Goal: Task Accomplishment & Management: Use online tool/utility

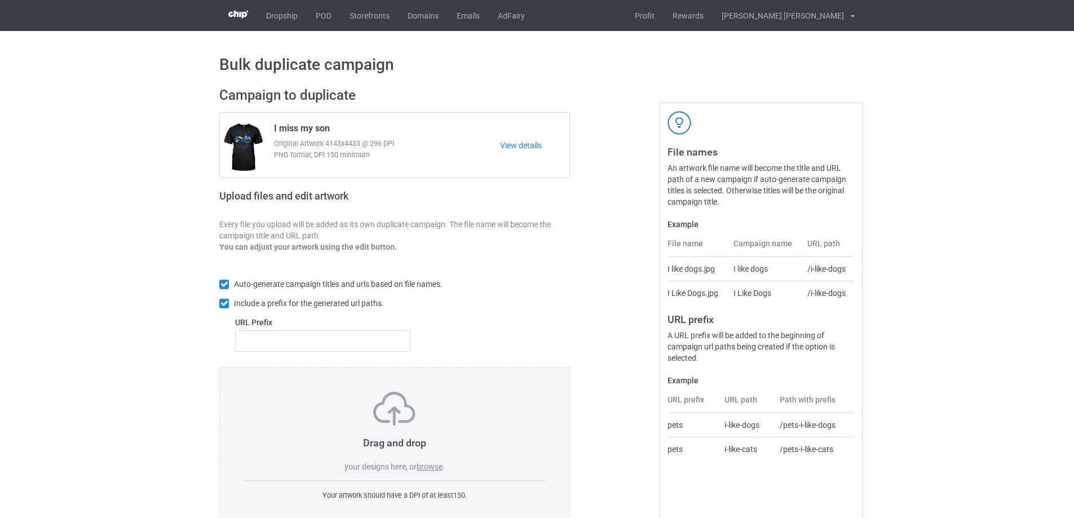
click at [426, 470] on label "browse" at bounding box center [429, 466] width 26 height 9
click at [0, 0] on input "browse" at bounding box center [0, 0] width 0 height 0
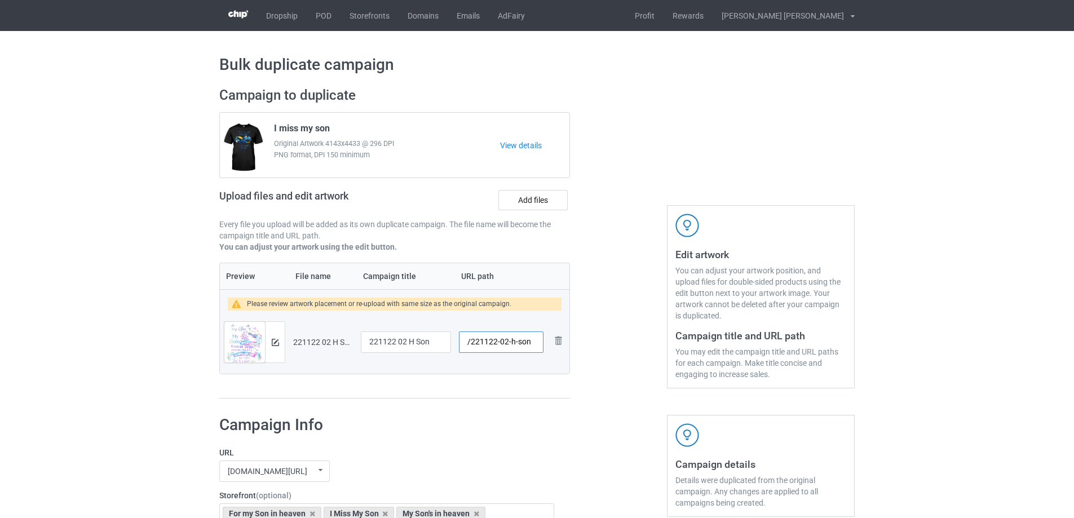
click at [509, 342] on input "/221122-02-h-son" at bounding box center [501, 341] width 85 height 21
drag, startPoint x: 507, startPoint y: 343, endPoint x: 532, endPoint y: 348, distance: 25.8
click at [532, 348] on input "/221122-02-h-son" at bounding box center [501, 341] width 85 height 21
type input "/221122-02"
drag, startPoint x: 339, startPoint y: 126, endPoint x: 273, endPoint y: 129, distance: 66.0
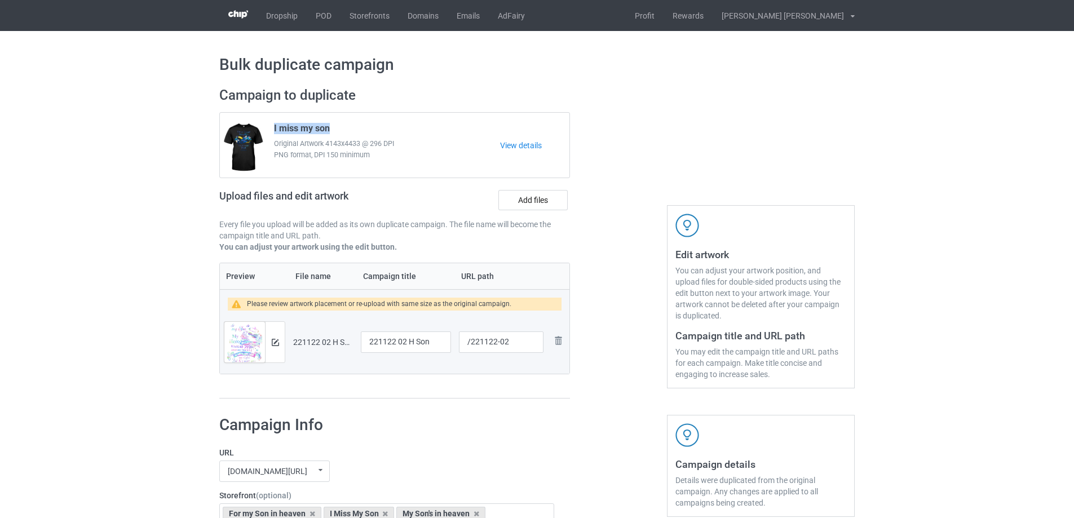
click at [273, 129] on div "I miss my son Original Artwork 4143x4433 @ 296 DPI PNG format, DPI 150 minimum" at bounding box center [383, 145] width 234 height 53
copy span "I miss my son"
click at [408, 342] on input "221122 02 H Son" at bounding box center [406, 341] width 90 height 21
paste input "I miss my s"
type input "I miss my son"
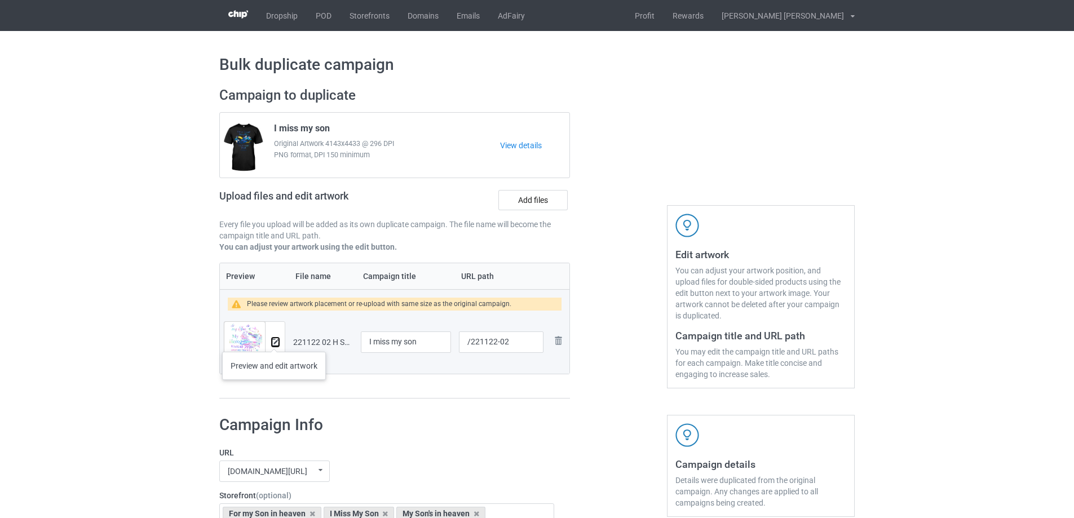
click at [274, 342] on img at bounding box center [275, 342] width 7 height 7
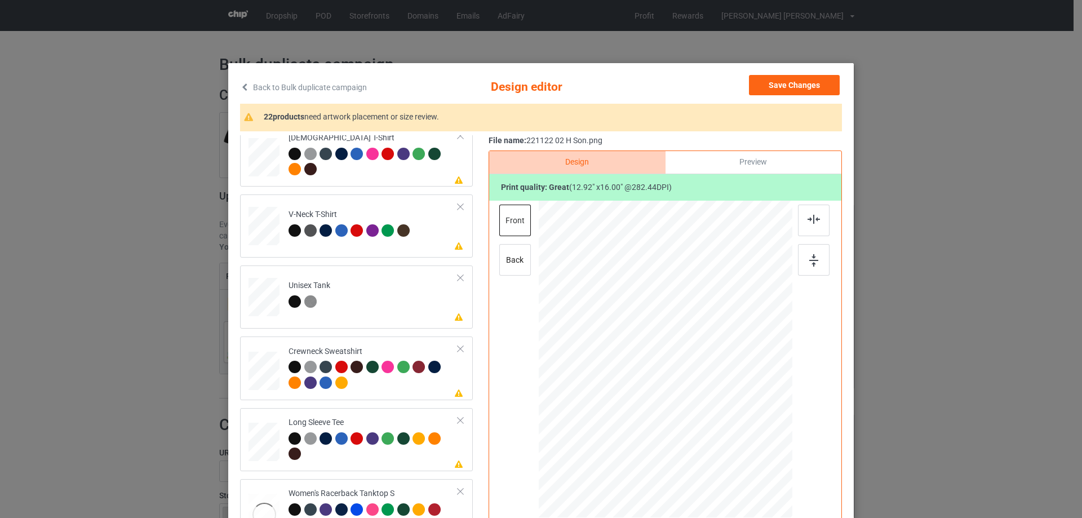
scroll to position [451, 0]
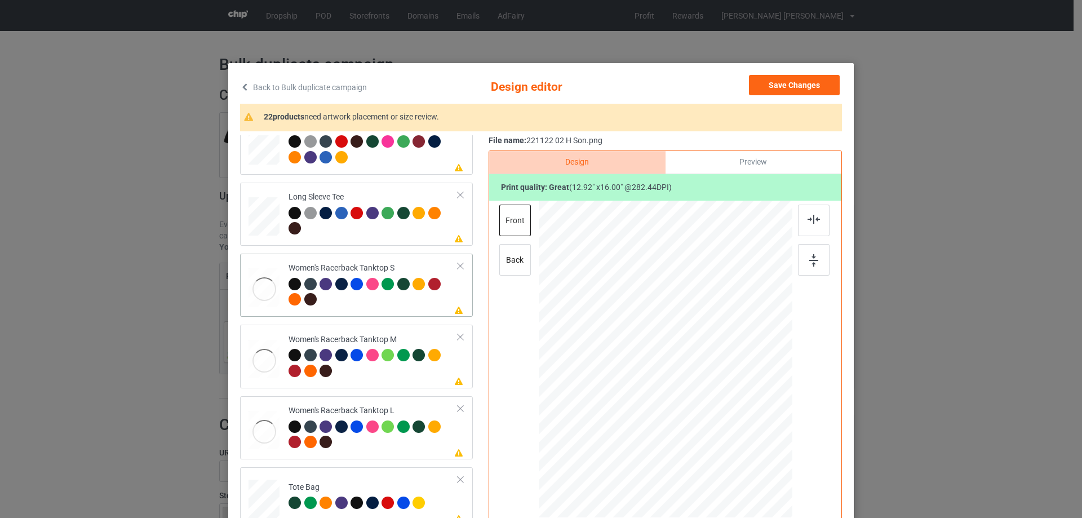
click at [260, 276] on div at bounding box center [264, 289] width 31 height 42
drag, startPoint x: 737, startPoint y: 455, endPoint x: 732, endPoint y: 429, distance: 26.9
click at [732, 429] on div at bounding box center [665, 359] width 247 height 317
drag, startPoint x: 697, startPoint y: 388, endPoint x: 698, endPoint y: 401, distance: 13.0
click at [698, 401] on div at bounding box center [666, 372] width 120 height 149
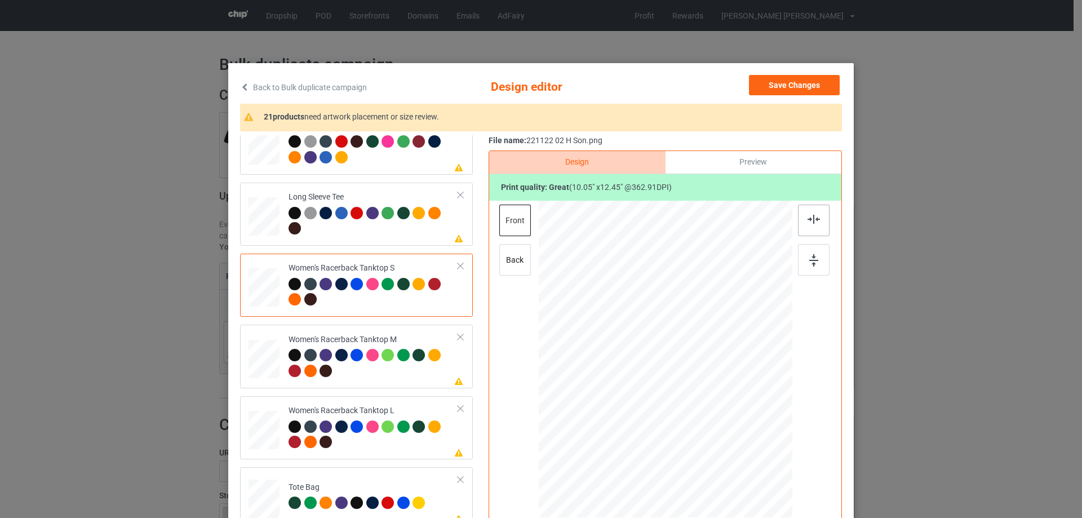
click at [812, 220] on img at bounding box center [814, 219] width 12 height 9
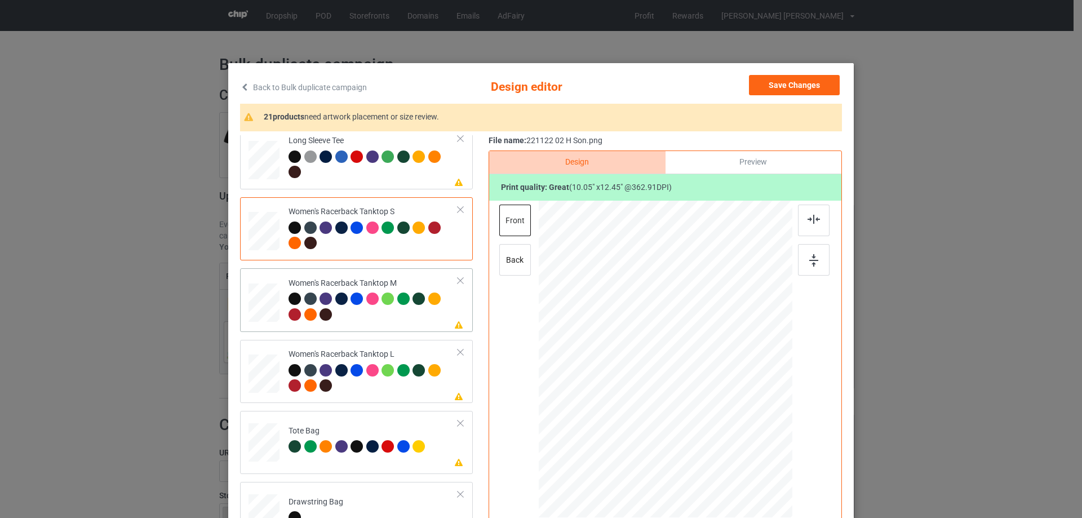
click at [270, 302] on div at bounding box center [264, 302] width 31 height 39
drag, startPoint x: 737, startPoint y: 456, endPoint x: 729, endPoint y: 423, distance: 34.3
click at [729, 423] on div at bounding box center [666, 359] width 254 height 317
click at [684, 393] on div at bounding box center [666, 368] width 114 height 142
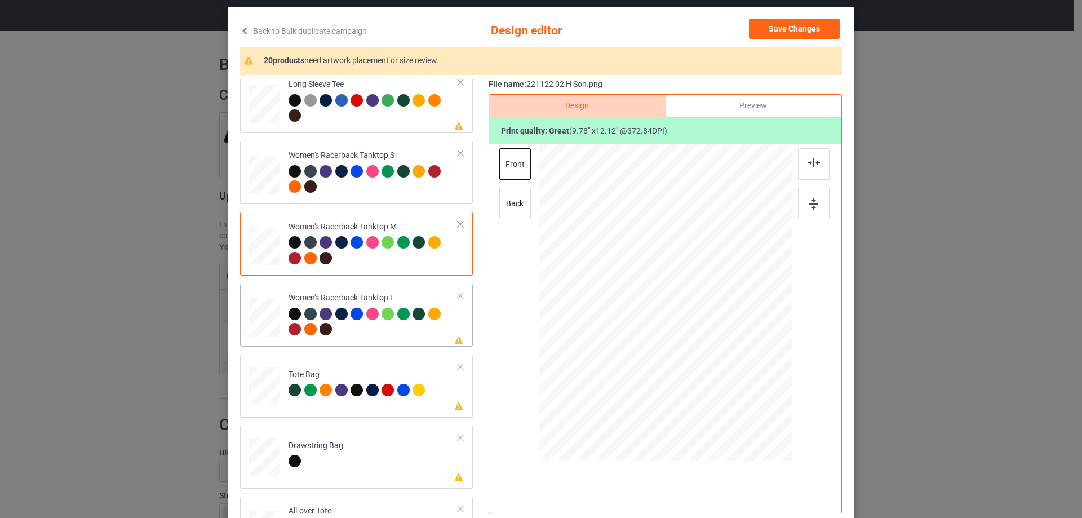
click at [265, 327] on div at bounding box center [264, 317] width 31 height 37
drag, startPoint x: 737, startPoint y: 398, endPoint x: 722, endPoint y: 366, distance: 35.5
click at [727, 372] on div at bounding box center [666, 303] width 254 height 303
drag, startPoint x: 694, startPoint y: 345, endPoint x: 695, endPoint y: 357, distance: 11.9
click at [695, 357] on div at bounding box center [666, 315] width 119 height 147
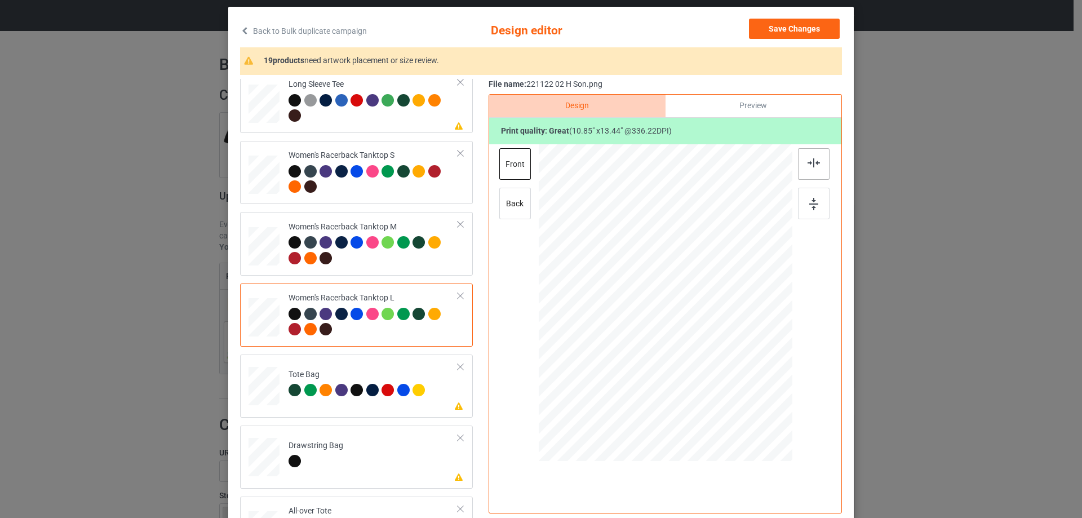
click at [813, 164] on img at bounding box center [814, 162] width 12 height 9
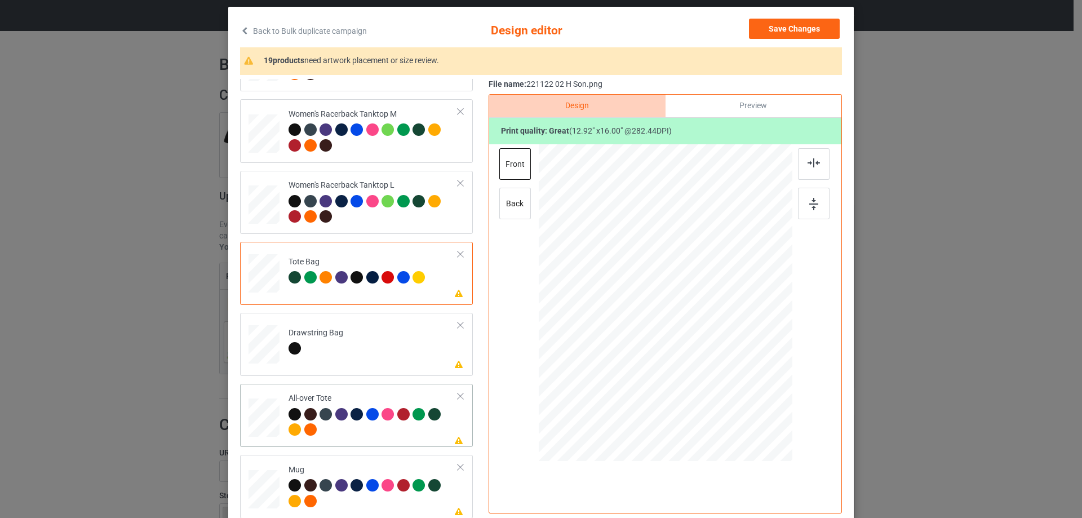
scroll to position [676, 0]
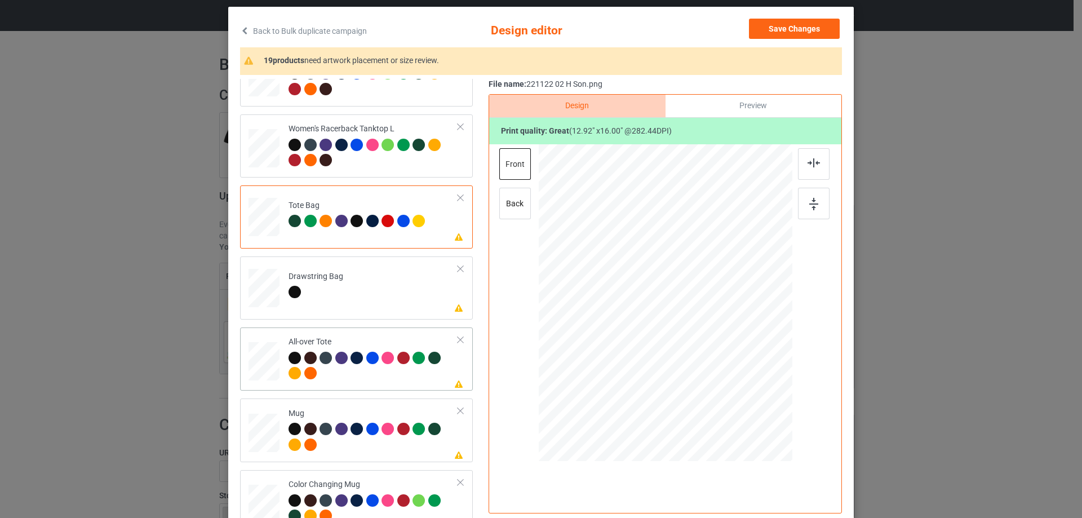
click at [265, 366] on div at bounding box center [264, 361] width 31 height 31
click at [741, 400] on div at bounding box center [743, 399] width 10 height 10
click at [721, 383] on div at bounding box center [665, 300] width 156 height 193
click at [811, 164] on img at bounding box center [814, 162] width 12 height 9
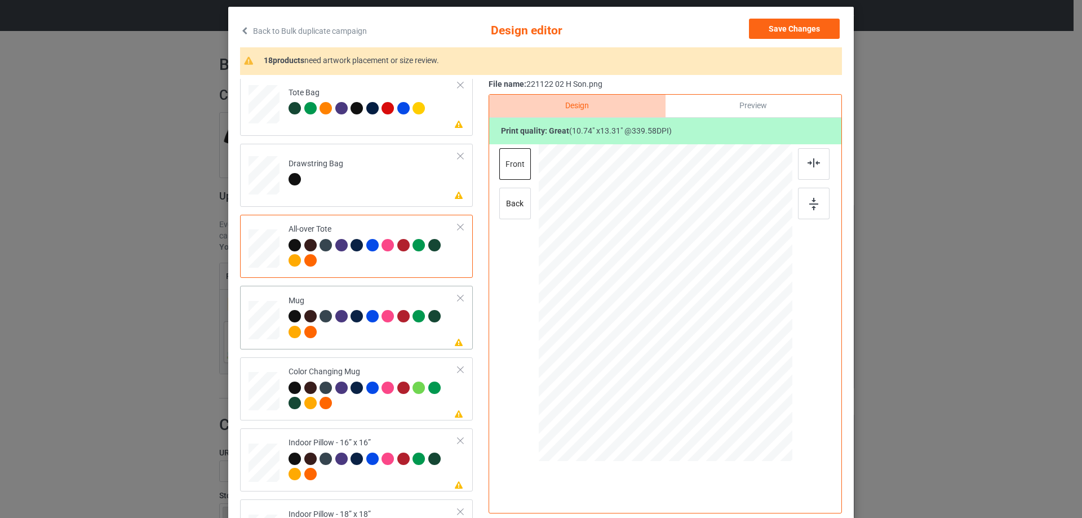
click at [262, 318] on div at bounding box center [264, 320] width 31 height 13
click at [695, 321] on div at bounding box center [665, 304] width 293 height 320
click at [293, 389] on div at bounding box center [295, 388] width 12 height 12
click at [277, 318] on td at bounding box center [266, 317] width 34 height 54
drag, startPoint x: 739, startPoint y: 399, endPoint x: 712, endPoint y: 344, distance: 60.7
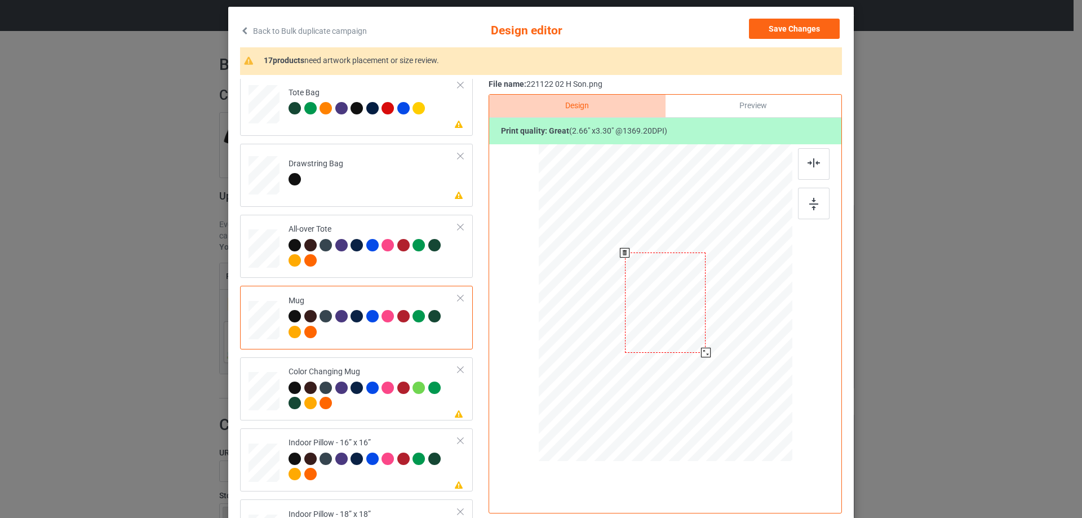
click at [712, 344] on div at bounding box center [666, 302] width 254 height 105
drag, startPoint x: 673, startPoint y: 325, endPoint x: 742, endPoint y: 325, distance: 69.3
click at [742, 325] on div at bounding box center [734, 302] width 81 height 100
click at [810, 203] on img at bounding box center [813, 204] width 9 height 12
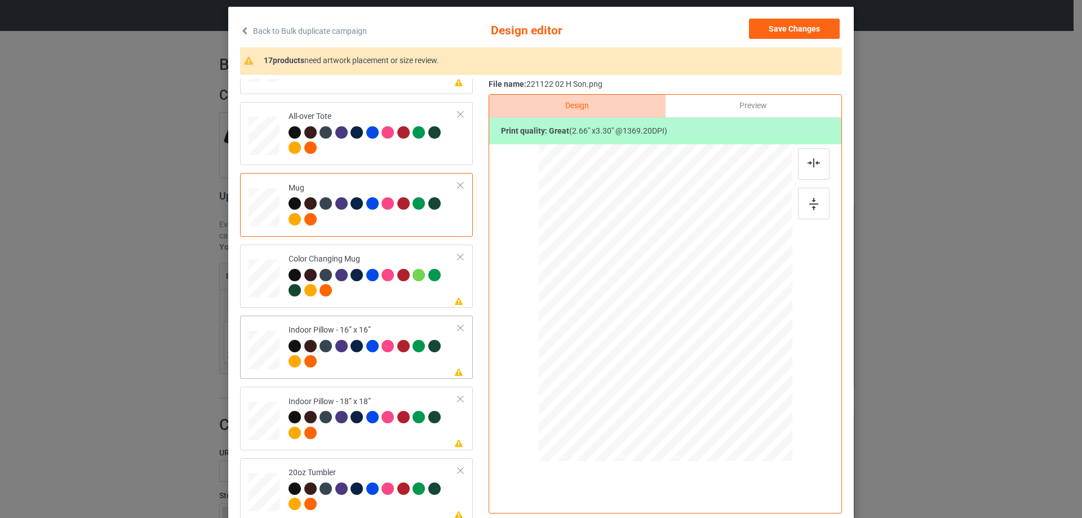
click at [270, 328] on td at bounding box center [266, 347] width 34 height 54
drag, startPoint x: 737, startPoint y: 397, endPoint x: 733, endPoint y: 388, distance: 9.1
click at [733, 388] on div at bounding box center [736, 390] width 10 height 10
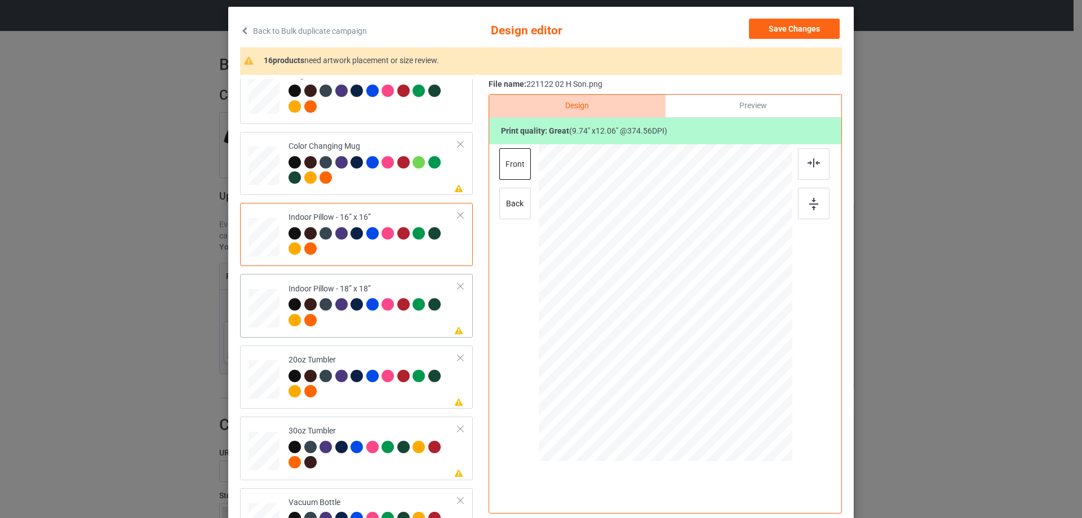
click at [264, 318] on div at bounding box center [264, 308] width 31 height 31
drag, startPoint x: 741, startPoint y: 398, endPoint x: 728, endPoint y: 391, distance: 14.9
click at [738, 391] on div at bounding box center [665, 302] width 253 height 252
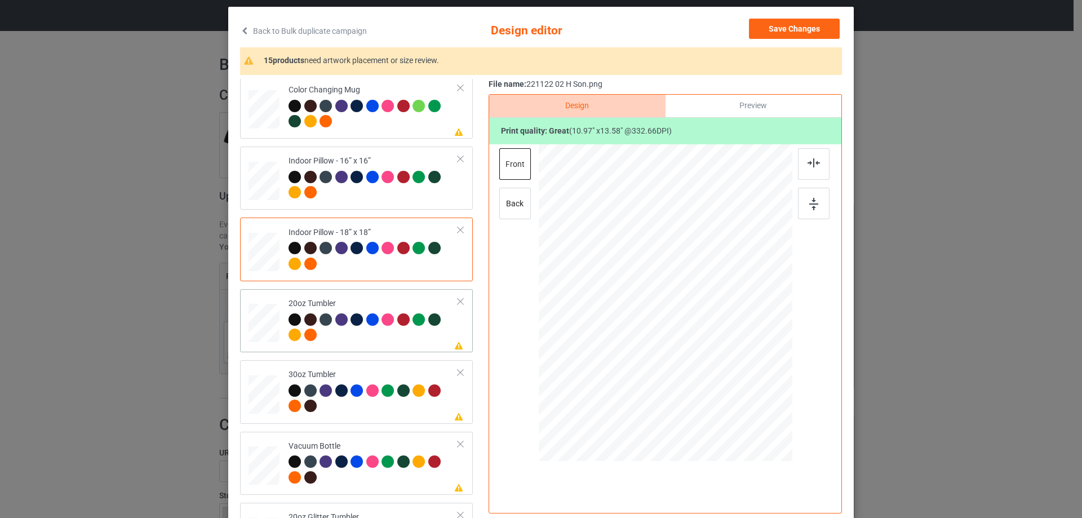
click at [267, 321] on div at bounding box center [263, 323] width 29 height 18
drag, startPoint x: 734, startPoint y: 393, endPoint x: 710, endPoint y: 356, distance: 43.9
click at [710, 356] on div at bounding box center [710, 358] width 10 height 10
drag, startPoint x: 615, startPoint y: 343, endPoint x: 627, endPoint y: 343, distance: 11.8
click at [627, 343] on div at bounding box center [608, 302] width 90 height 111
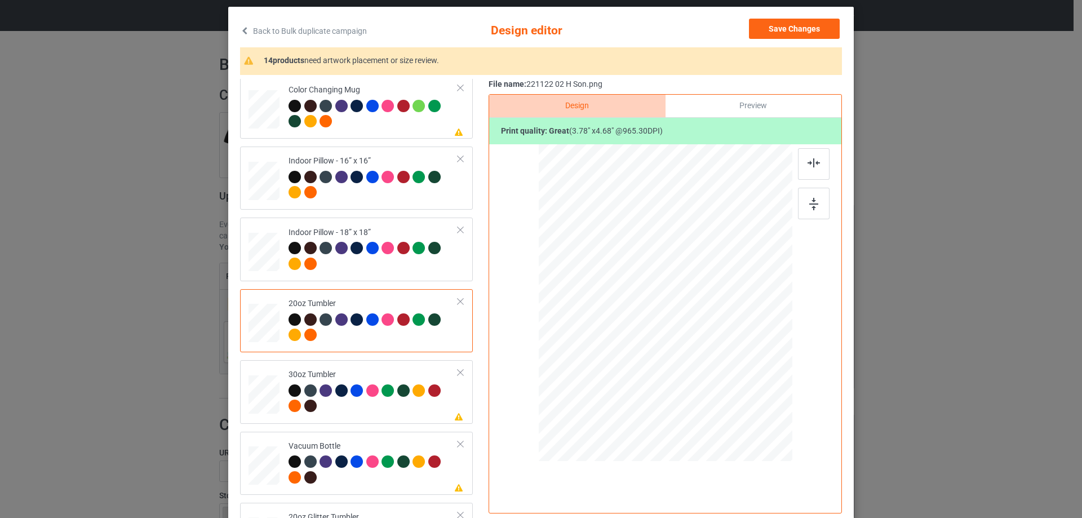
scroll to position [1118, 0]
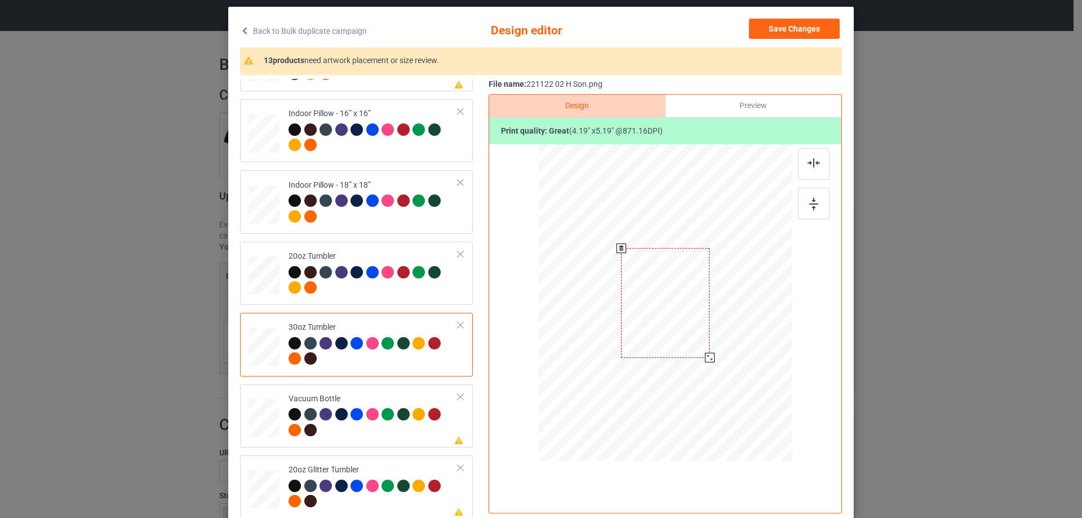
drag, startPoint x: 737, startPoint y: 398, endPoint x: 711, endPoint y: 348, distance: 55.7
click at [711, 348] on div at bounding box center [665, 303] width 246 height 136
click at [630, 337] on div at bounding box center [609, 300] width 82 height 101
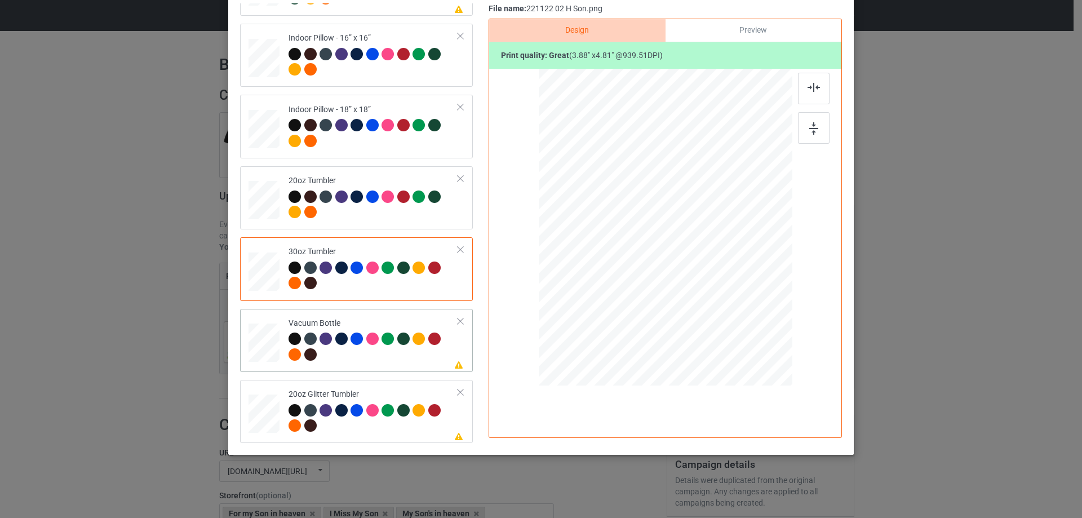
click at [261, 341] on div at bounding box center [264, 343] width 30 height 16
drag, startPoint x: 733, startPoint y: 315, endPoint x: 707, endPoint y: 270, distance: 51.7
click at [707, 270] on div at bounding box center [665, 227] width 243 height 130
drag, startPoint x: 610, startPoint y: 259, endPoint x: 621, endPoint y: 259, distance: 11.3
click at [621, 259] on div at bounding box center [605, 226] width 81 height 100
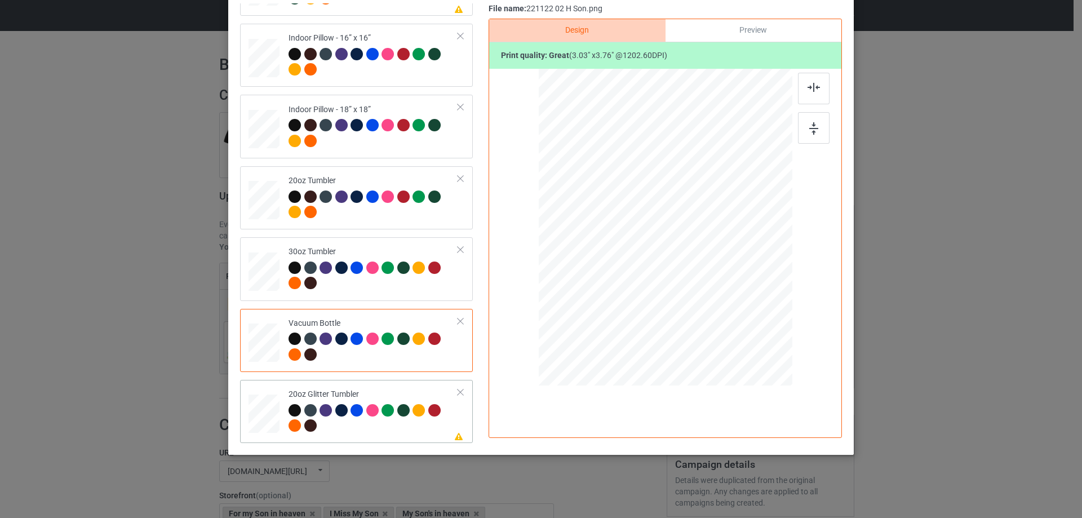
click at [255, 418] on div at bounding box center [264, 413] width 29 height 25
click at [702, 231] on div at bounding box center [665, 229] width 293 height 320
click at [670, 237] on div at bounding box center [665, 229] width 293 height 320
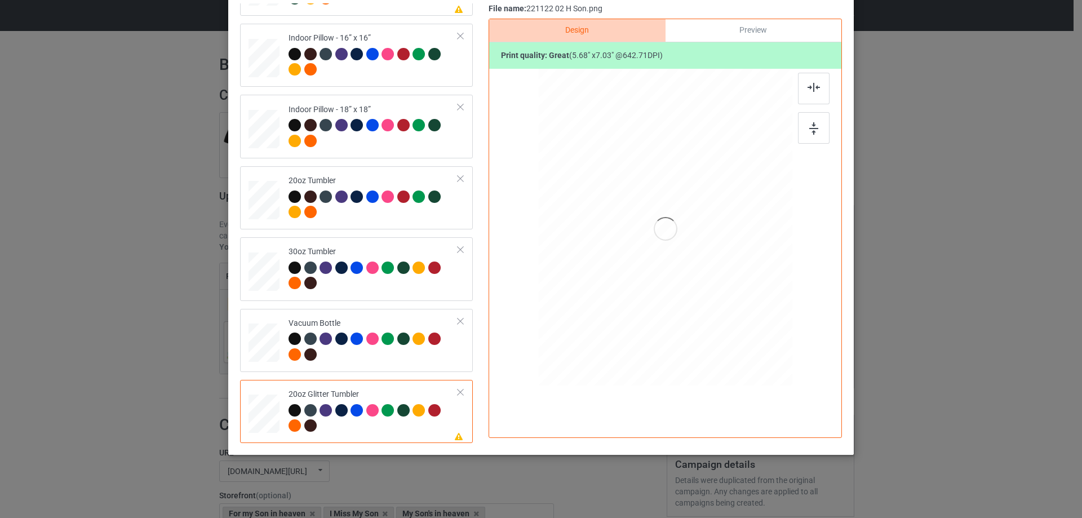
click at [670, 237] on div at bounding box center [665, 229] width 293 height 320
drag, startPoint x: 734, startPoint y: 318, endPoint x: 709, endPoint y: 281, distance: 44.7
click at [715, 283] on div at bounding box center [666, 227] width 240 height 205
drag, startPoint x: 640, startPoint y: 260, endPoint x: 627, endPoint y: 257, distance: 13.4
click at [627, 257] on div at bounding box center [608, 213] width 96 height 119
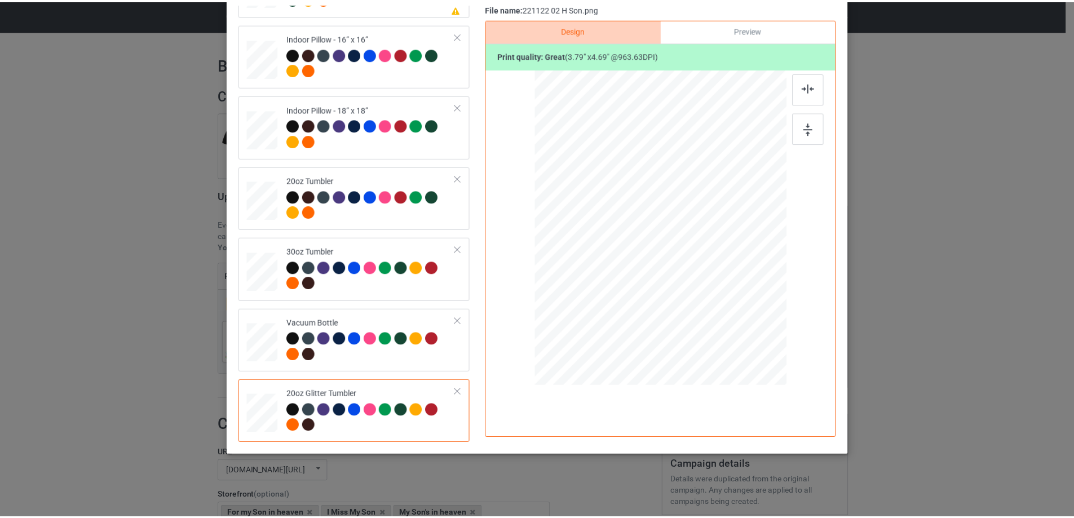
scroll to position [0, 0]
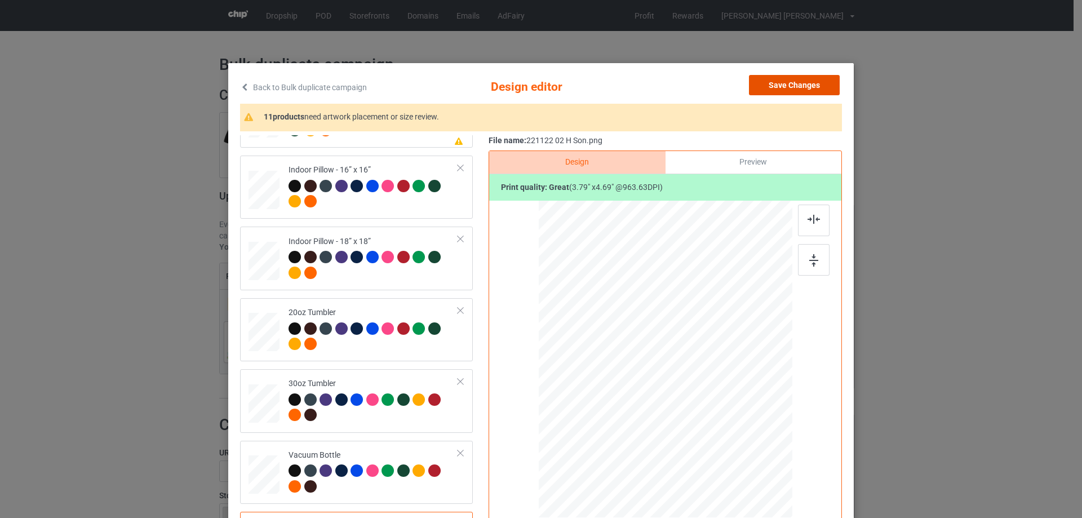
click at [795, 87] on button "Save Changes" at bounding box center [794, 85] width 91 height 20
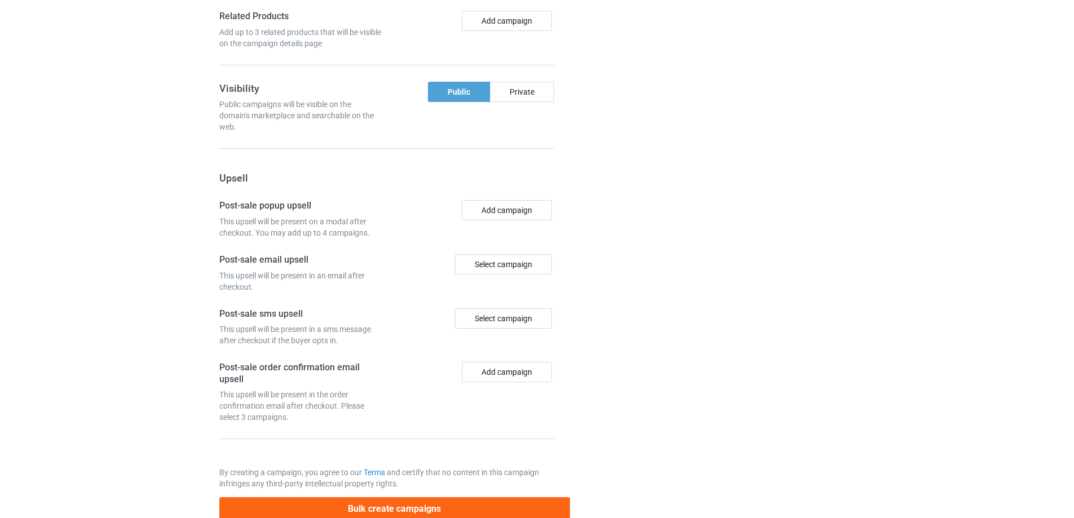
scroll to position [955, 0]
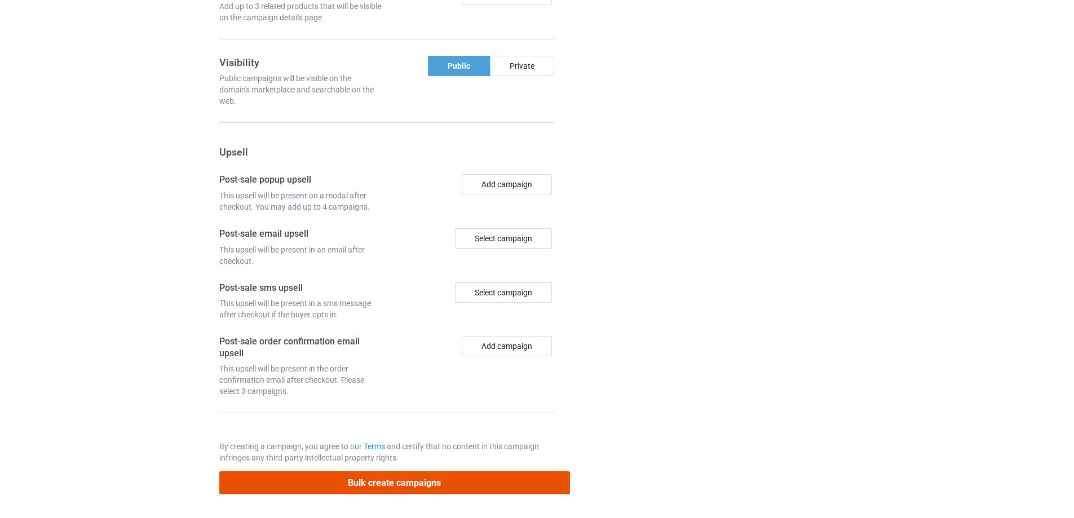
click at [418, 486] on button "Bulk create campaigns" at bounding box center [394, 482] width 351 height 23
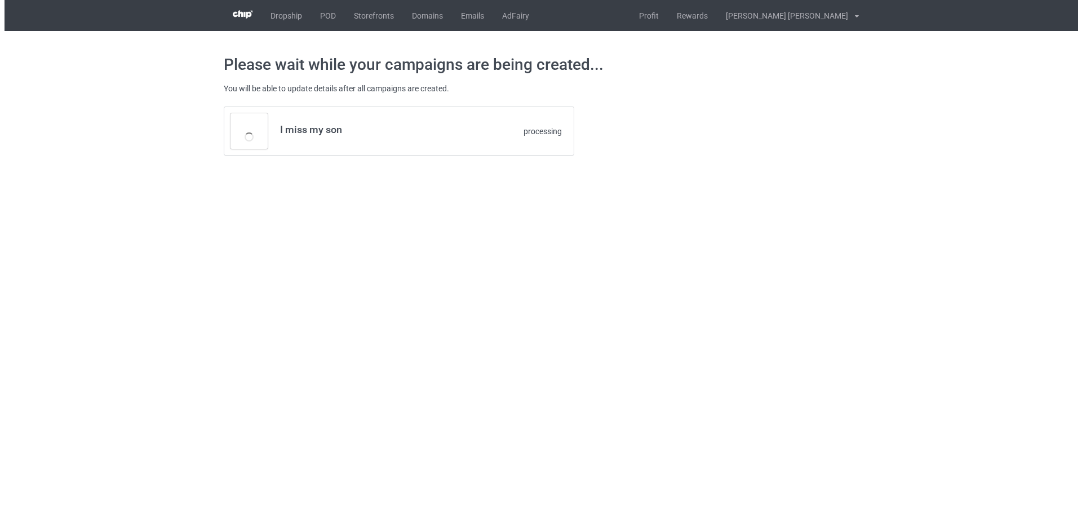
scroll to position [0, 0]
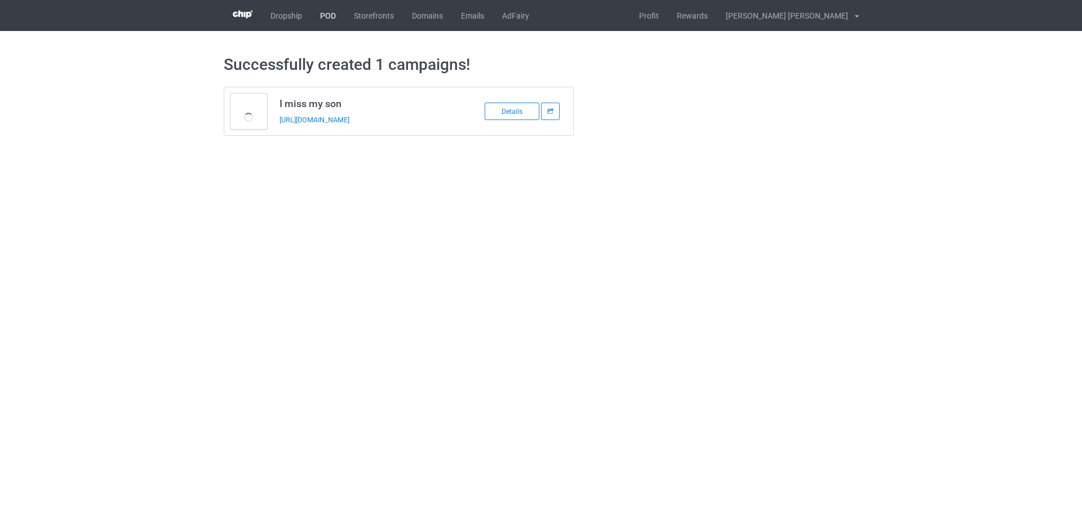
click at [328, 19] on link "POD" at bounding box center [328, 15] width 34 height 31
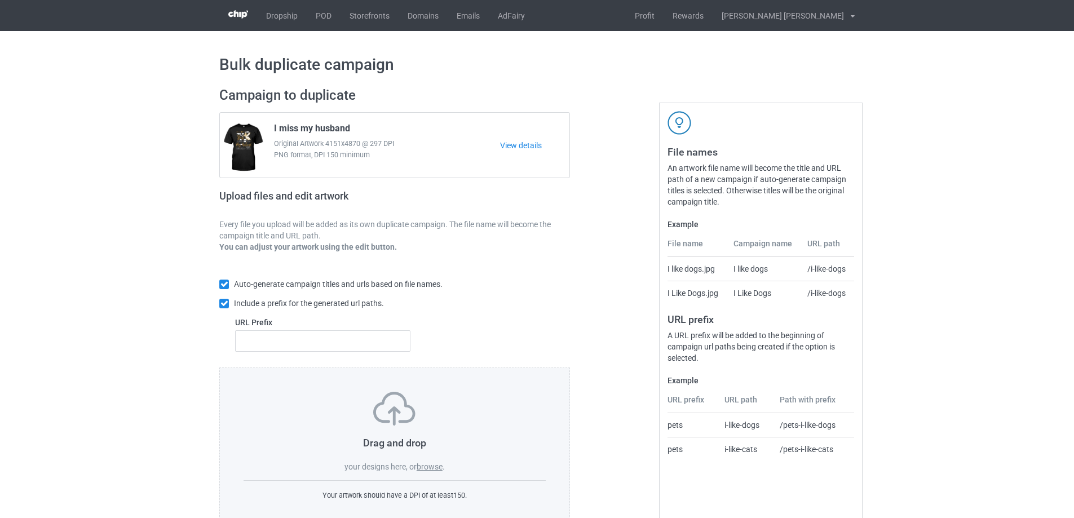
click at [434, 466] on label "browse" at bounding box center [429, 466] width 26 height 9
click at [0, 0] on input "browse" at bounding box center [0, 0] width 0 height 0
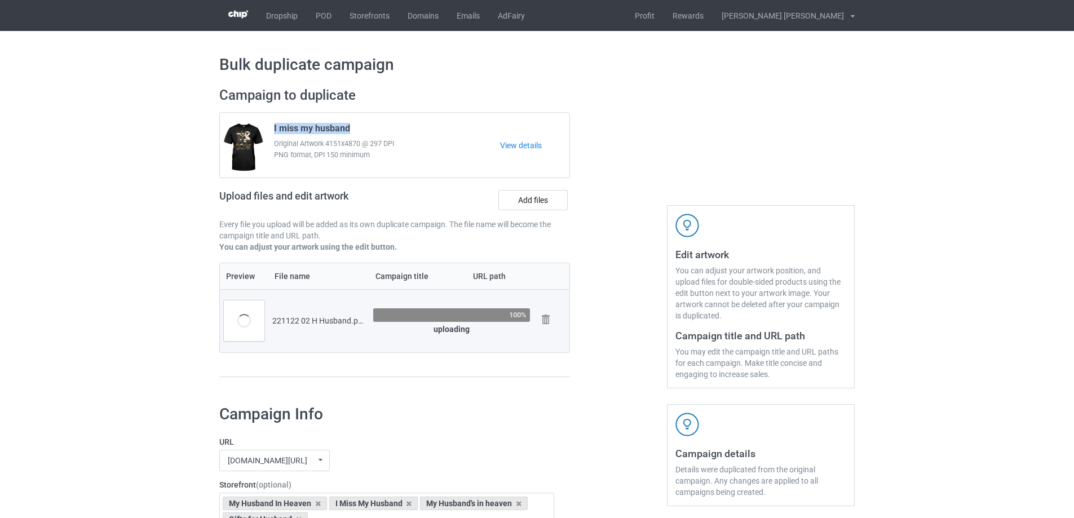
drag, startPoint x: 362, startPoint y: 129, endPoint x: 271, endPoint y: 128, distance: 91.3
click at [271, 128] on div "I miss my husband Original Artwork 4151x4870 @ 297 DPI PNG format, DPI 150 mini…" at bounding box center [383, 145] width 234 height 53
copy span "I miss my husband"
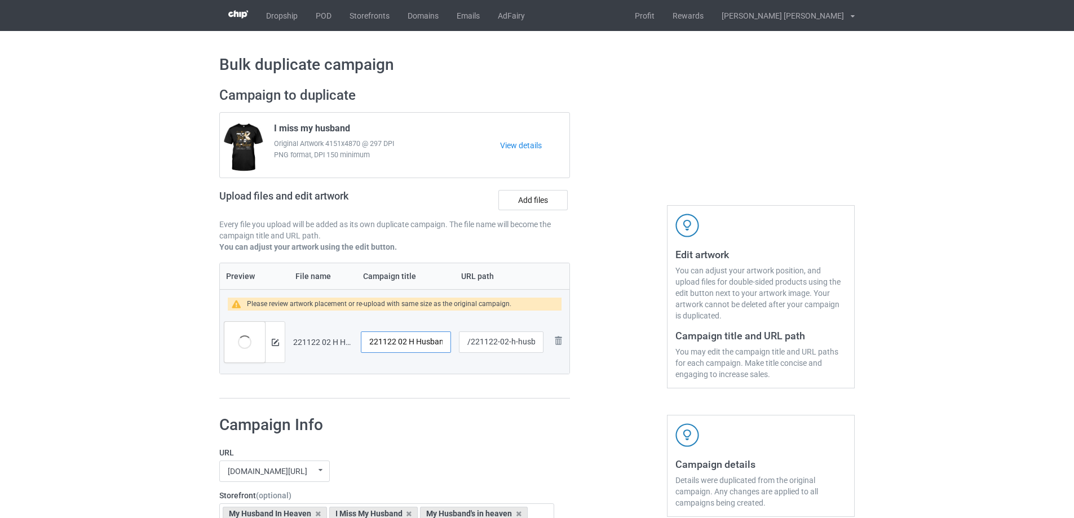
click at [429, 338] on input "221122 02 H Husband" at bounding box center [406, 341] width 90 height 21
paste input "I miss my h"
type input "I miss my husband"
drag, startPoint x: 507, startPoint y: 343, endPoint x: 540, endPoint y: 343, distance: 33.3
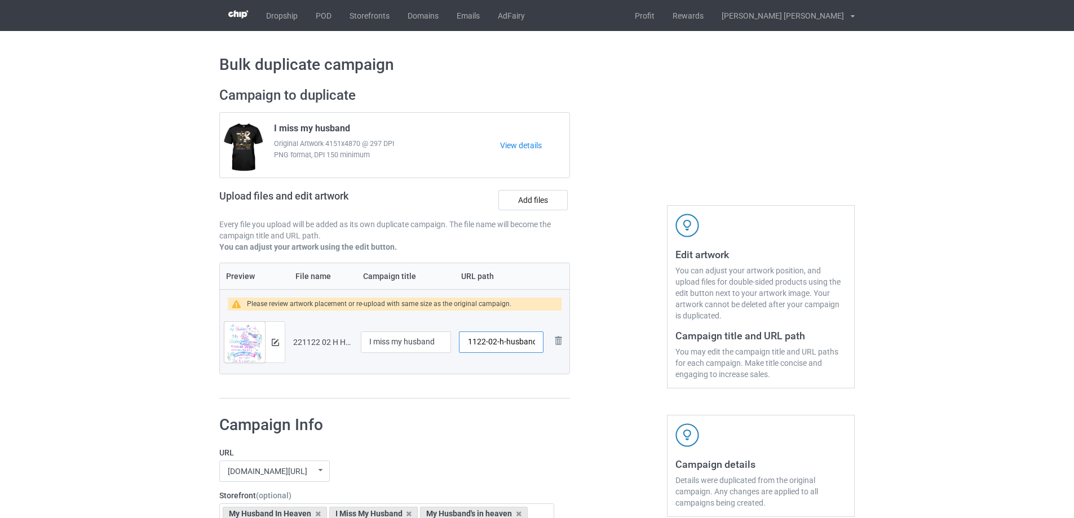
click at [540, 343] on input "/221122-02-h-husband" at bounding box center [501, 341] width 85 height 21
drag, startPoint x: 504, startPoint y: 342, endPoint x: 509, endPoint y: 343, distance: 5.7
click at [509, 343] on input "/221122-02" at bounding box center [501, 341] width 85 height 21
drag, startPoint x: 507, startPoint y: 342, endPoint x: 499, endPoint y: 342, distance: 7.9
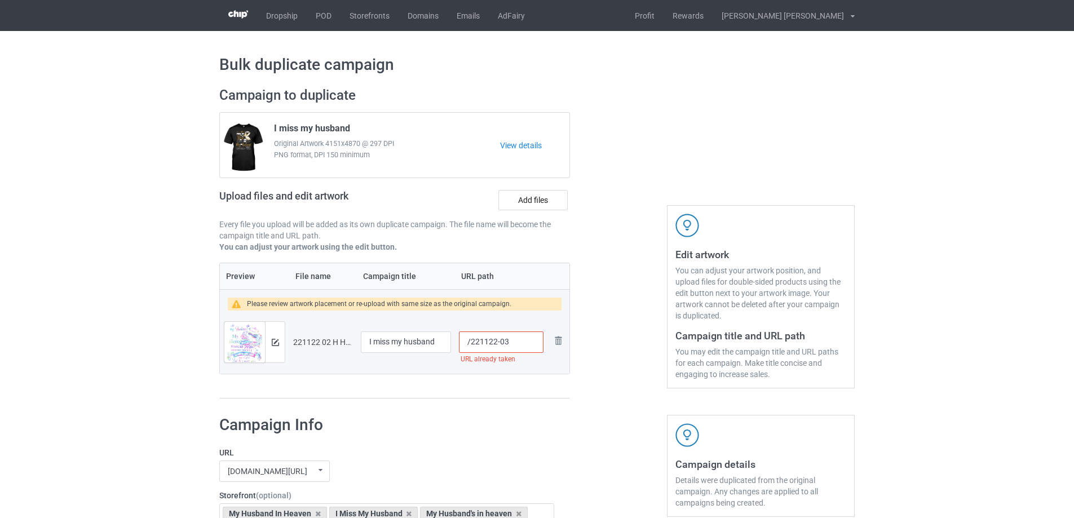
click at [499, 342] on input "/221122-03" at bounding box center [501, 341] width 85 height 21
type input "/221122-2"
click at [277, 344] on img at bounding box center [275, 342] width 7 height 7
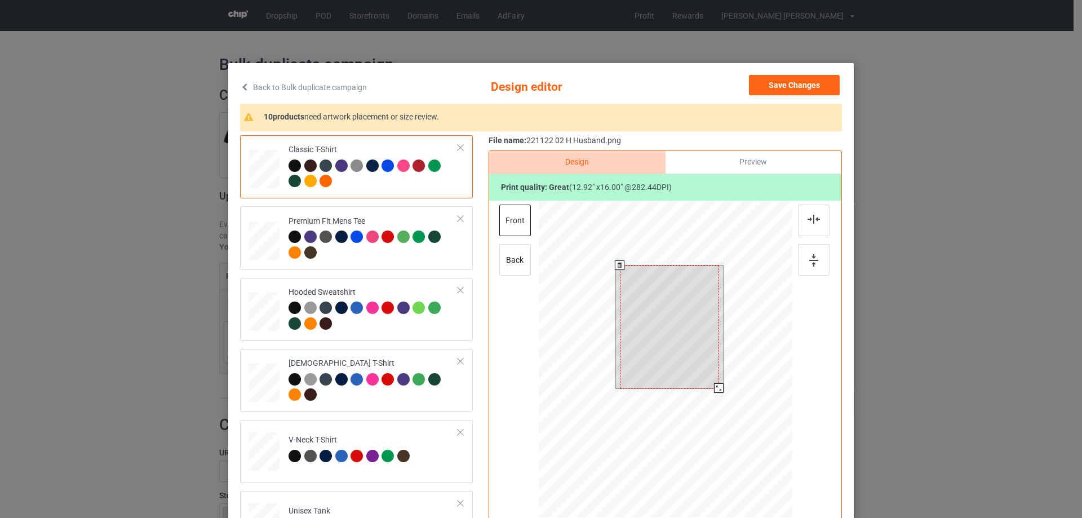
drag, startPoint x: 707, startPoint y: 368, endPoint x: 710, endPoint y: 374, distance: 6.3
click at [710, 374] on div at bounding box center [669, 326] width 99 height 123
drag, startPoint x: 717, startPoint y: 388, endPoint x: 708, endPoint y: 379, distance: 12.8
click at [713, 383] on div at bounding box center [717, 385] width 10 height 10
click at [693, 369] on div at bounding box center [669, 322] width 92 height 114
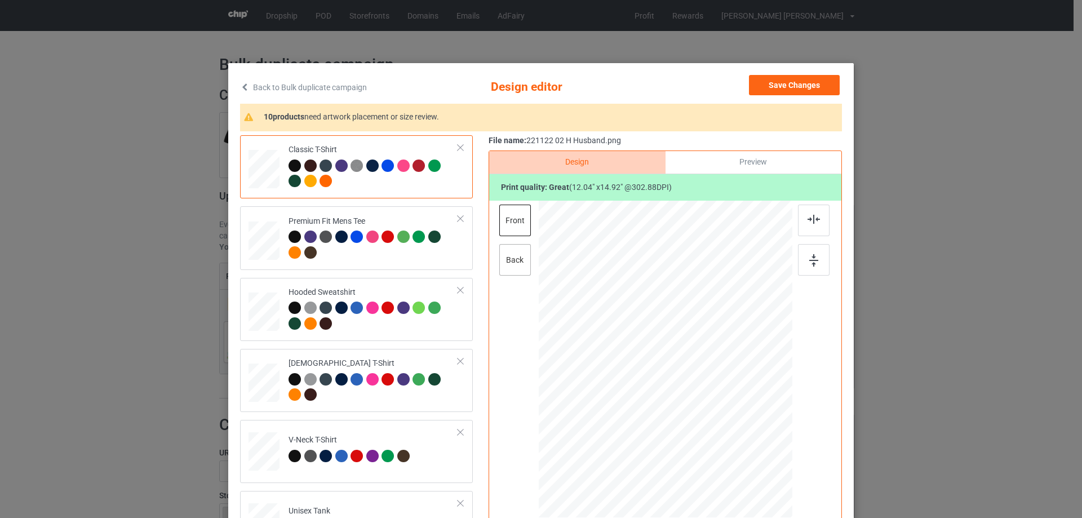
click at [513, 262] on div "back" at bounding box center [515, 260] width 32 height 32
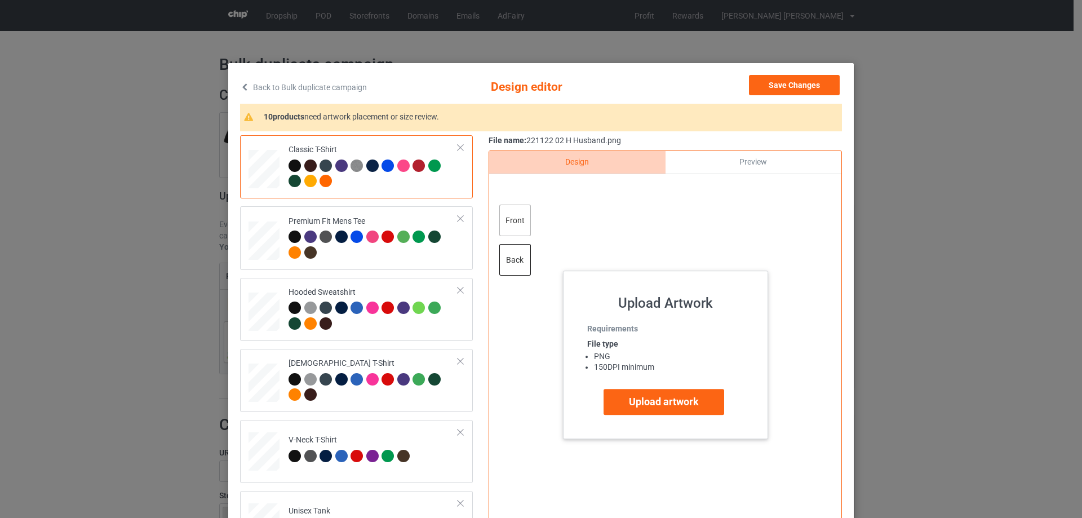
click at [514, 228] on div "front" at bounding box center [515, 221] width 32 height 32
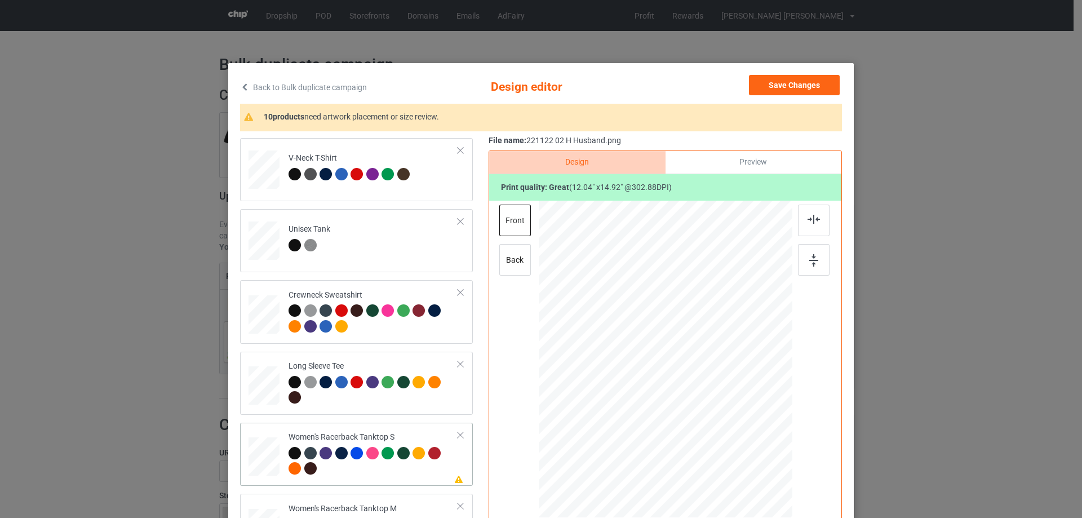
scroll to position [394, 0]
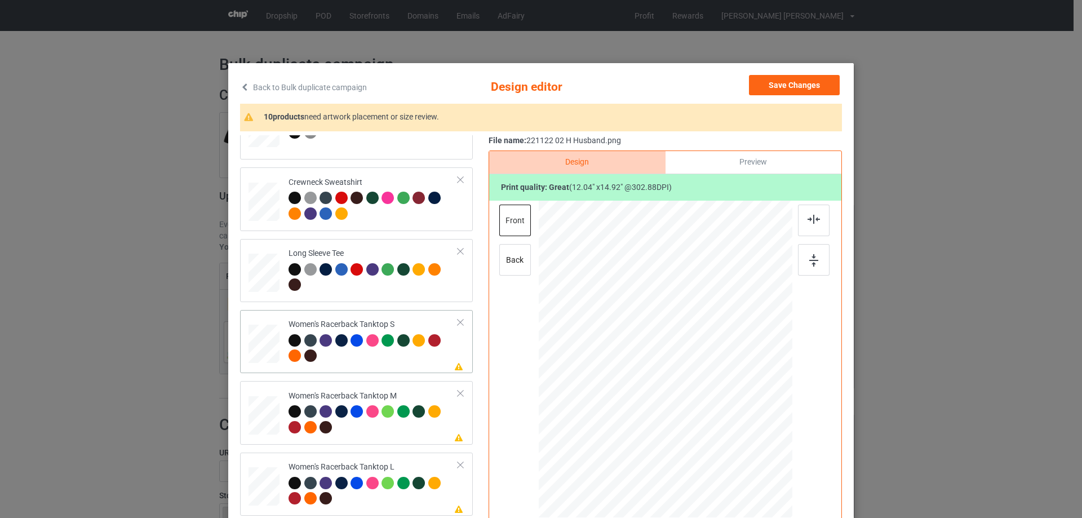
click at [258, 339] on div at bounding box center [264, 344] width 30 height 39
drag, startPoint x: 734, startPoint y: 452, endPoint x: 722, endPoint y: 428, distance: 27.2
click at [722, 428] on div at bounding box center [723, 430] width 10 height 10
drag, startPoint x: 698, startPoint y: 414, endPoint x: 698, endPoint y: 422, distance: 8.5
click at [698, 422] on div at bounding box center [665, 367] width 114 height 142
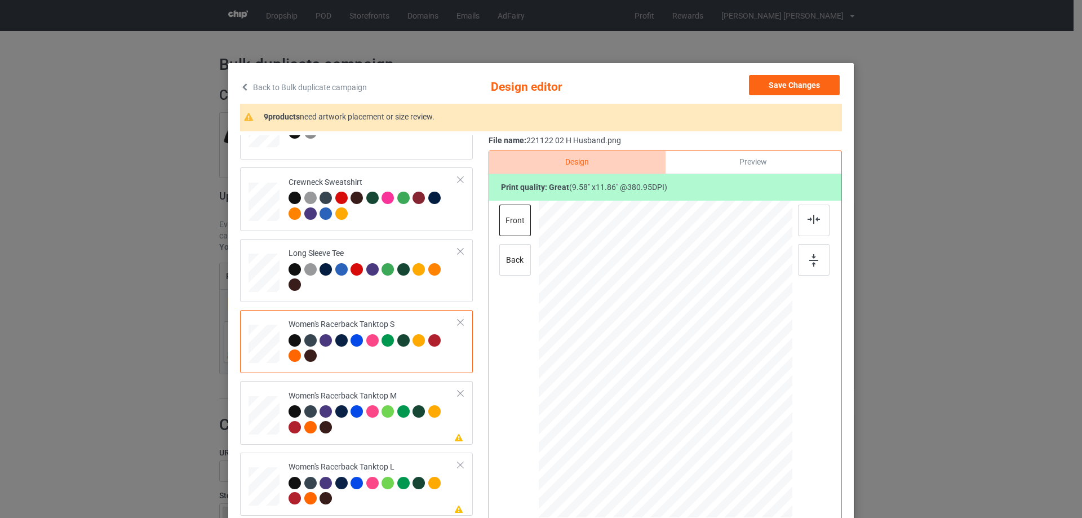
scroll to position [56, 0]
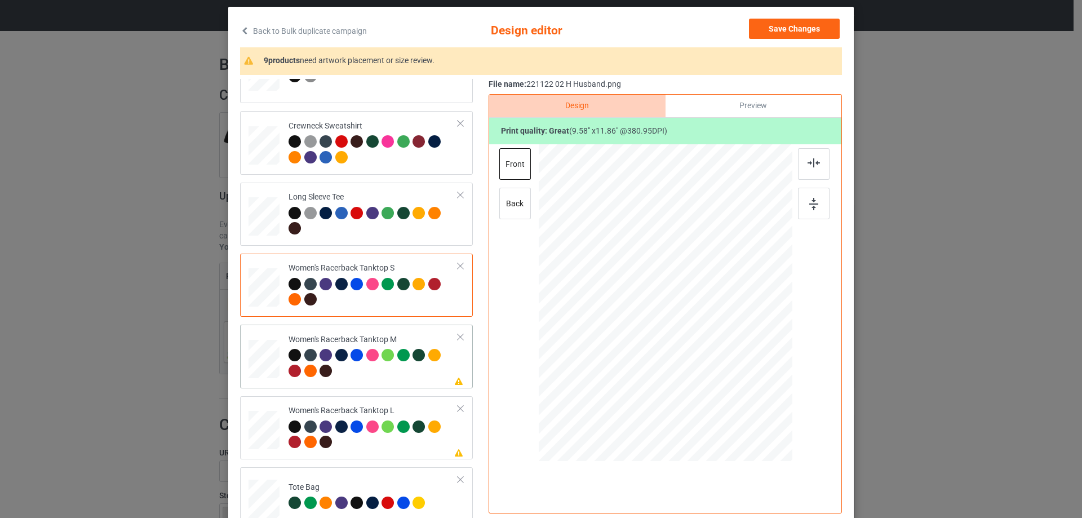
click at [263, 358] on div at bounding box center [264, 359] width 31 height 39
drag, startPoint x: 739, startPoint y: 397, endPoint x: 728, endPoint y: 377, distance: 23.2
click at [728, 377] on div at bounding box center [666, 302] width 254 height 317
drag, startPoint x: 710, startPoint y: 348, endPoint x: 710, endPoint y: 362, distance: 13.5
click at [710, 362] on div at bounding box center [665, 316] width 124 height 153
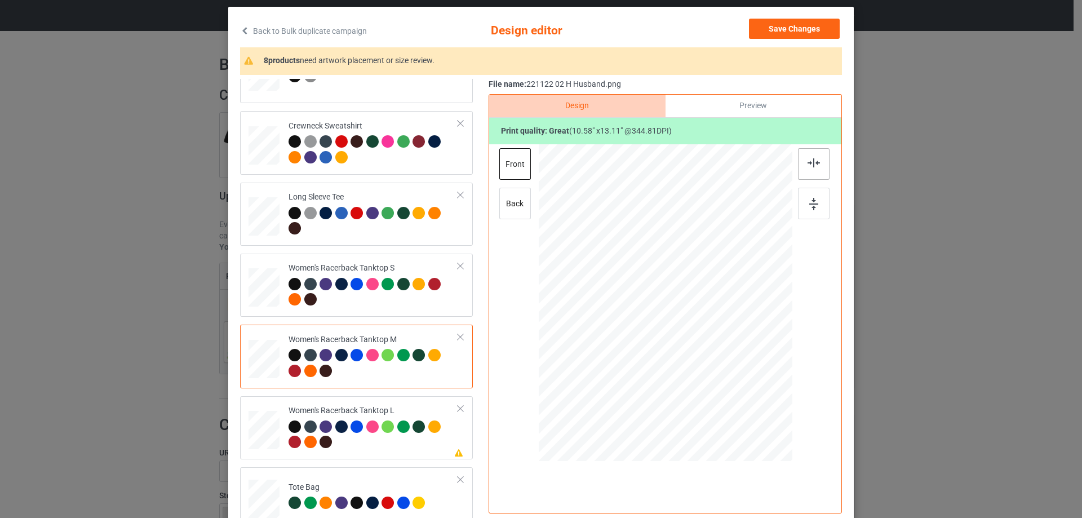
click at [815, 169] on div at bounding box center [814, 164] width 32 height 32
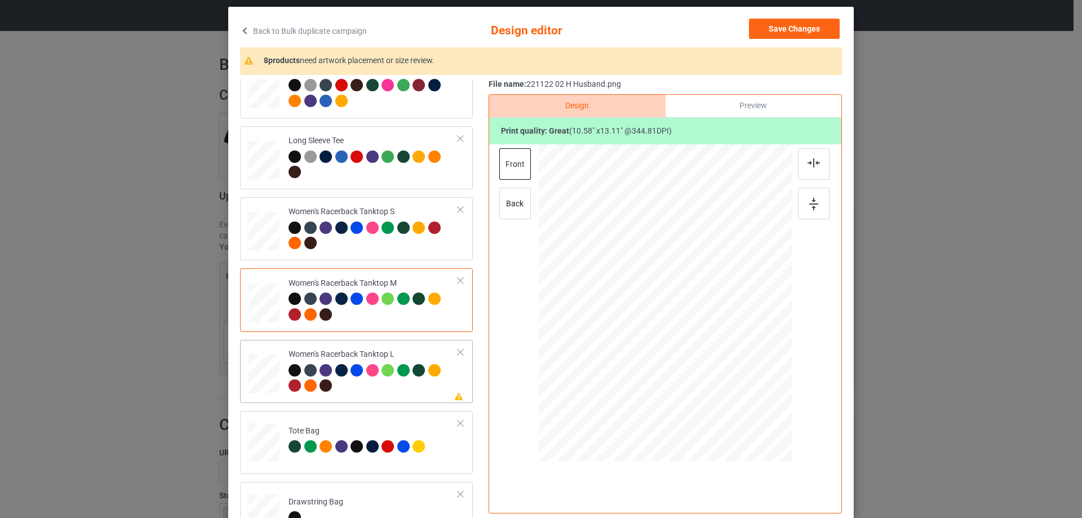
click at [263, 362] on div at bounding box center [264, 374] width 31 height 37
click at [698, 346] on div at bounding box center [665, 304] width 293 height 320
drag, startPoint x: 735, startPoint y: 400, endPoint x: 722, endPoint y: 378, distance: 25.5
click at [725, 378] on div at bounding box center [729, 381] width 10 height 10
drag, startPoint x: 671, startPoint y: 351, endPoint x: 672, endPoint y: 366, distance: 15.3
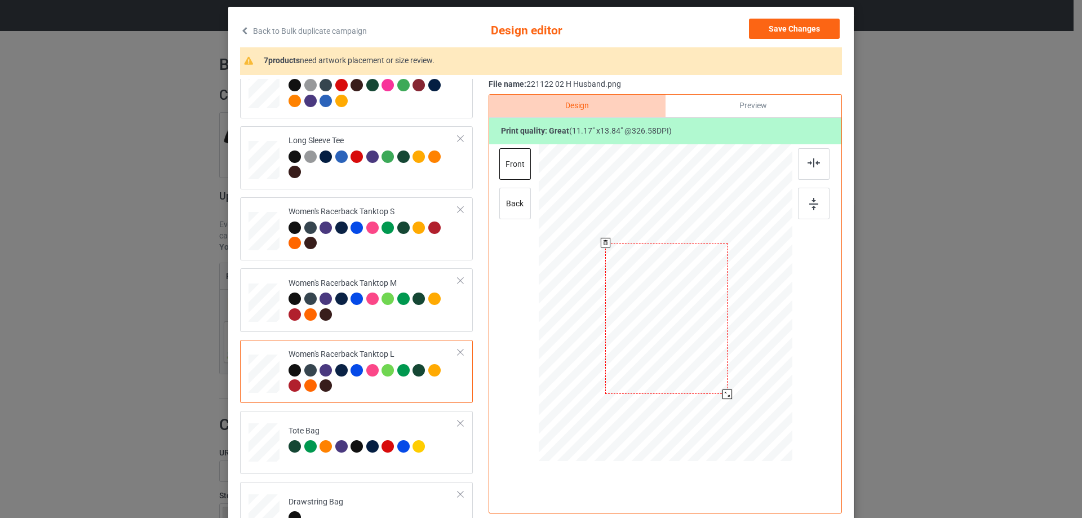
click at [672, 366] on div at bounding box center [666, 319] width 122 height 152
click at [815, 167] on img at bounding box center [814, 162] width 12 height 9
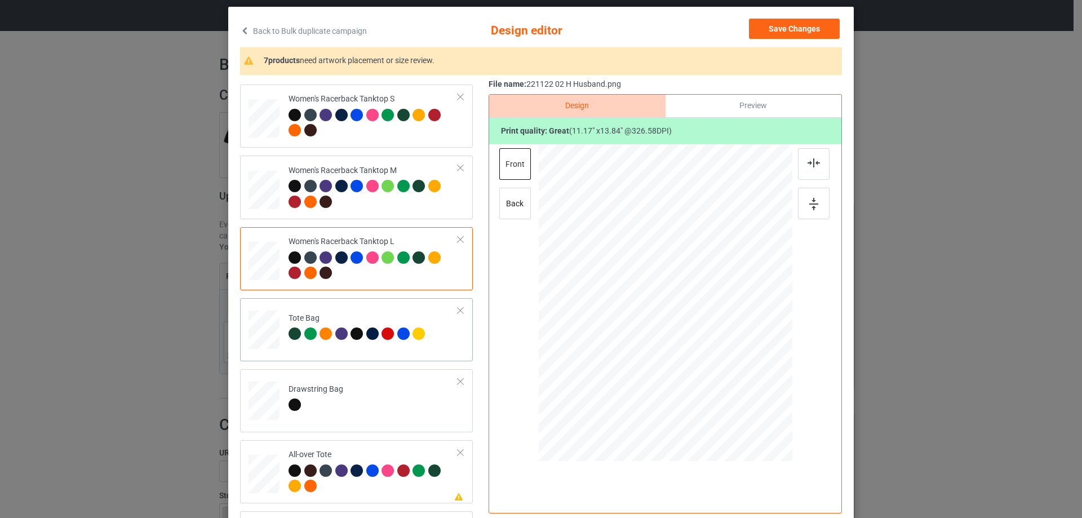
click at [276, 344] on td at bounding box center [266, 328] width 34 height 50
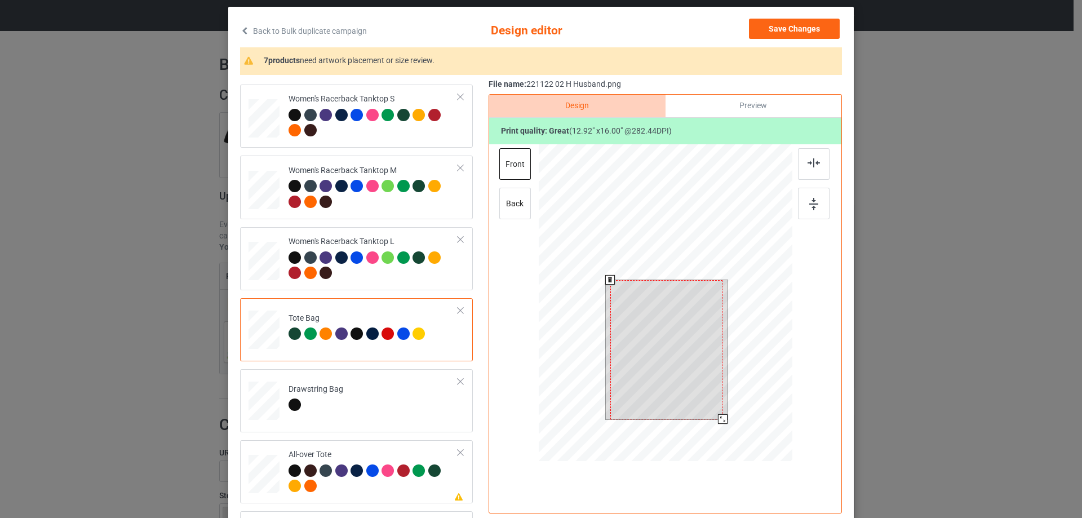
click at [716, 425] on div at bounding box center [666, 304] width 254 height 320
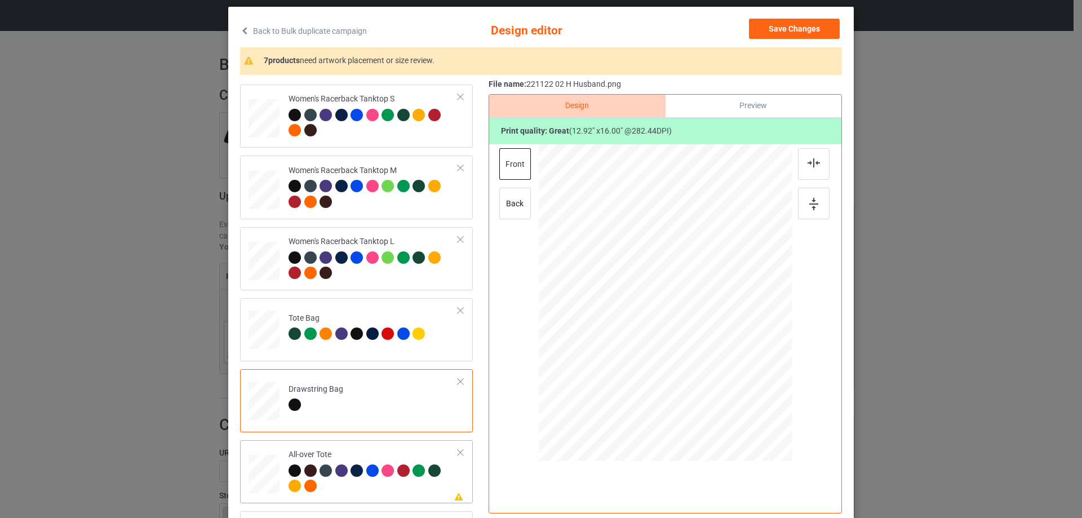
scroll to position [620, 0]
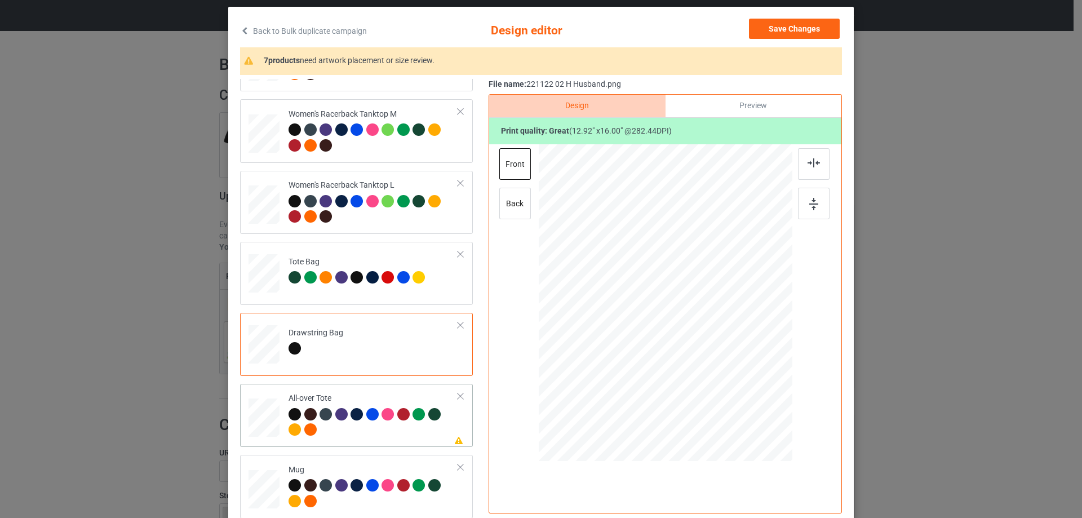
click at [273, 420] on div at bounding box center [264, 417] width 31 height 31
click at [738, 399] on div at bounding box center [743, 399] width 10 height 10
click at [697, 368] on div at bounding box center [665, 299] width 156 height 193
click at [814, 168] on div at bounding box center [814, 164] width 32 height 32
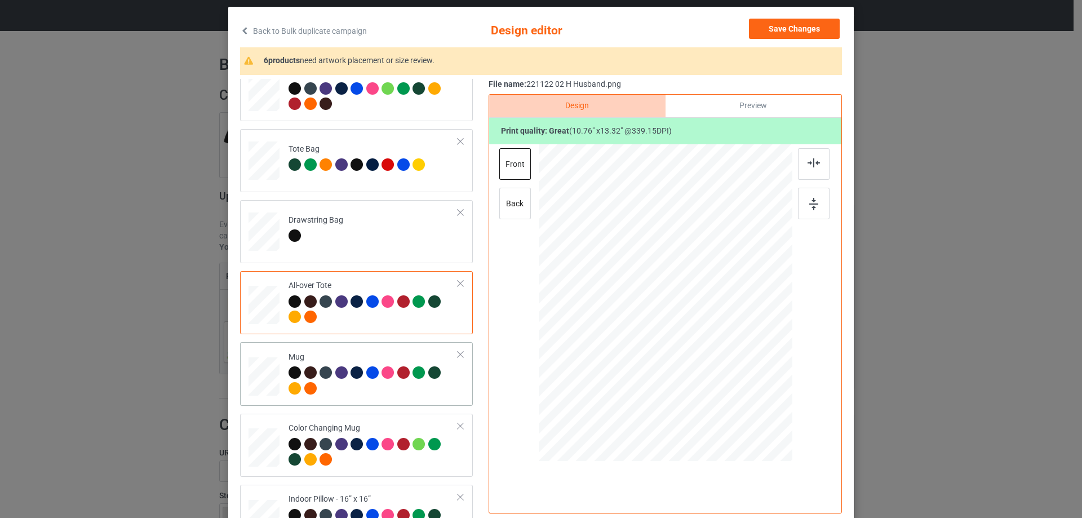
click at [272, 382] on div at bounding box center [264, 376] width 31 height 13
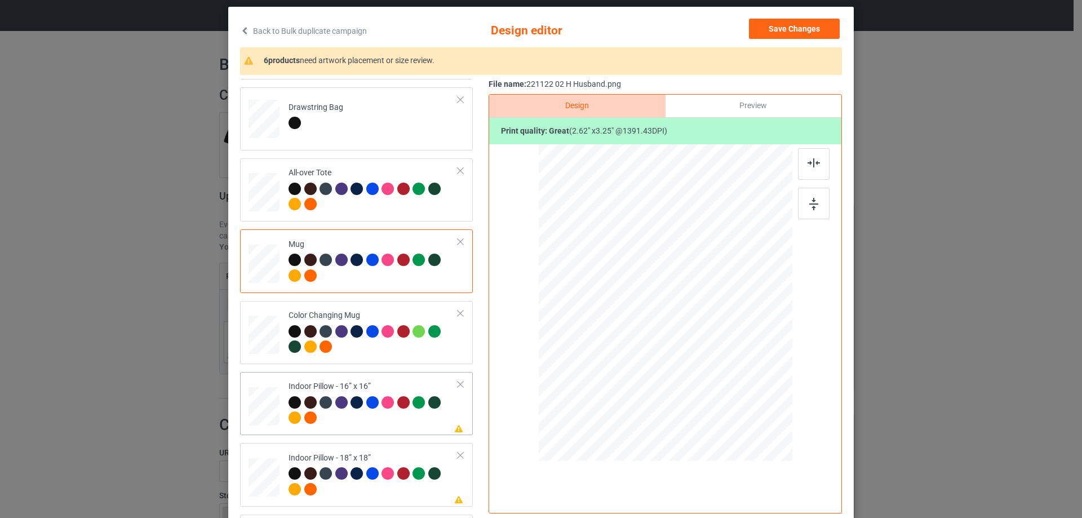
click at [264, 416] on div at bounding box center [264, 406] width 31 height 31
click at [694, 357] on div at bounding box center [665, 304] width 293 height 320
click at [366, 454] on div "Indoor Pillow - 18” x 18”" at bounding box center [374, 474] width 170 height 42
click at [368, 420] on div at bounding box center [374, 411] width 170 height 31
drag, startPoint x: 738, startPoint y: 399, endPoint x: 734, endPoint y: 392, distance: 8.3
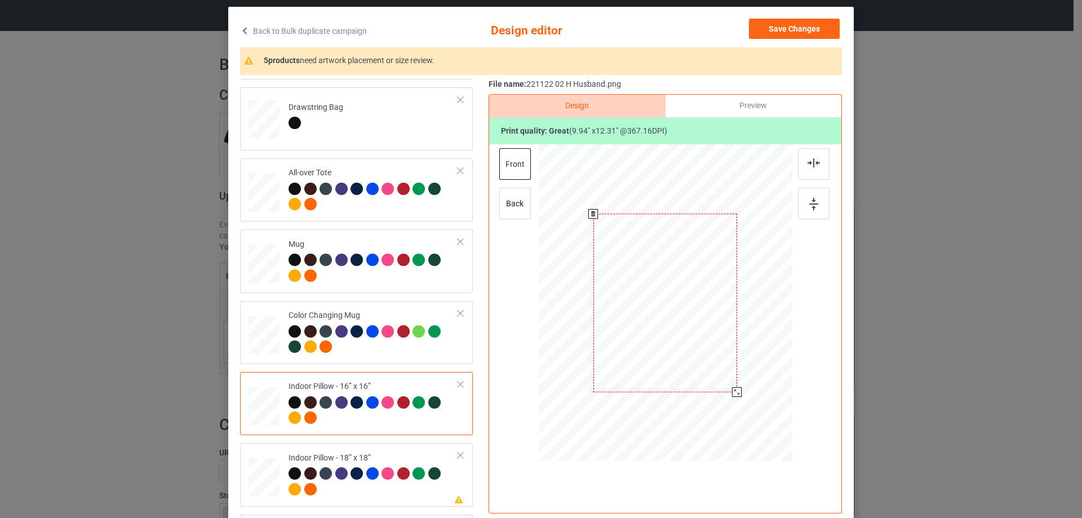
click at [734, 392] on div at bounding box center [737, 392] width 10 height 10
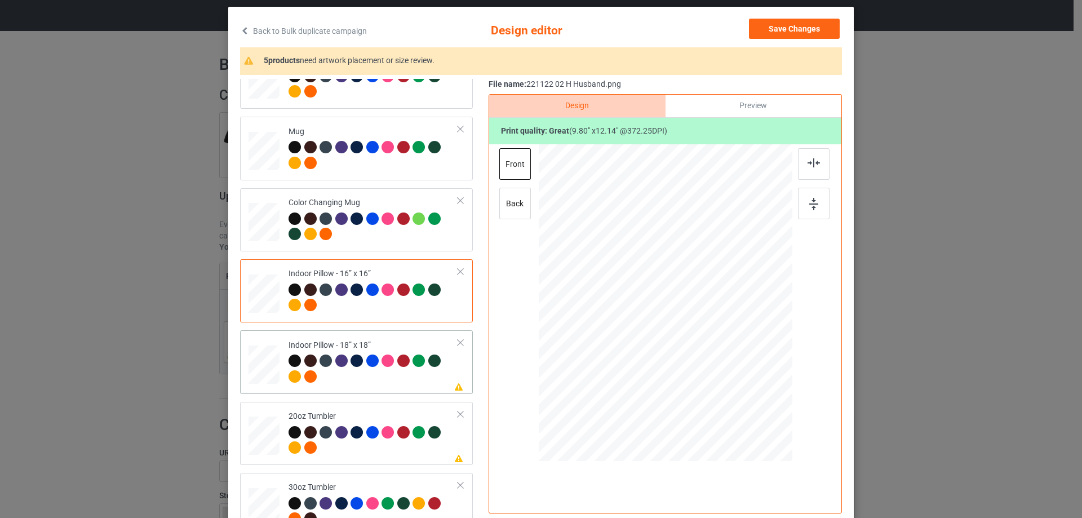
click at [272, 379] on div at bounding box center [264, 364] width 31 height 31
click at [341, 449] on div at bounding box center [374, 441] width 170 height 31
click at [642, 349] on div at bounding box center [647, 349] width 10 height 10
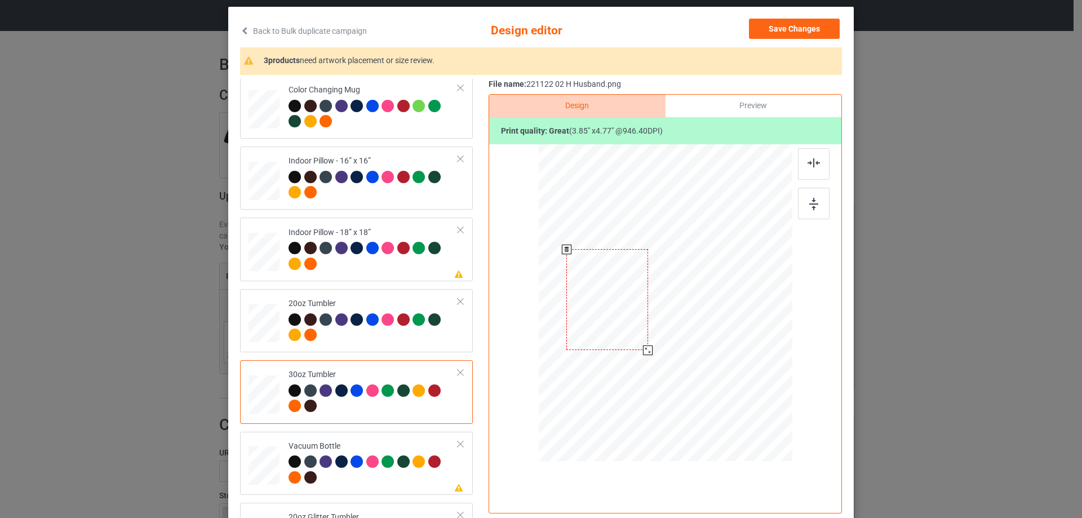
drag, startPoint x: 641, startPoint y: 345, endPoint x: 644, endPoint y: 353, distance: 8.6
click at [644, 353] on div at bounding box center [648, 350] width 10 height 10
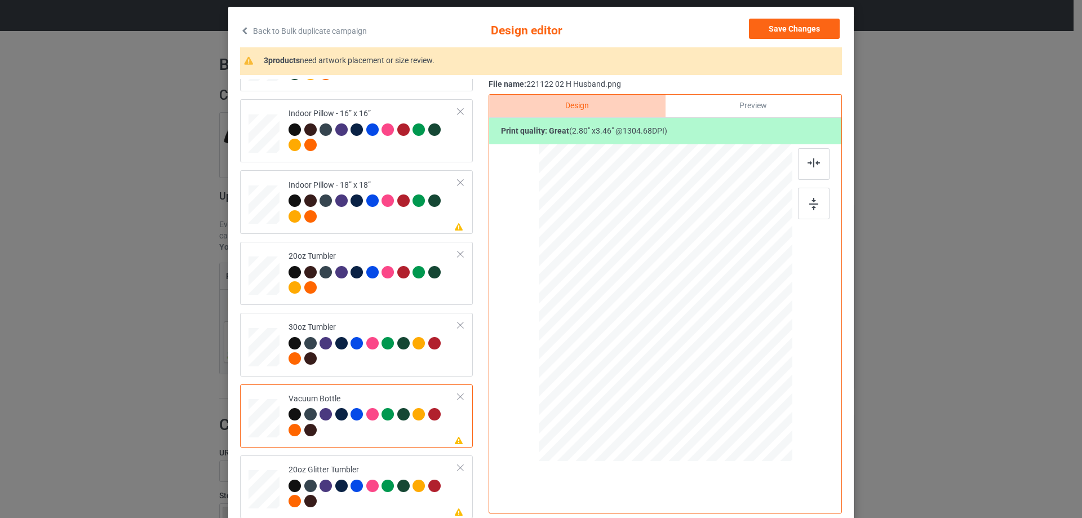
scroll to position [132, 0]
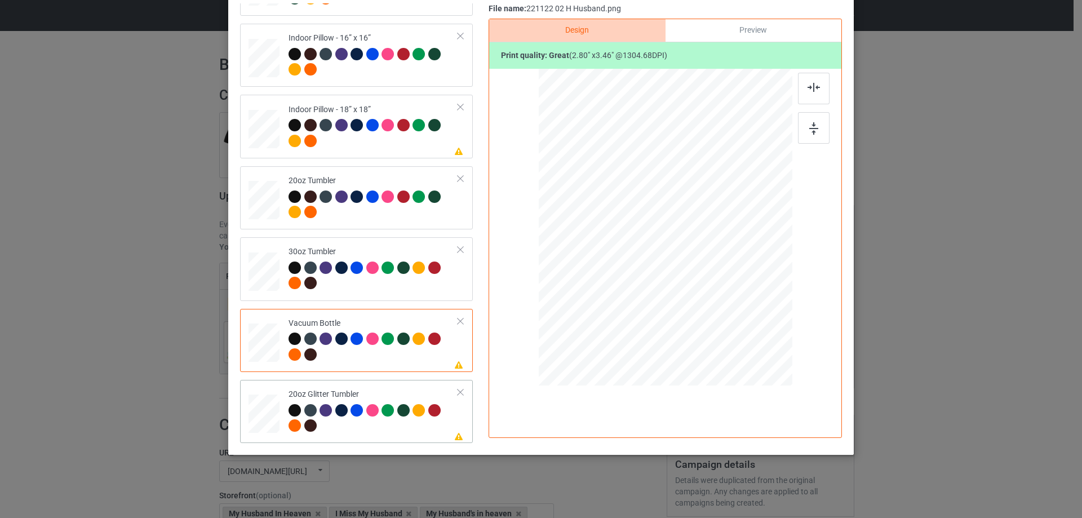
click at [276, 435] on td at bounding box center [266, 411] width 34 height 54
click at [650, 258] on div at bounding box center [650, 254] width 10 height 10
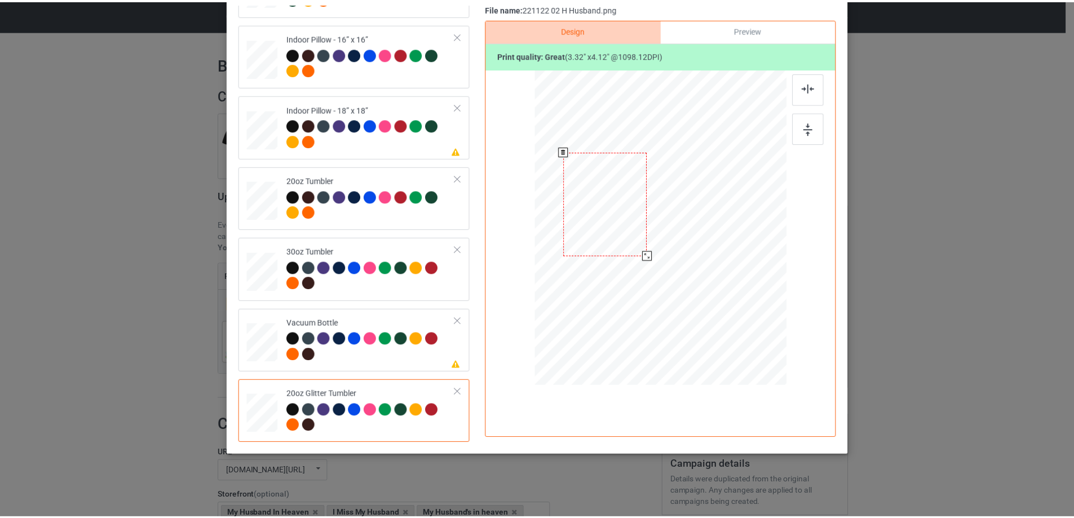
scroll to position [20, 0]
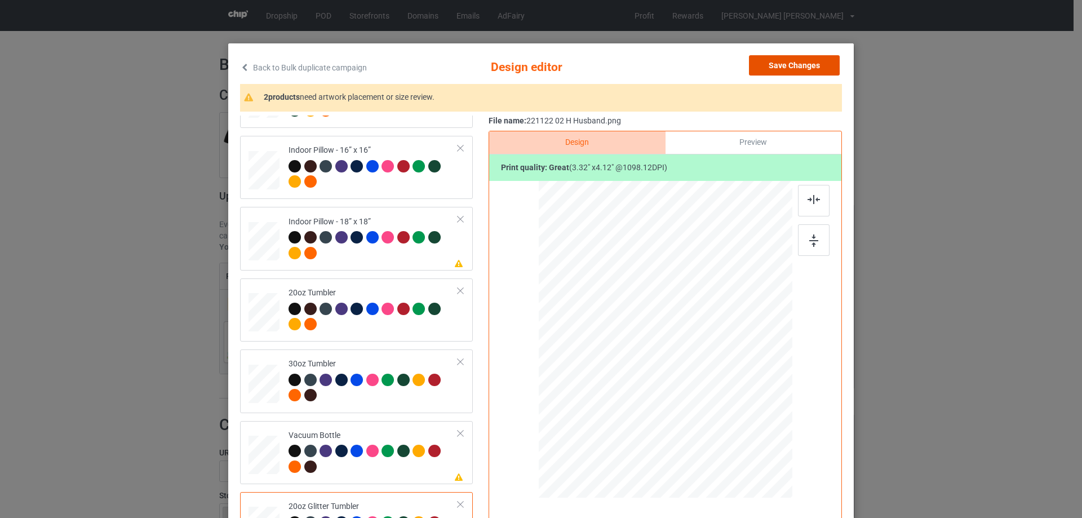
click at [781, 64] on button "Save Changes" at bounding box center [794, 65] width 91 height 20
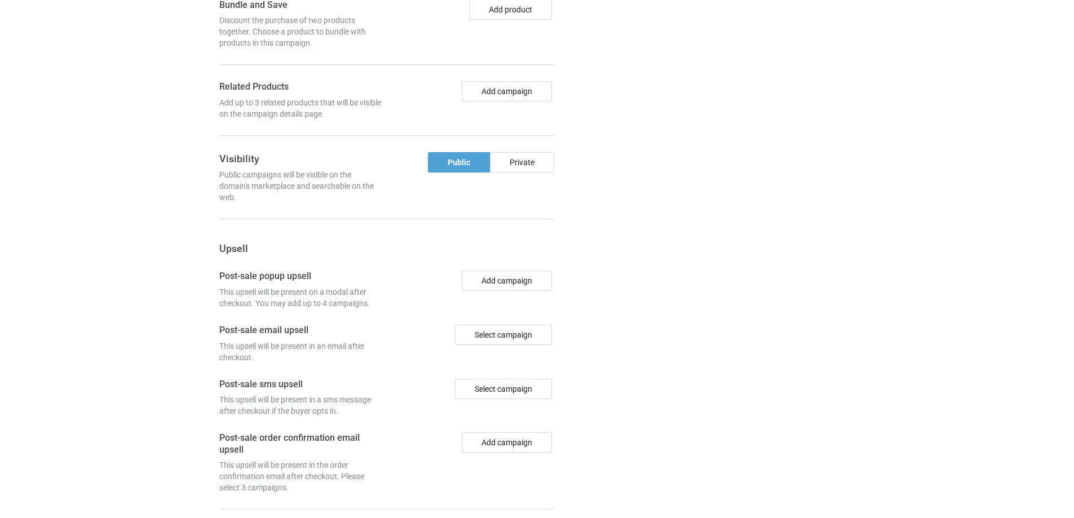
scroll to position [955, 0]
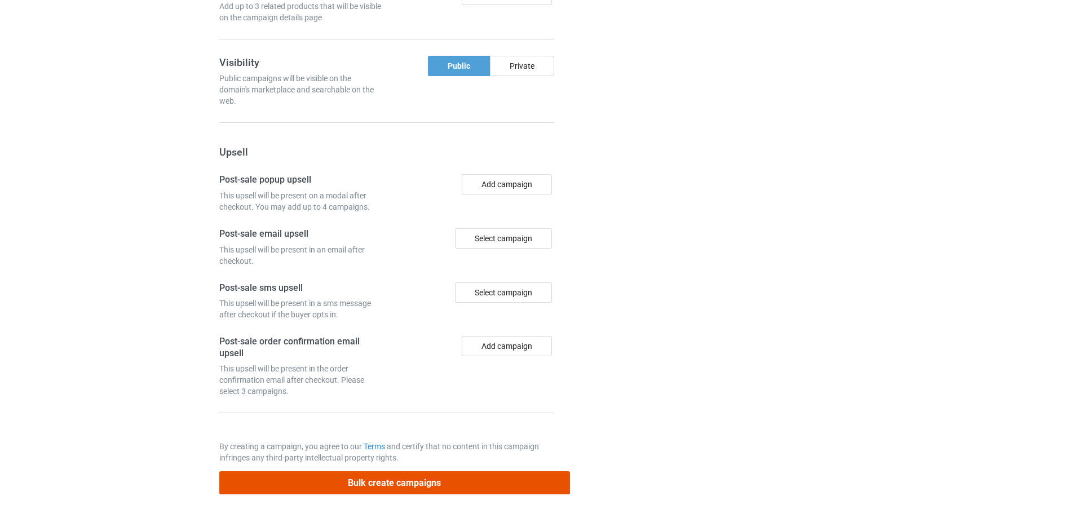
click at [495, 487] on button "Bulk create campaigns" at bounding box center [394, 482] width 351 height 23
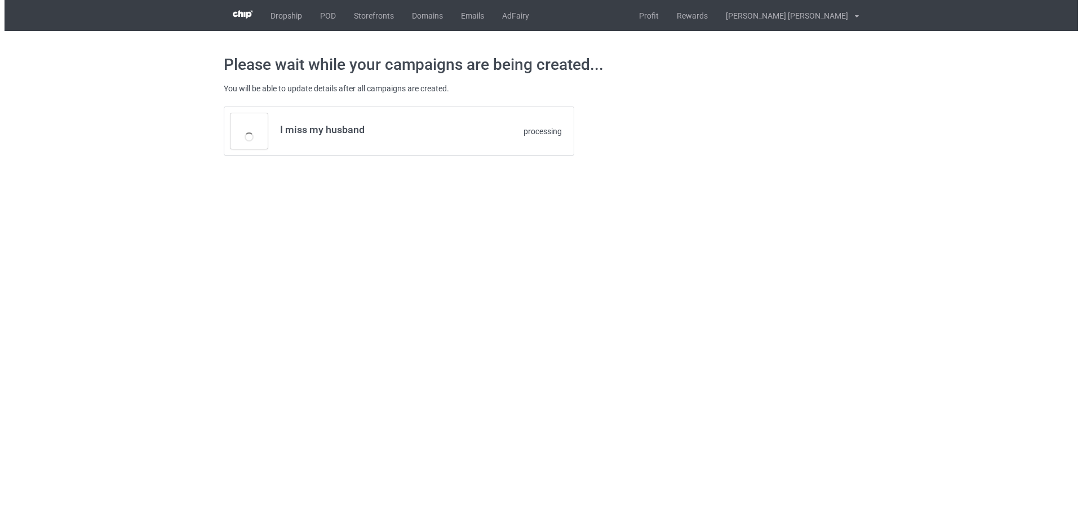
scroll to position [0, 0]
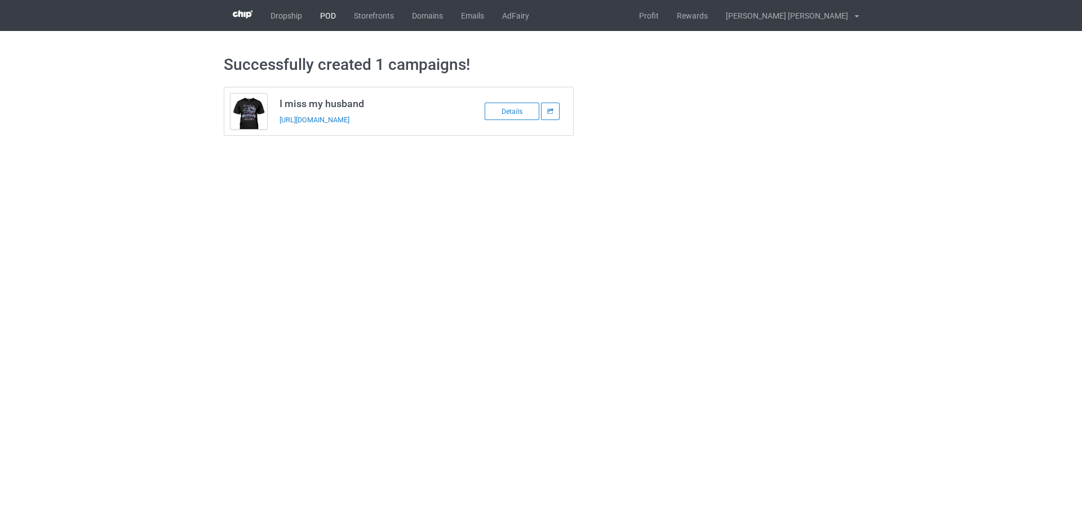
click at [327, 19] on link "POD" at bounding box center [328, 15] width 34 height 31
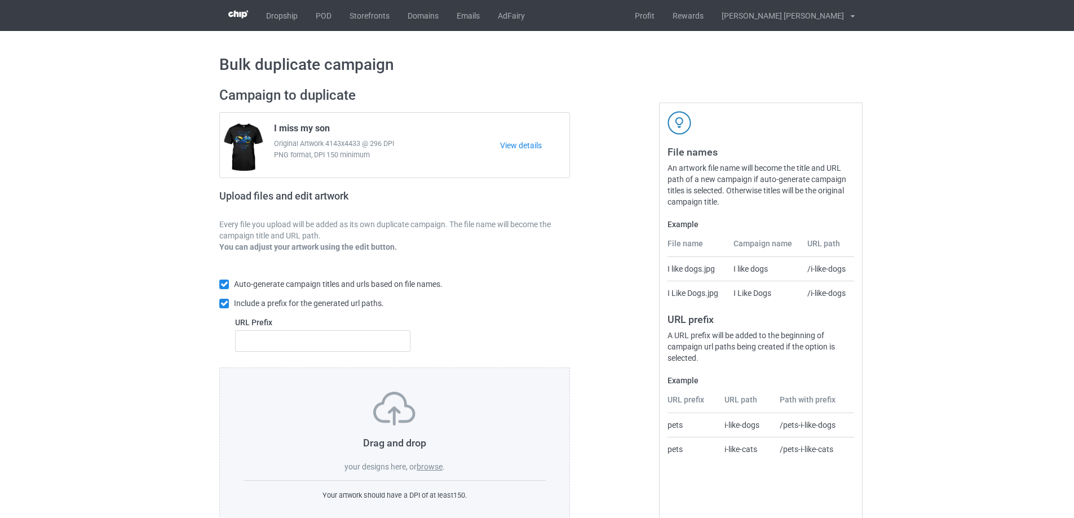
click at [437, 468] on label "browse" at bounding box center [429, 466] width 26 height 9
click at [0, 0] on input "browse" at bounding box center [0, 0] width 0 height 0
click at [433, 464] on label "browse" at bounding box center [429, 466] width 26 height 9
click at [0, 0] on input "browse" at bounding box center [0, 0] width 0 height 0
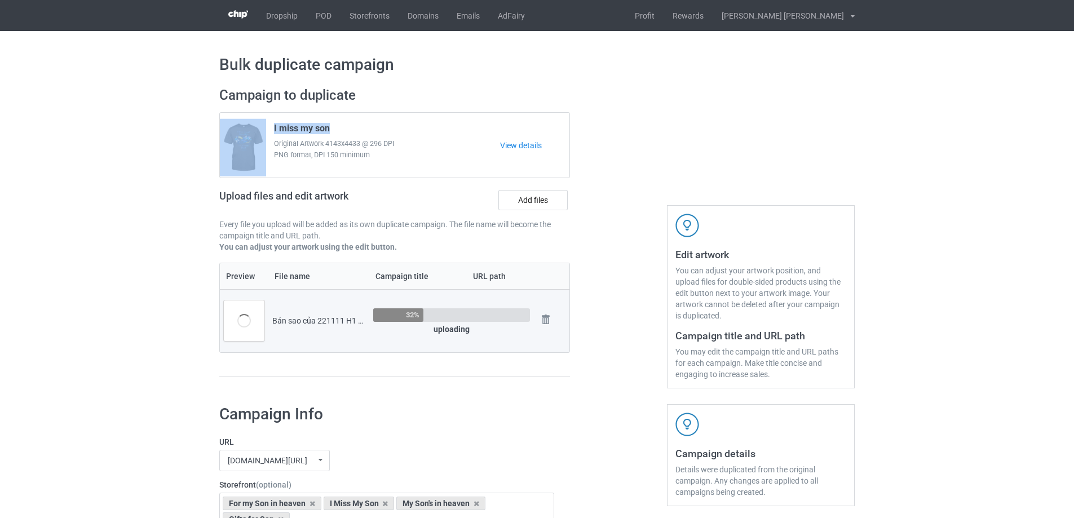
drag, startPoint x: 333, startPoint y: 129, endPoint x: 259, endPoint y: 116, distance: 74.5
click at [259, 116] on div "I miss my son Original Artwork 4143x4433 @ 296 DPI PNG format, DPI 150 minimum …" at bounding box center [394, 145] width 349 height 65
drag, startPoint x: 383, startPoint y: 125, endPoint x: 313, endPoint y: 132, distance: 70.2
click at [383, 125] on div "I miss my son Original Artwork 4143x4433 @ 296 DPI PNG format, DPI 150 minimum" at bounding box center [383, 145] width 234 height 53
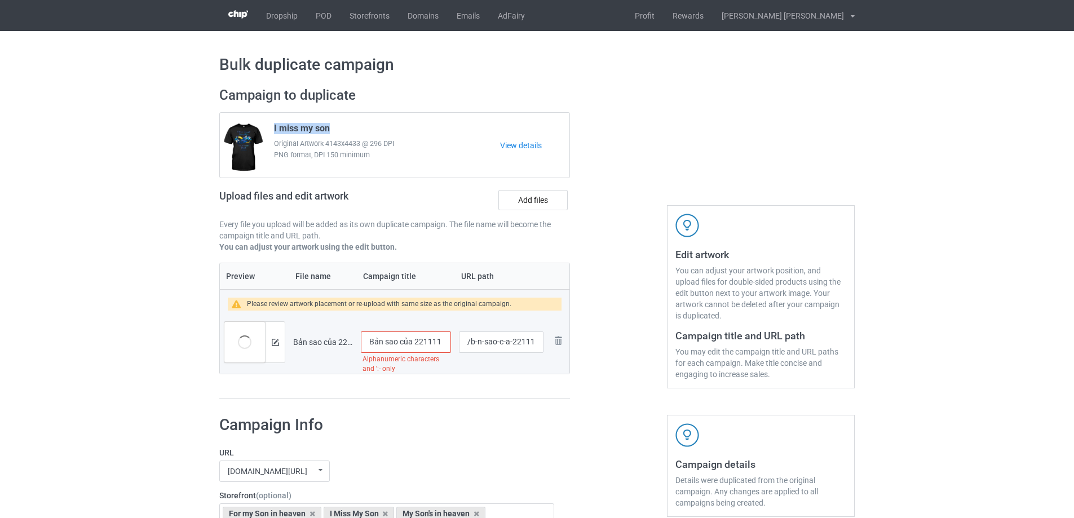
drag, startPoint x: 273, startPoint y: 127, endPoint x: 347, endPoint y: 127, distance: 73.8
click at [347, 127] on div "I miss my son Original Artwork 4143x4433 @ 296 DPI PNG format, DPI 150 minimum" at bounding box center [383, 145] width 234 height 53
copy span "I miss my son"
click at [409, 343] on input "Bản sao của 221111 H1 My Son" at bounding box center [406, 341] width 90 height 21
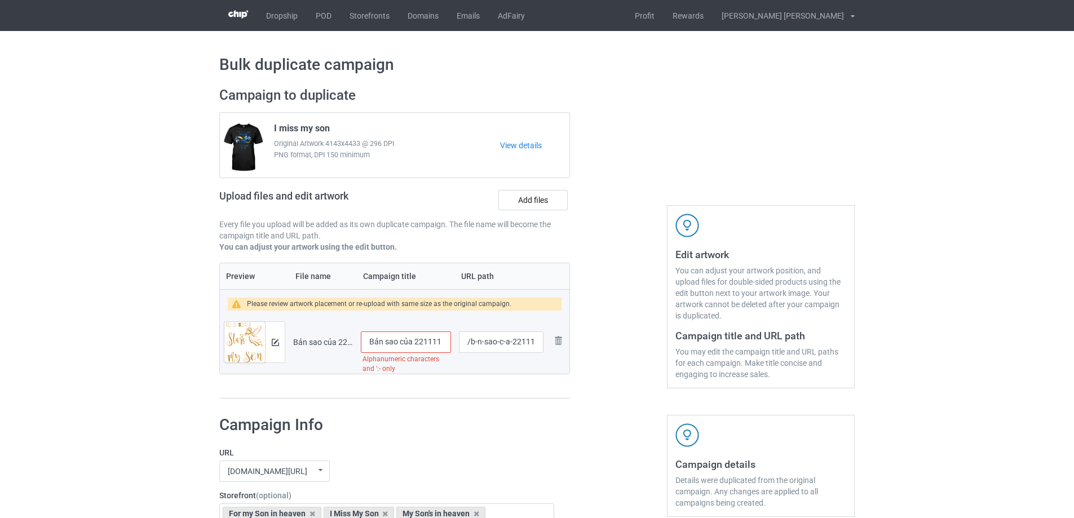
click at [409, 343] on input "Bản sao của 221111 H1 My Son" at bounding box center [406, 341] width 90 height 21
paste input "I miss my s"
type input "I miss my son"
drag, startPoint x: 469, startPoint y: 344, endPoint x: 510, endPoint y: 343, distance: 41.2
click at [510, 343] on input "/b-n-sao-c-a-221111-h-1-my-son" at bounding box center [501, 341] width 85 height 21
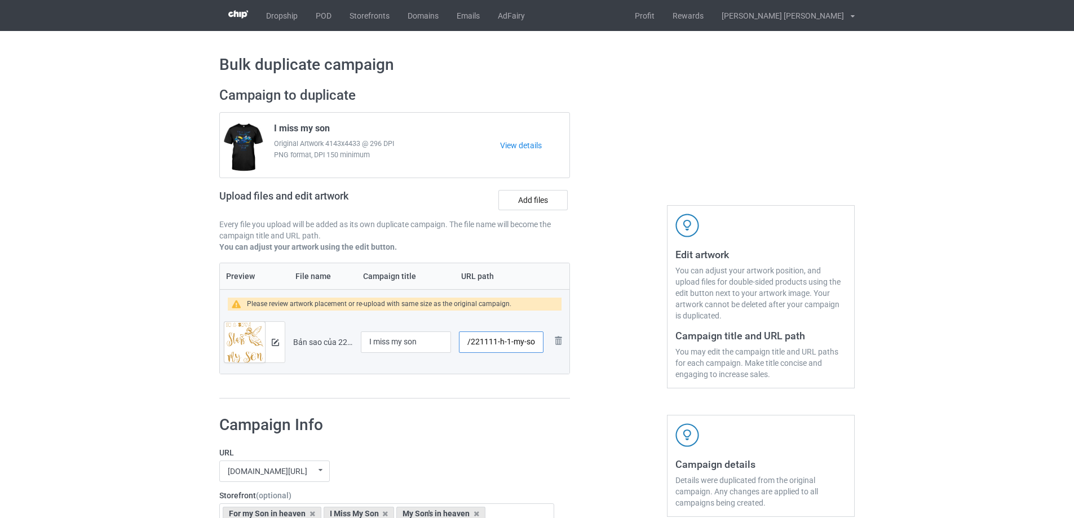
click at [498, 343] on input "/221111-h-1-my-son" at bounding box center [501, 341] width 85 height 21
drag, startPoint x: 496, startPoint y: 343, endPoint x: 537, endPoint y: 341, distance: 41.2
click at [537, 341] on input "/221111-h-1-my-son" at bounding box center [501, 341] width 85 height 21
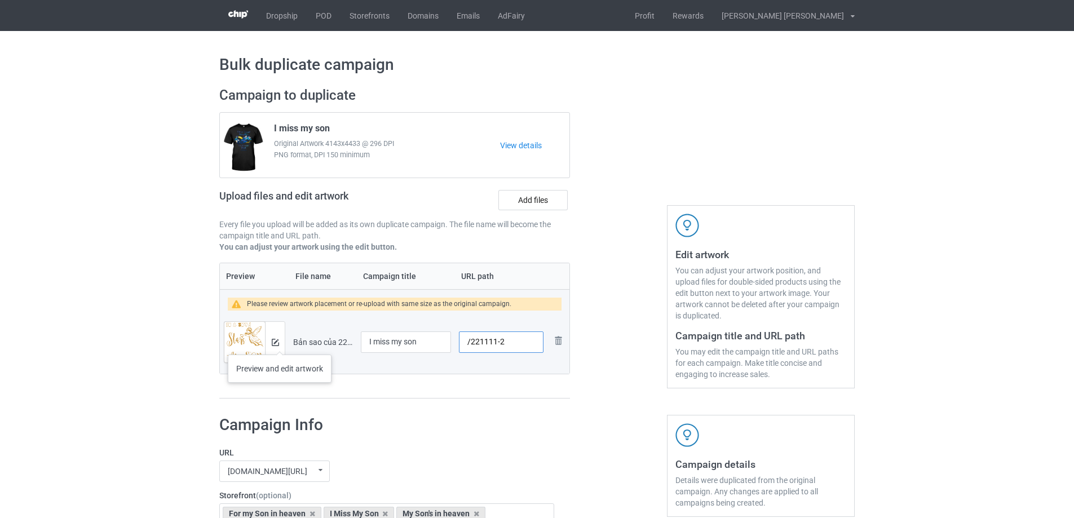
type input "/221111-2"
click at [279, 343] on div at bounding box center [275, 342] width 20 height 41
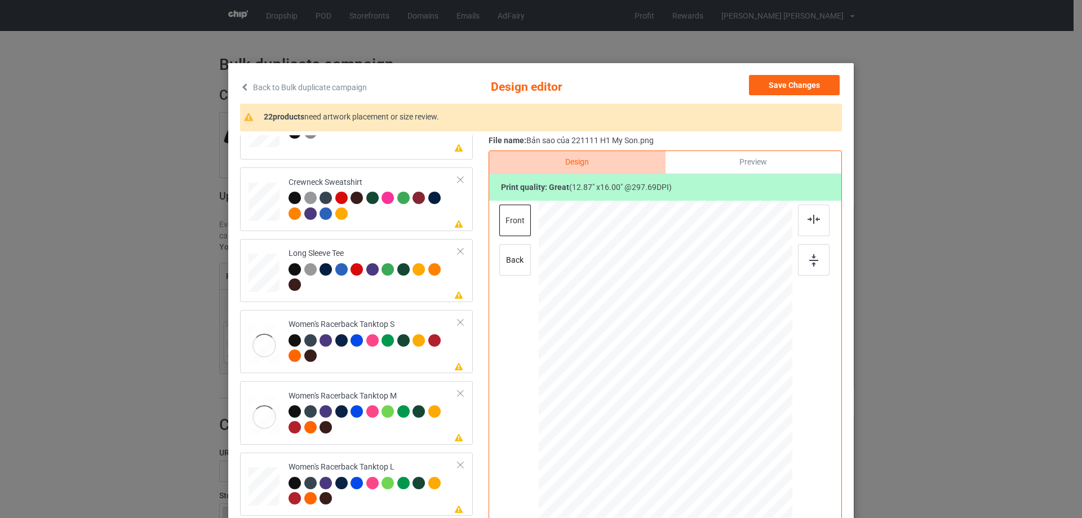
scroll to position [564, 0]
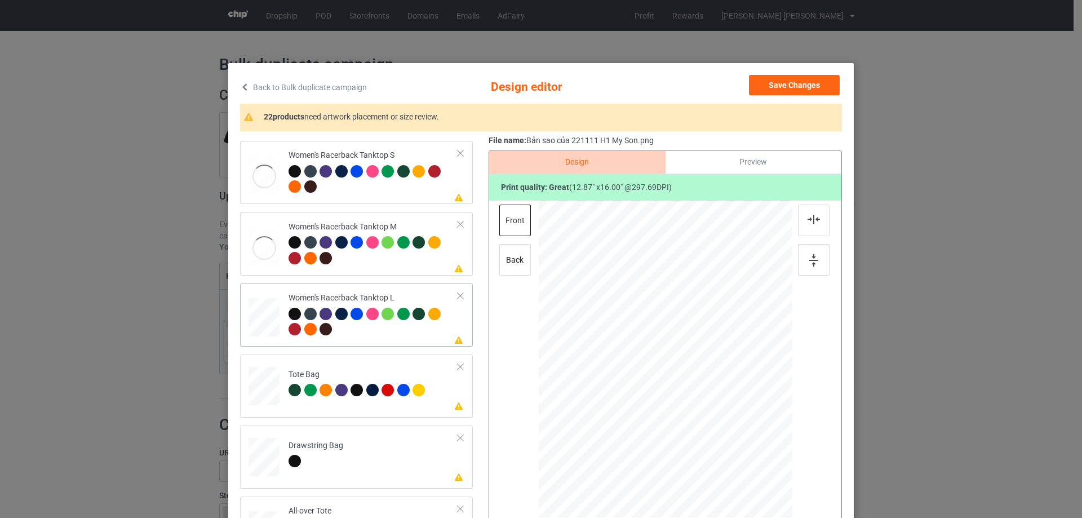
click at [261, 321] on div at bounding box center [264, 317] width 31 height 37
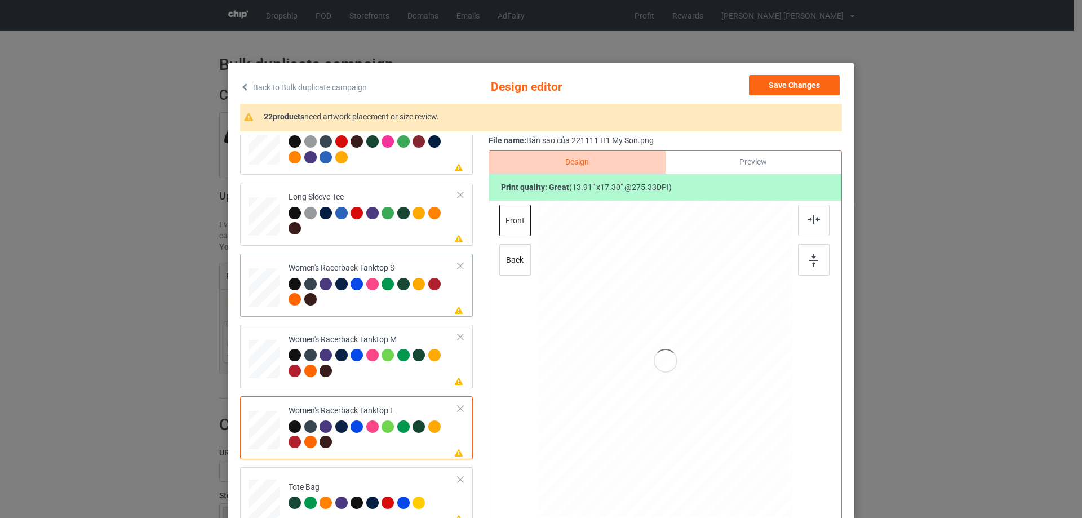
click at [271, 287] on div at bounding box center [264, 287] width 30 height 39
drag, startPoint x: 734, startPoint y: 453, endPoint x: 729, endPoint y: 427, distance: 25.9
click at [729, 427] on div at bounding box center [665, 359] width 247 height 317
drag, startPoint x: 705, startPoint y: 400, endPoint x: 706, endPoint y: 416, distance: 16.4
click at [706, 416] on div at bounding box center [666, 375] width 120 height 149
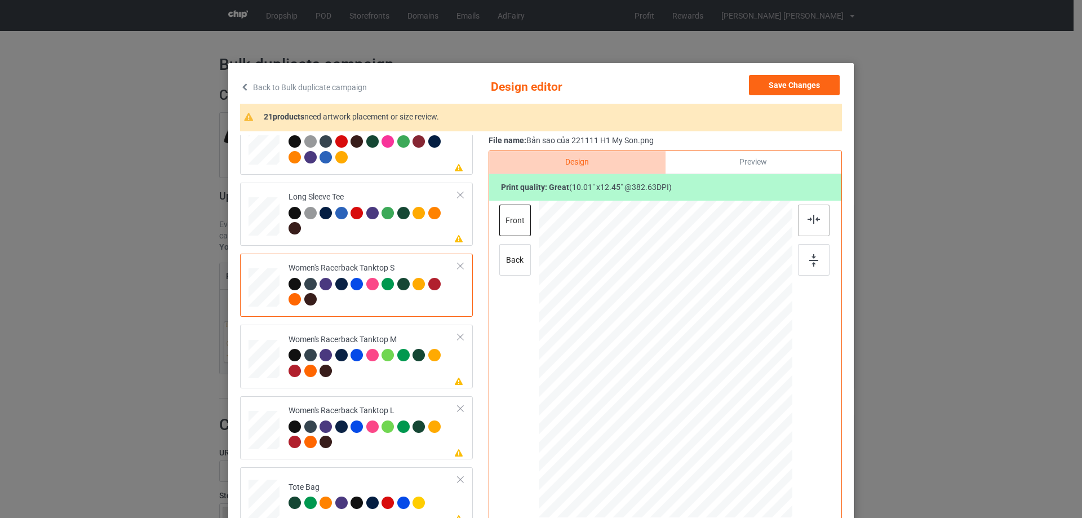
click at [809, 220] on img at bounding box center [814, 219] width 12 height 9
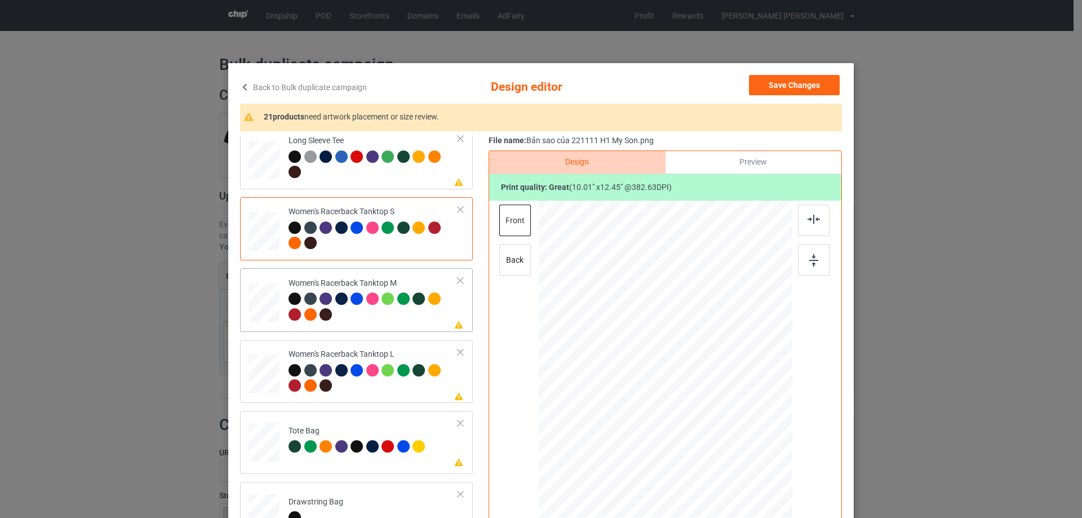
click at [250, 316] on div at bounding box center [264, 302] width 31 height 39
drag, startPoint x: 738, startPoint y: 455, endPoint x: 728, endPoint y: 429, distance: 27.8
click at [728, 429] on div at bounding box center [666, 359] width 254 height 317
drag, startPoint x: 681, startPoint y: 391, endPoint x: 681, endPoint y: 409, distance: 18.0
click at [681, 409] on div at bounding box center [665, 377] width 119 height 149
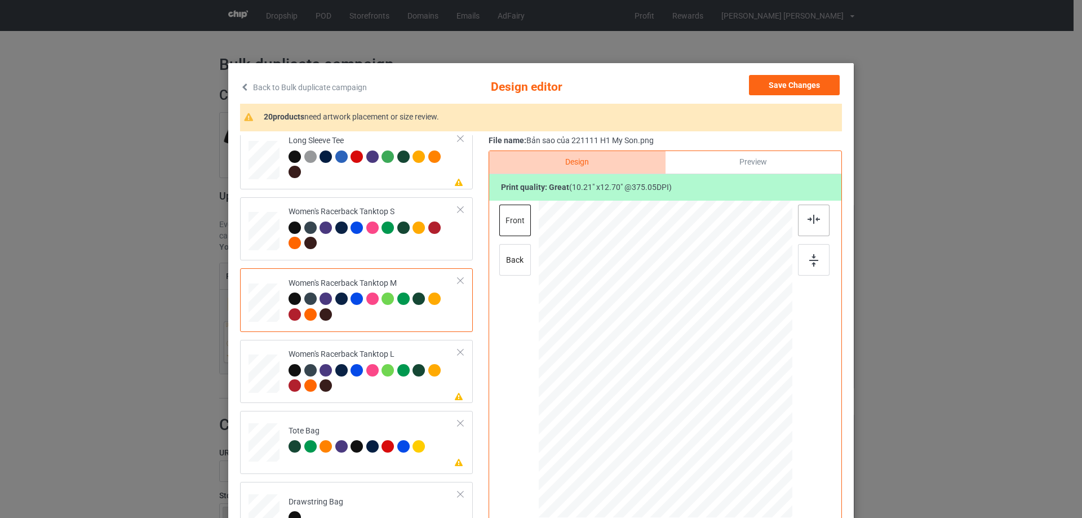
click at [808, 220] on img at bounding box center [814, 219] width 12 height 9
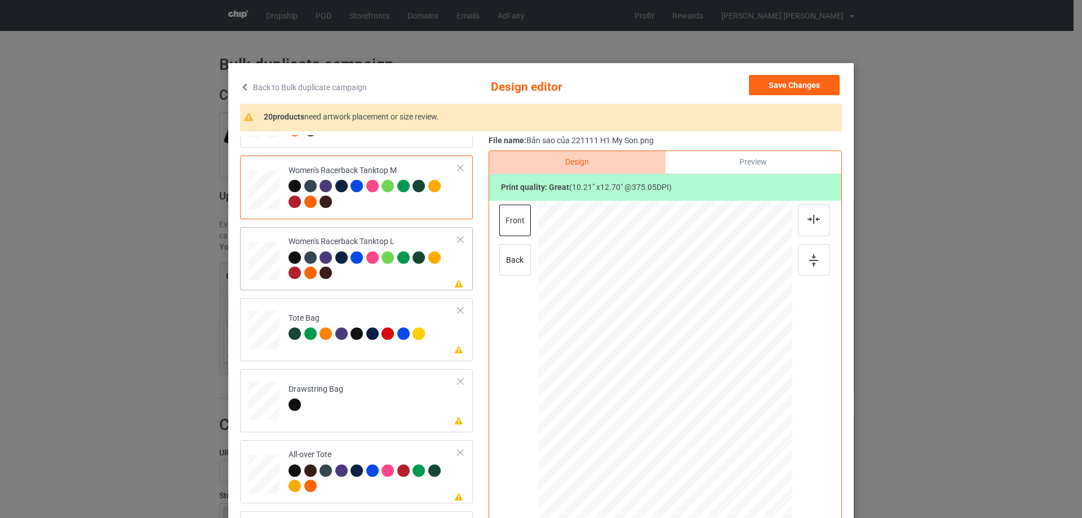
click at [249, 270] on div at bounding box center [264, 261] width 31 height 37
drag, startPoint x: 734, startPoint y: 457, endPoint x: 707, endPoint y: 415, distance: 49.7
click at [721, 429] on div at bounding box center [726, 434] width 10 height 10
drag, startPoint x: 690, startPoint y: 390, endPoint x: 689, endPoint y: 407, distance: 16.9
click at [689, 407] on div at bounding box center [664, 377] width 113 height 140
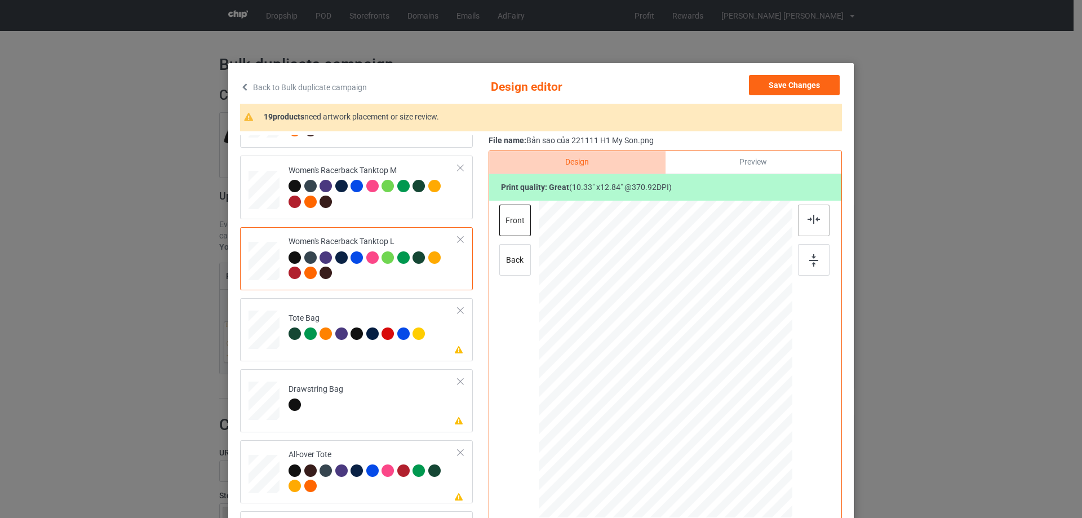
click at [808, 219] on img at bounding box center [814, 219] width 12 height 9
click at [266, 333] on div at bounding box center [264, 335] width 15 height 17
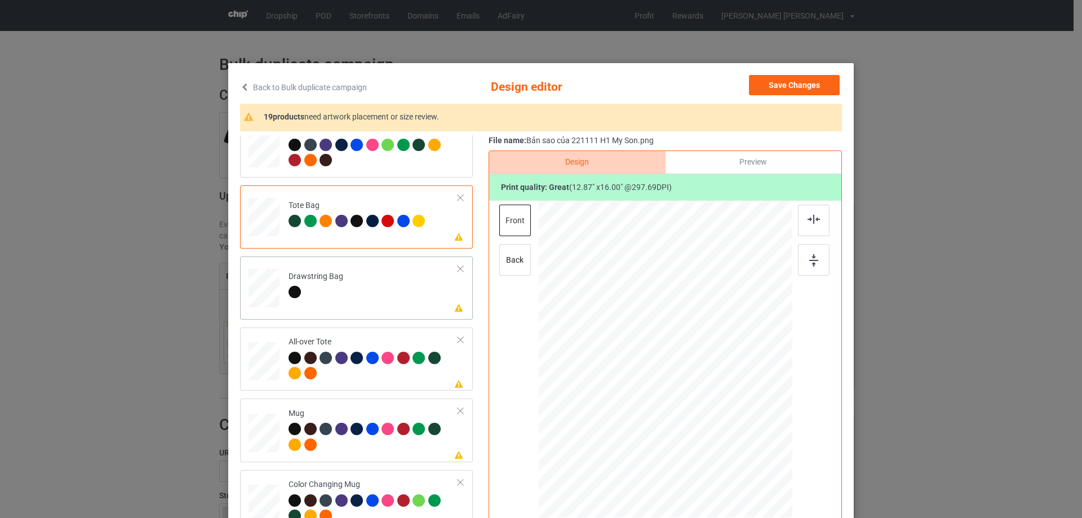
click at [282, 304] on td "Please review artwork placement Drawstring Bag" at bounding box center [373, 286] width 182 height 50
click at [273, 369] on div at bounding box center [264, 361] width 31 height 31
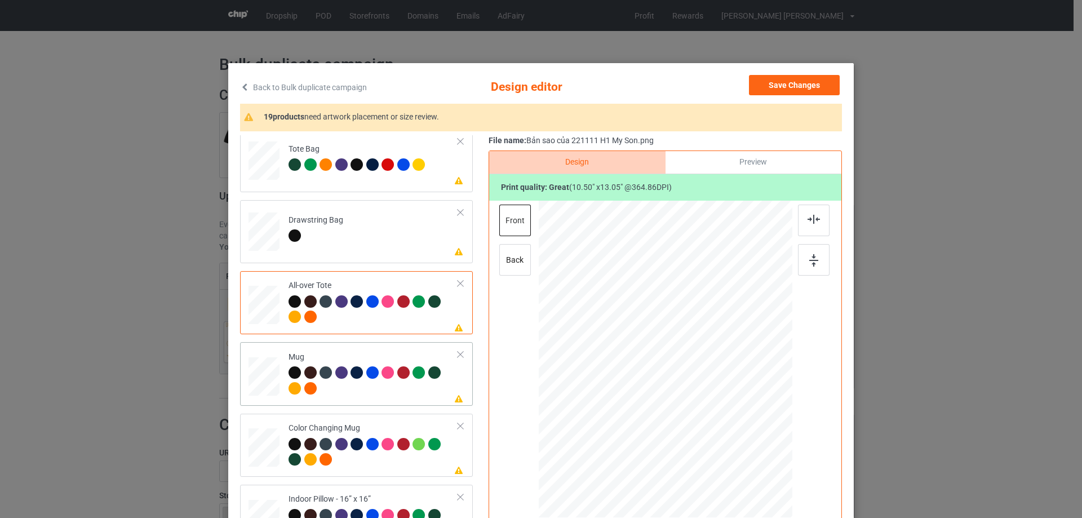
click at [256, 383] on div at bounding box center [264, 376] width 31 height 13
drag, startPoint x: 738, startPoint y: 456, endPoint x: 712, endPoint y: 399, distance: 62.3
click at [712, 399] on div at bounding box center [666, 358] width 254 height 105
drag, startPoint x: 667, startPoint y: 385, endPoint x: 738, endPoint y: 385, distance: 70.4
click at [738, 385] on div at bounding box center [735, 359] width 79 height 99
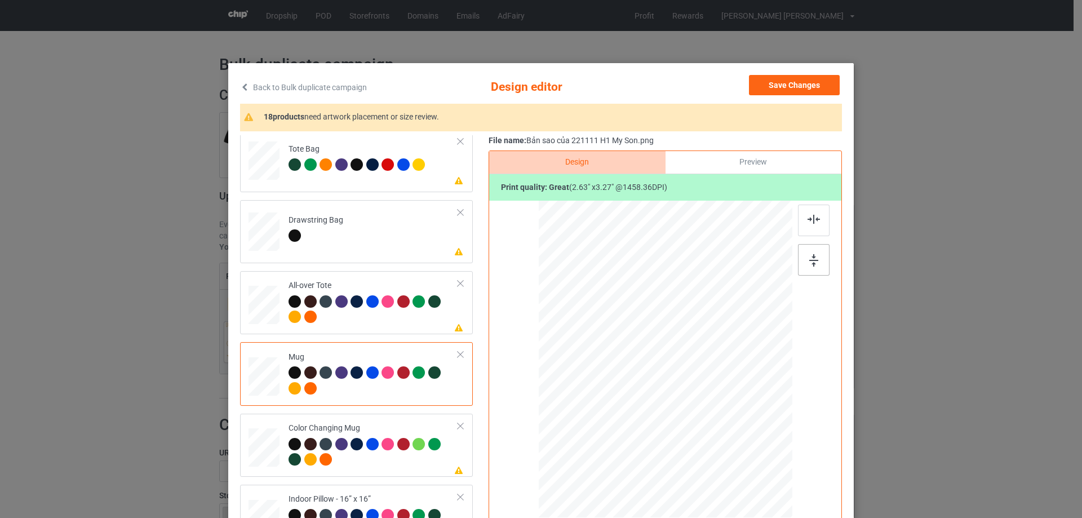
click at [809, 256] on img at bounding box center [813, 260] width 9 height 12
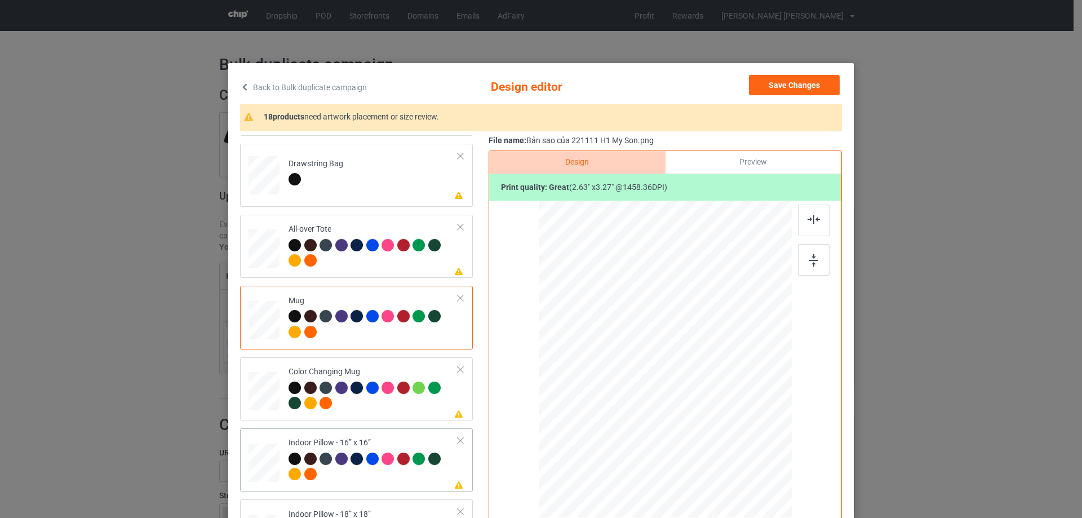
scroll to position [902, 0]
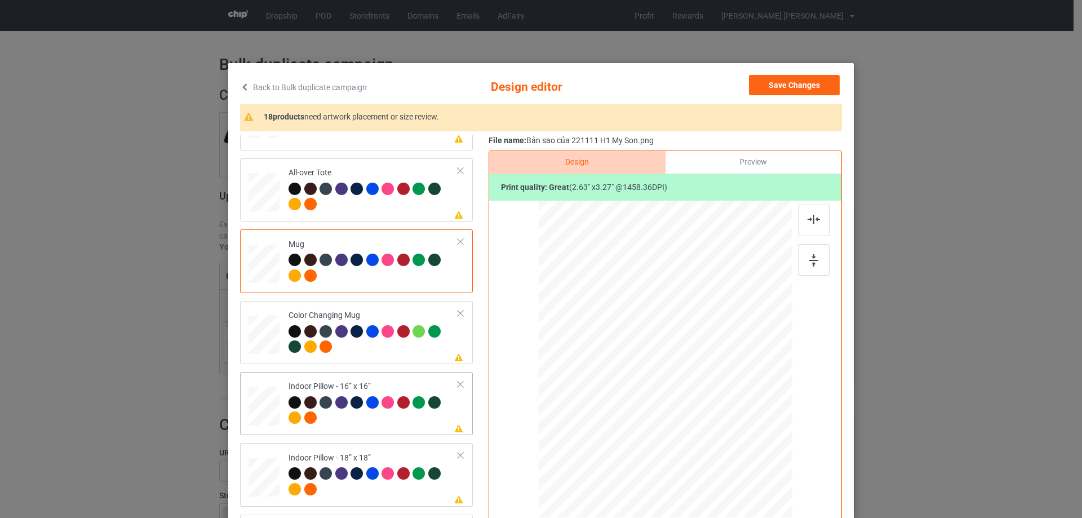
click at [271, 399] on div at bounding box center [264, 406] width 31 height 31
drag, startPoint x: 740, startPoint y: 455, endPoint x: 702, endPoint y: 442, distance: 40.5
click at [735, 448] on div at bounding box center [737, 448] width 10 height 10
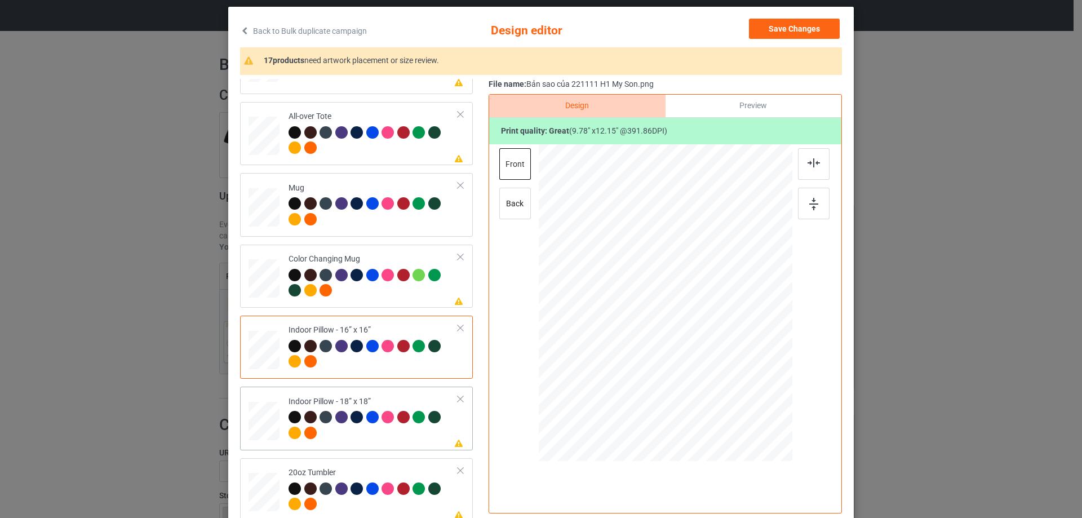
click at [269, 424] on div at bounding box center [264, 421] width 31 height 31
click at [738, 394] on div at bounding box center [738, 394] width 10 height 10
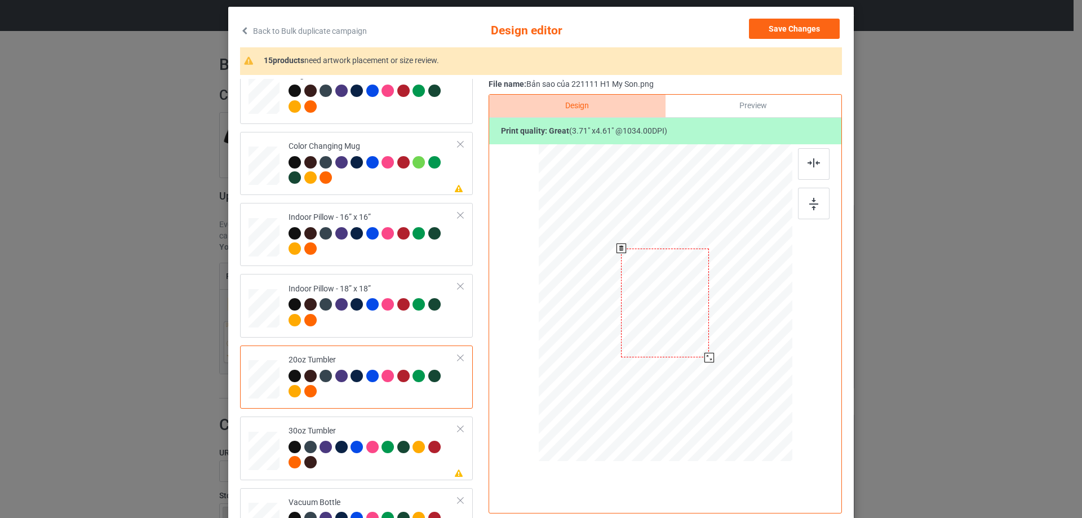
drag, startPoint x: 733, startPoint y: 393, endPoint x: 710, endPoint y: 349, distance: 48.9
click at [710, 349] on div at bounding box center [665, 302] width 240 height 145
drag, startPoint x: 698, startPoint y: 344, endPoint x: 639, endPoint y: 343, distance: 58.6
click at [639, 343] on div at bounding box center [607, 302] width 85 height 105
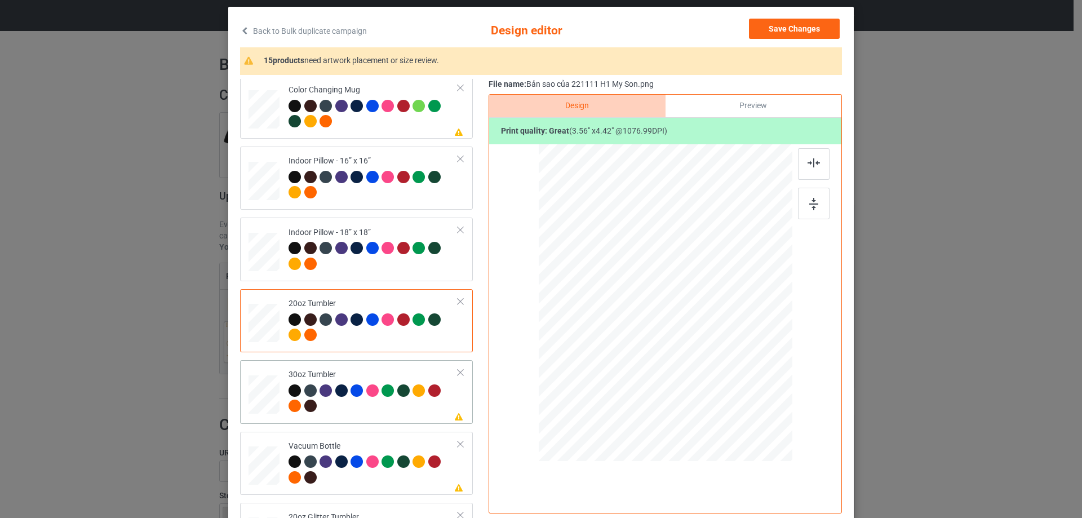
click at [254, 394] on div at bounding box center [264, 394] width 30 height 17
drag, startPoint x: 735, startPoint y: 397, endPoint x: 675, endPoint y: 335, distance: 86.5
click at [708, 348] on div at bounding box center [665, 303] width 246 height 136
drag, startPoint x: 675, startPoint y: 335, endPoint x: 614, endPoint y: 335, distance: 61.4
click at [614, 335] on div at bounding box center [604, 303] width 80 height 99
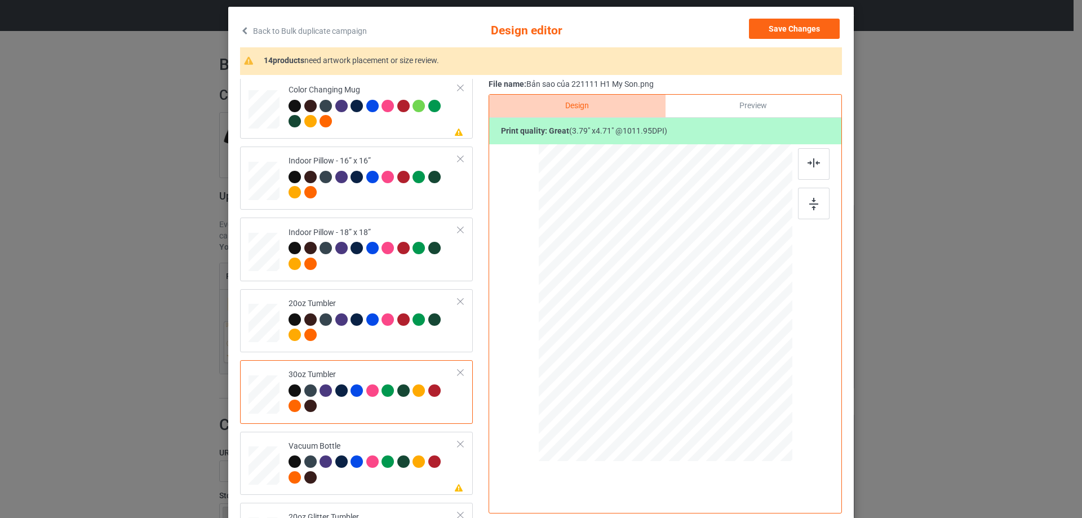
scroll to position [1118, 0]
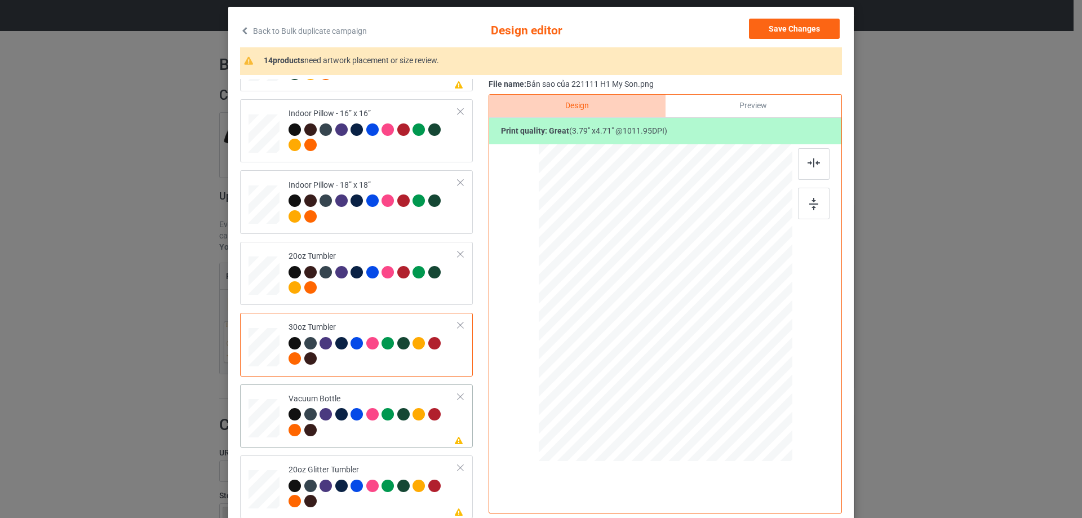
click at [260, 416] on div at bounding box center [264, 418] width 30 height 16
drag, startPoint x: 737, startPoint y: 394, endPoint x: 689, endPoint y: 348, distance: 66.6
click at [702, 354] on div at bounding box center [707, 354] width 10 height 10
drag, startPoint x: 648, startPoint y: 350, endPoint x: 626, endPoint y: 347, distance: 21.7
click at [626, 347] on div at bounding box center [606, 304] width 76 height 95
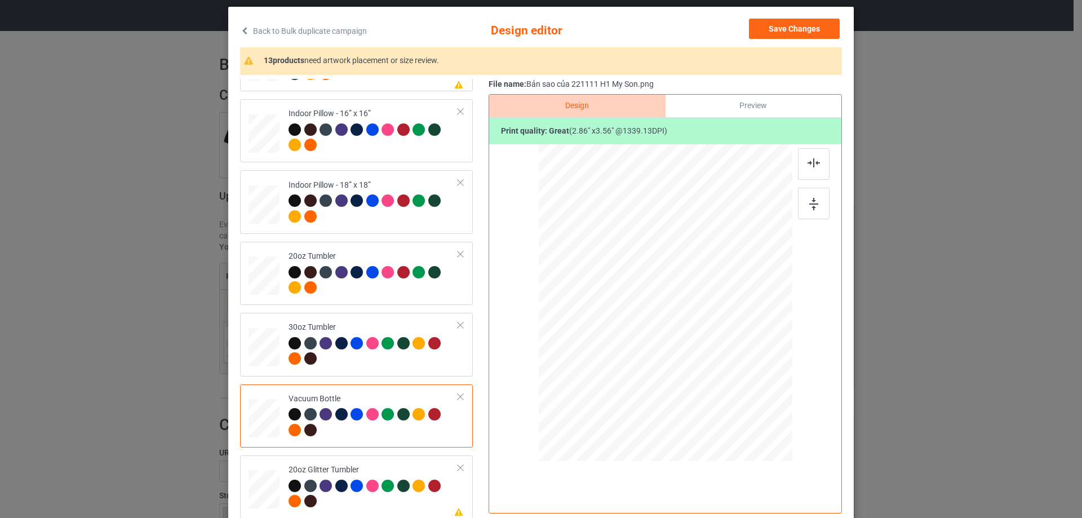
scroll to position [132, 0]
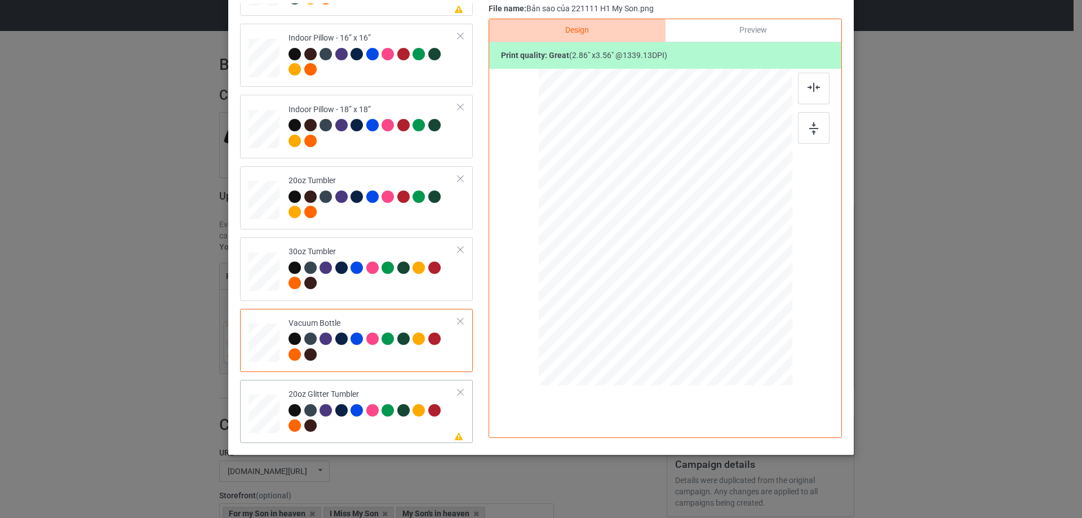
click at [262, 424] on div at bounding box center [264, 413] width 29 height 25
drag, startPoint x: 733, startPoint y: 314, endPoint x: 705, endPoint y: 290, distance: 37.2
click at [709, 290] on div at bounding box center [714, 288] width 10 height 10
drag, startPoint x: 693, startPoint y: 280, endPoint x: 636, endPoint y: 269, distance: 57.4
click at [636, 269] on div at bounding box center [608, 216] width 97 height 121
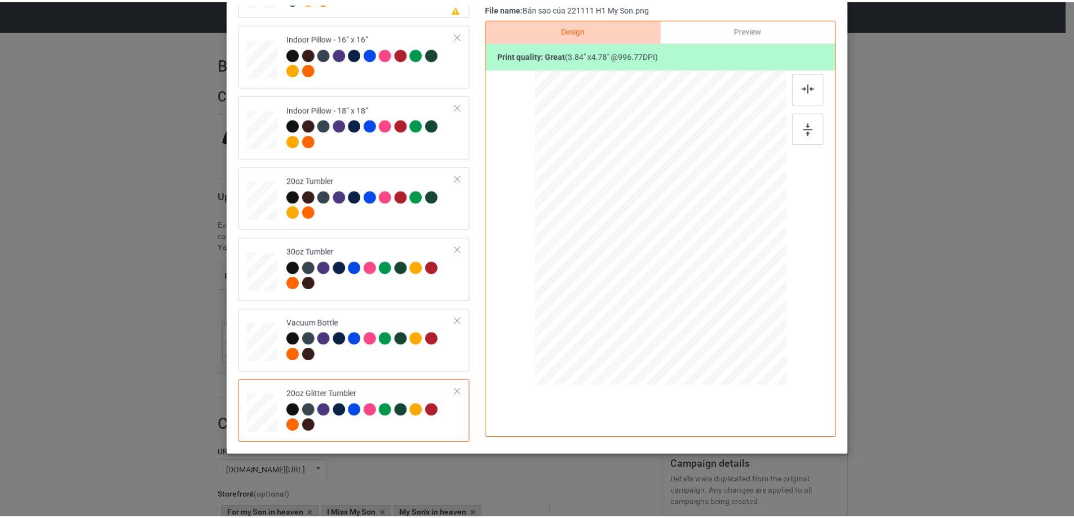
scroll to position [0, 0]
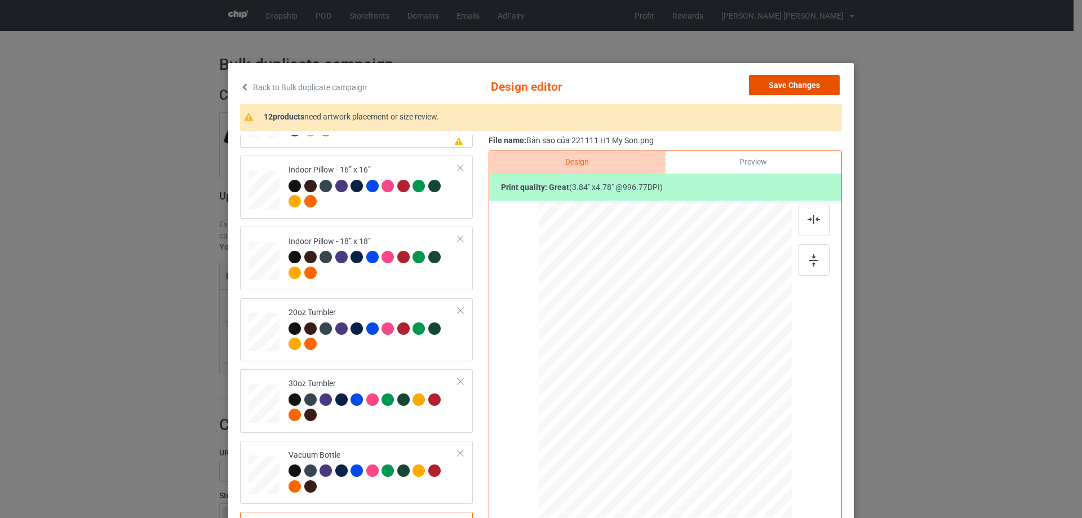
click at [794, 87] on button "Save Changes" at bounding box center [794, 85] width 91 height 20
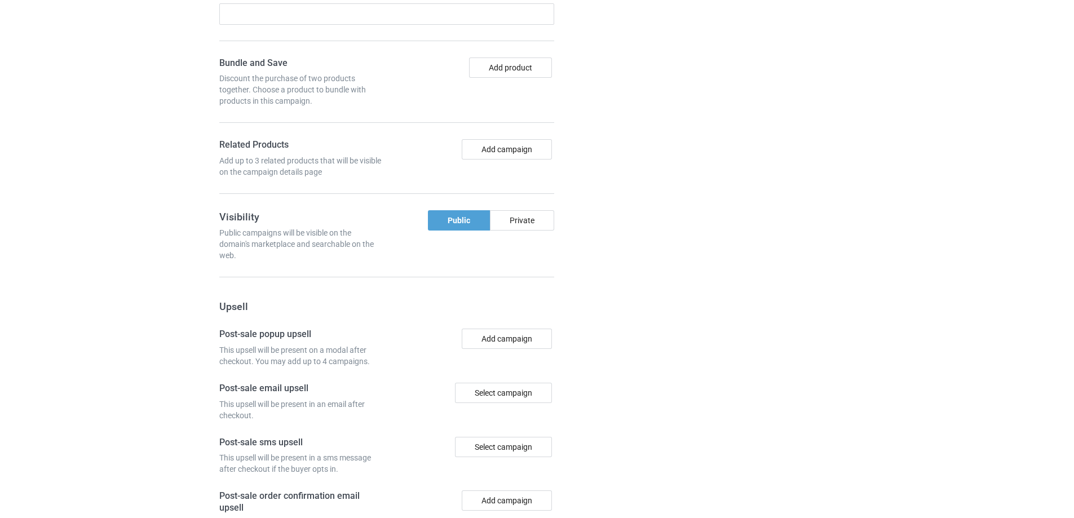
scroll to position [955, 0]
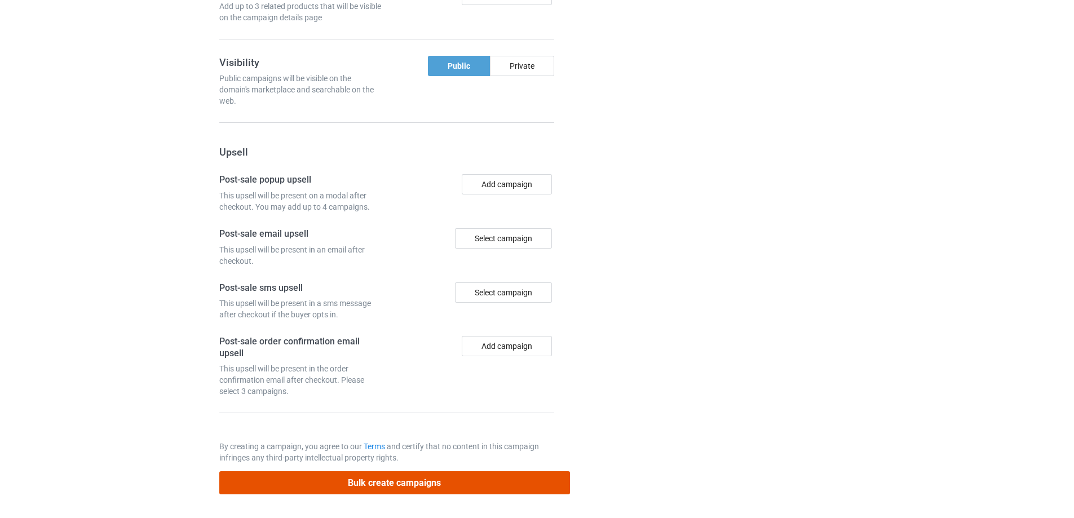
click at [499, 485] on button "Bulk create campaigns" at bounding box center [394, 482] width 351 height 23
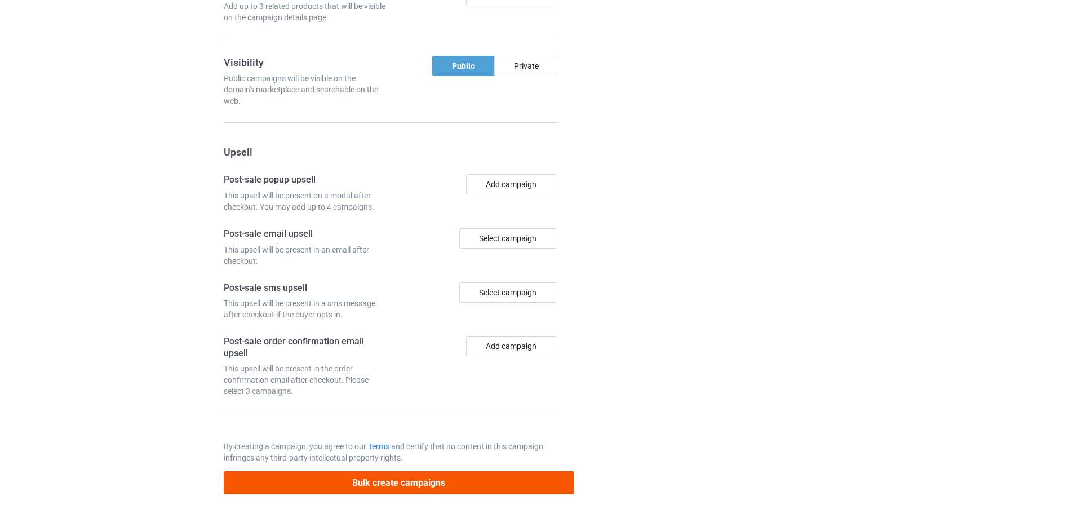
scroll to position [0, 0]
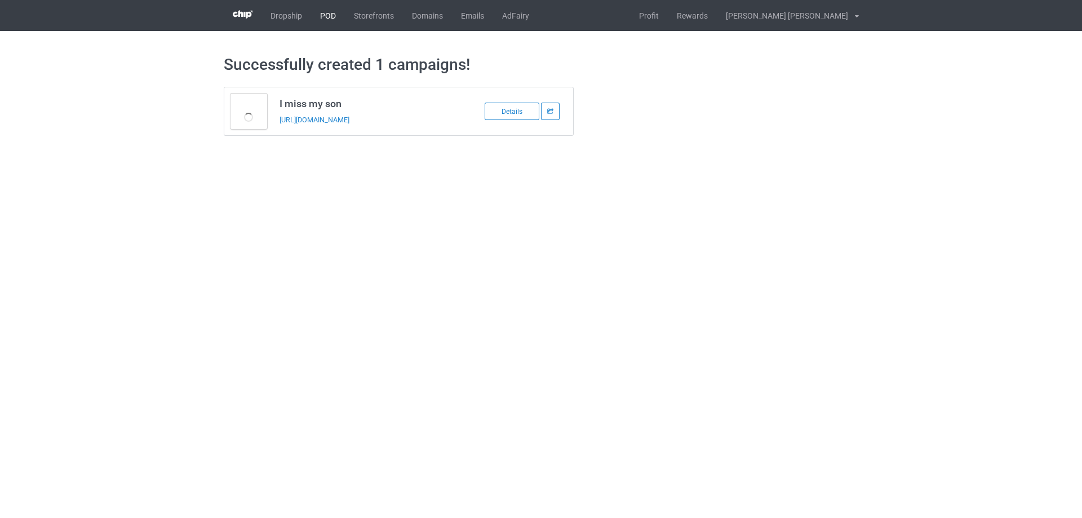
click at [325, 15] on link "POD" at bounding box center [328, 15] width 34 height 31
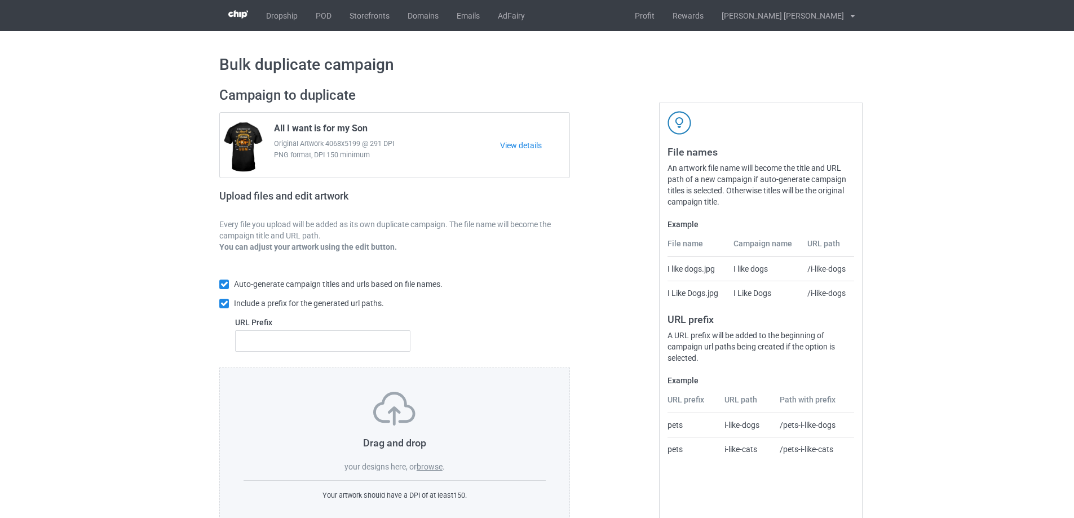
click at [430, 464] on label "browse" at bounding box center [429, 466] width 26 height 9
click at [0, 0] on input "browse" at bounding box center [0, 0] width 0 height 0
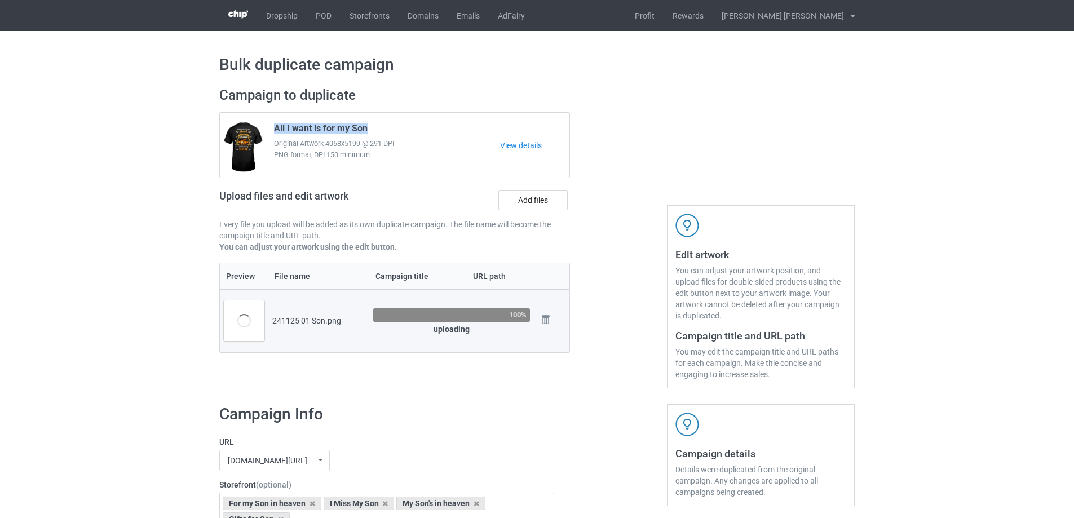
drag, startPoint x: 273, startPoint y: 128, endPoint x: 392, endPoint y: 134, distance: 119.0
click at [392, 134] on div "All I want is for my Son Original Artwork 4068x5199 @ 291 DPI PNG format, DPI 1…" at bounding box center [383, 145] width 234 height 53
copy span "All I want is for my Son"
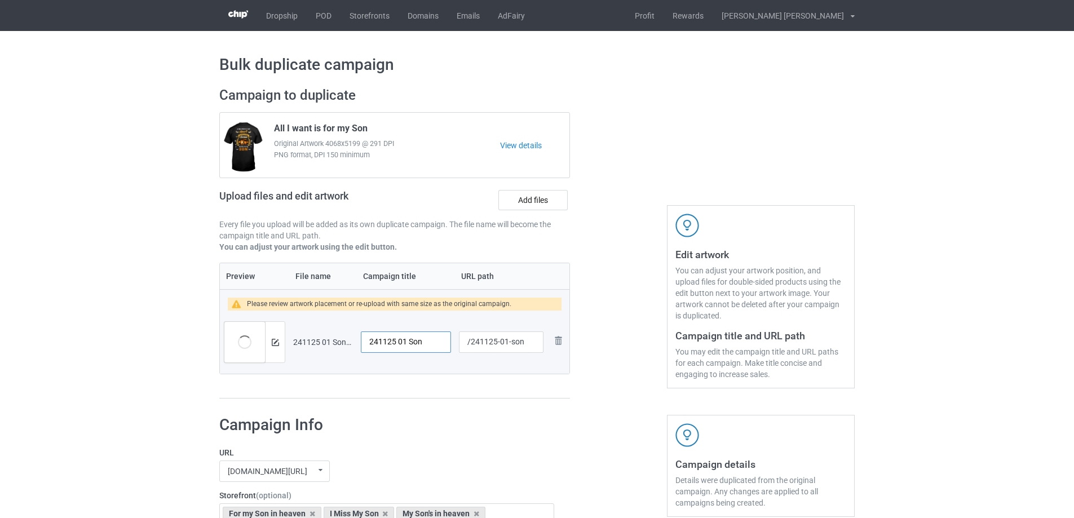
click at [413, 340] on input "241125 01 Son" at bounding box center [406, 341] width 90 height 21
drag, startPoint x: 430, startPoint y: 340, endPoint x: 318, endPoint y: 338, distance: 111.6
click at [318, 338] on tr "Preview and edit artwork 241125 01 Son.png 241125 01 Son /241125-01-son Remove …" at bounding box center [394, 342] width 349 height 63
type input "My son is my hero"
drag, startPoint x: 507, startPoint y: 342, endPoint x: 530, endPoint y: 342, distance: 23.1
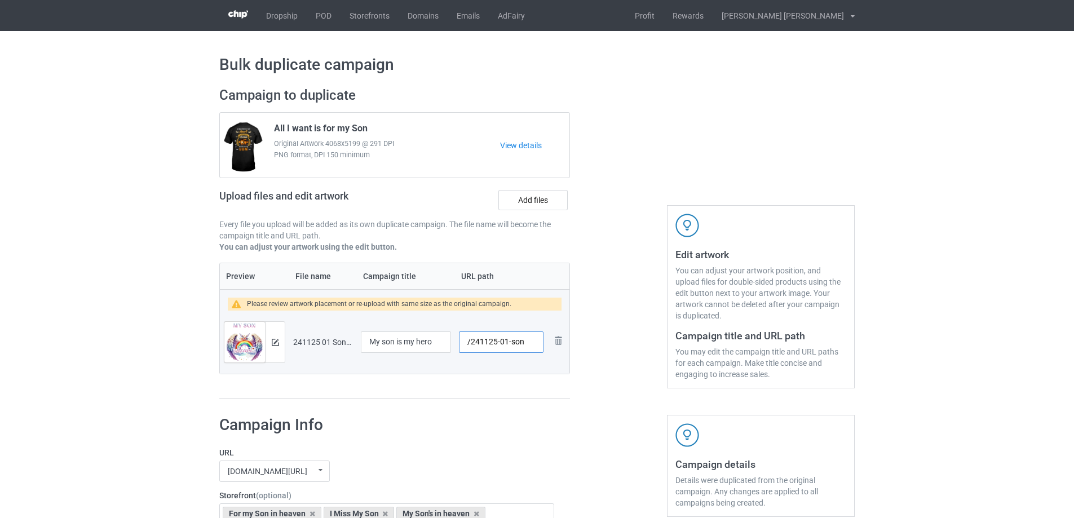
click at [530, 342] on input "/241125-01-son" at bounding box center [501, 341] width 85 height 21
click at [507, 345] on input "/241125-01" at bounding box center [501, 341] width 85 height 21
type input "/241125-02"
click at [277, 342] on img at bounding box center [275, 342] width 7 height 7
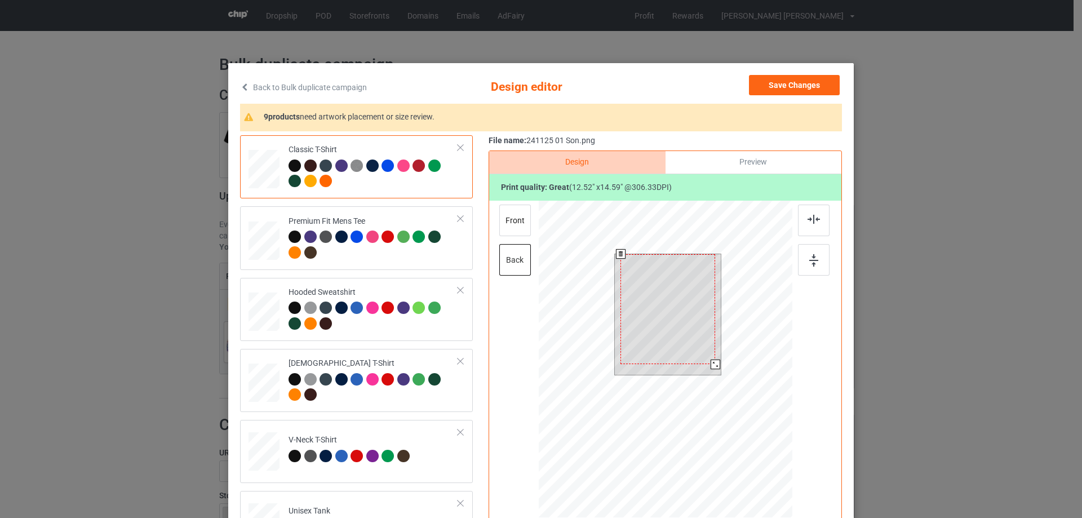
click at [721, 391] on div at bounding box center [666, 361] width 254 height 320
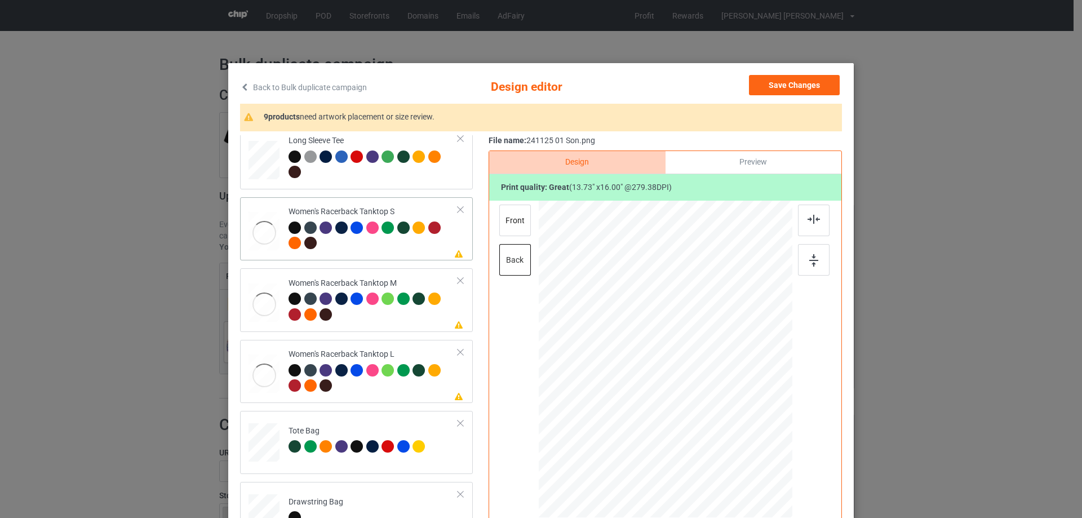
scroll to position [451, 0]
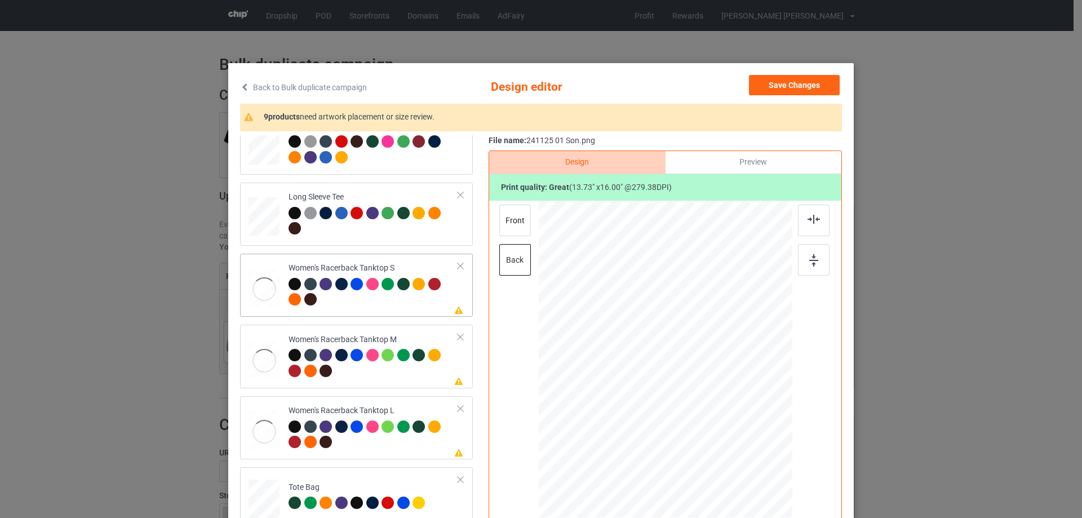
click at [269, 303] on div at bounding box center [264, 289] width 31 height 42
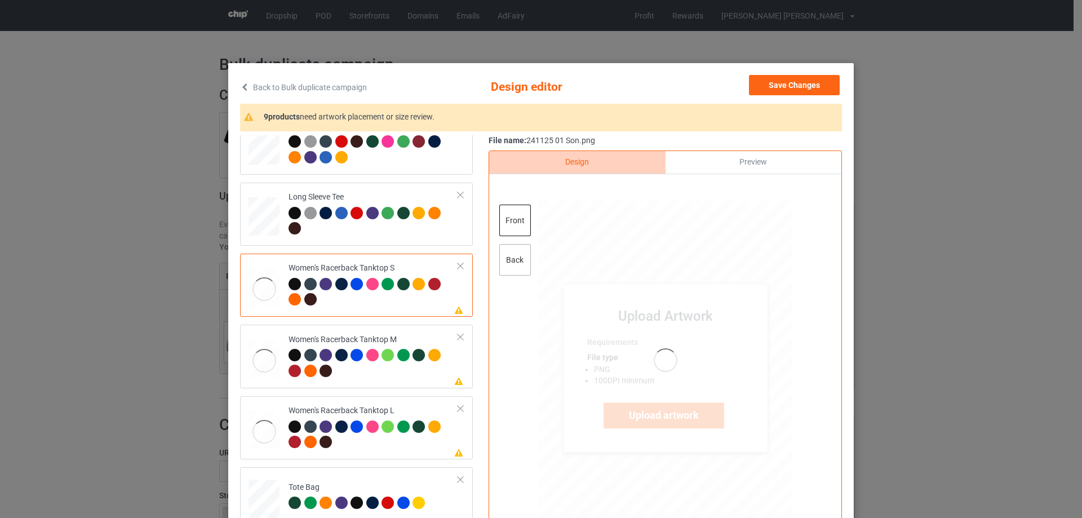
click at [507, 260] on div "back" at bounding box center [515, 260] width 32 height 32
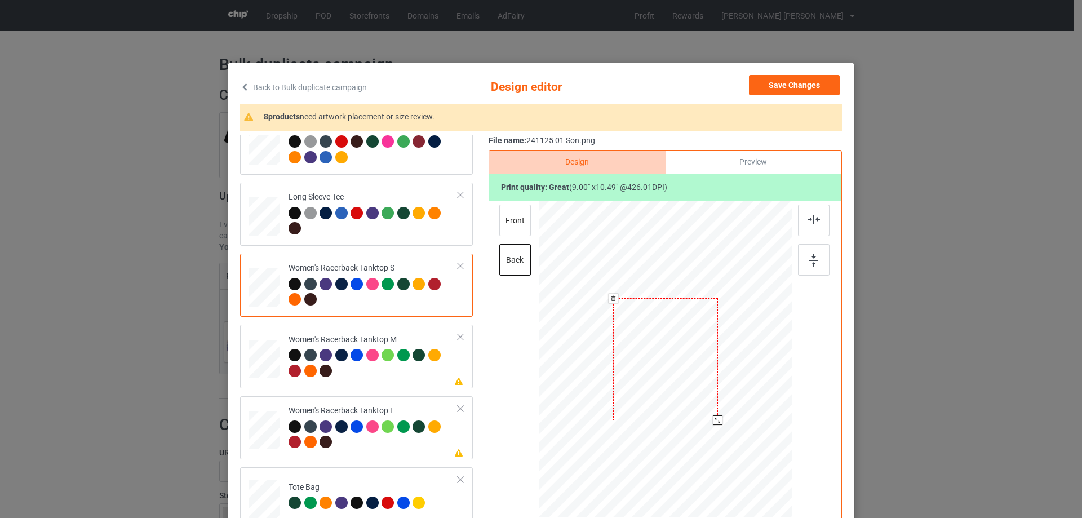
drag, startPoint x: 730, startPoint y: 442, endPoint x: 717, endPoint y: 419, distance: 26.2
click at [717, 419] on div at bounding box center [718, 420] width 10 height 10
drag, startPoint x: 687, startPoint y: 378, endPoint x: 689, endPoint y: 388, distance: 10.3
click at [689, 388] on div at bounding box center [667, 369] width 105 height 122
click at [822, 223] on div at bounding box center [814, 221] width 32 height 32
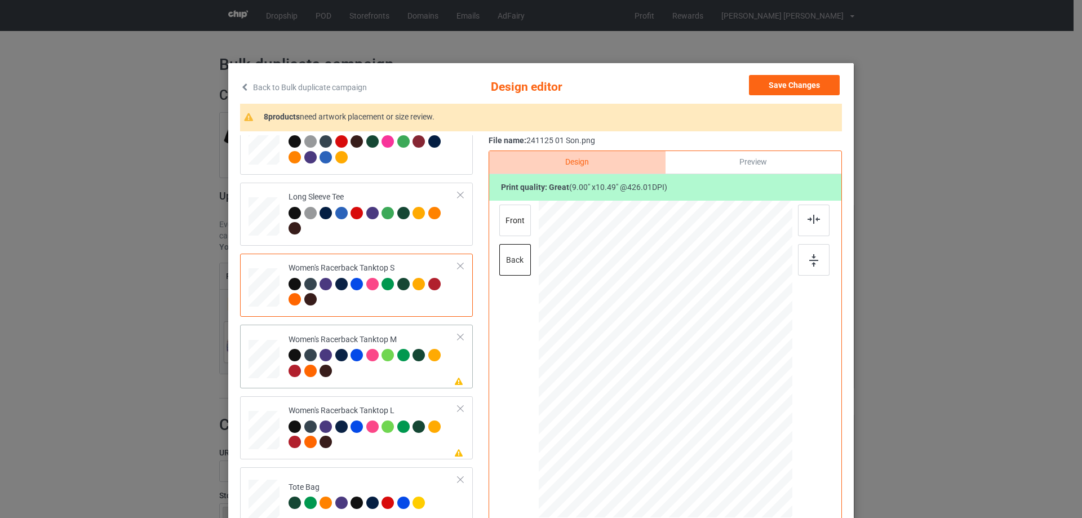
scroll to position [564, 0]
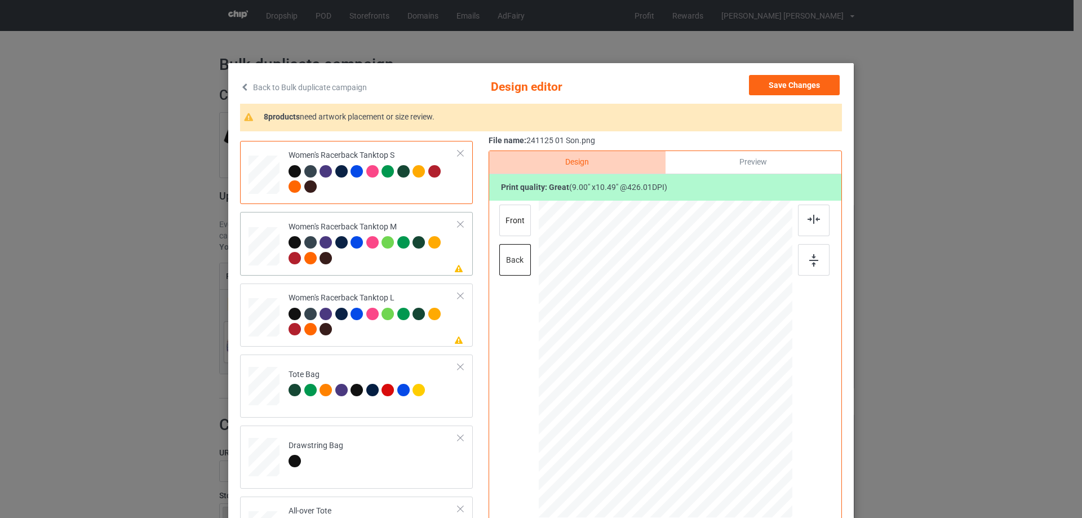
click at [270, 252] on div at bounding box center [264, 246] width 31 height 39
drag, startPoint x: 734, startPoint y: 445, endPoint x: 720, endPoint y: 413, distance: 35.1
click at [720, 413] on div at bounding box center [666, 359] width 236 height 317
drag, startPoint x: 677, startPoint y: 367, endPoint x: 676, endPoint y: 378, distance: 10.8
click at [676, 378] on div at bounding box center [664, 370] width 100 height 116
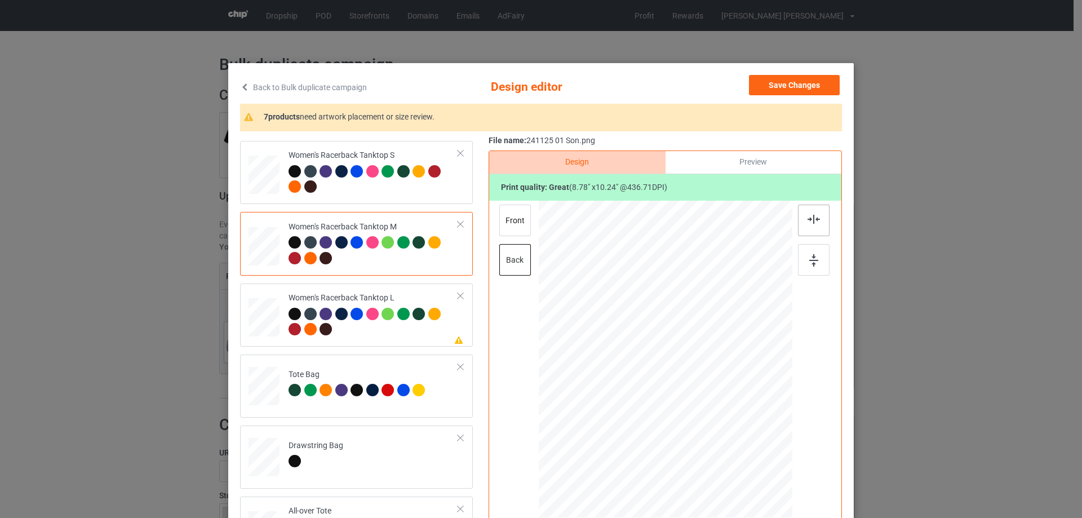
click at [814, 225] on div at bounding box center [814, 221] width 32 height 32
click at [265, 323] on div at bounding box center [264, 317] width 31 height 37
drag, startPoint x: 735, startPoint y: 445, endPoint x: 722, endPoint y: 416, distance: 31.8
click at [722, 416] on div at bounding box center [666, 359] width 248 height 317
drag, startPoint x: 715, startPoint y: 401, endPoint x: 715, endPoint y: 413, distance: 11.8
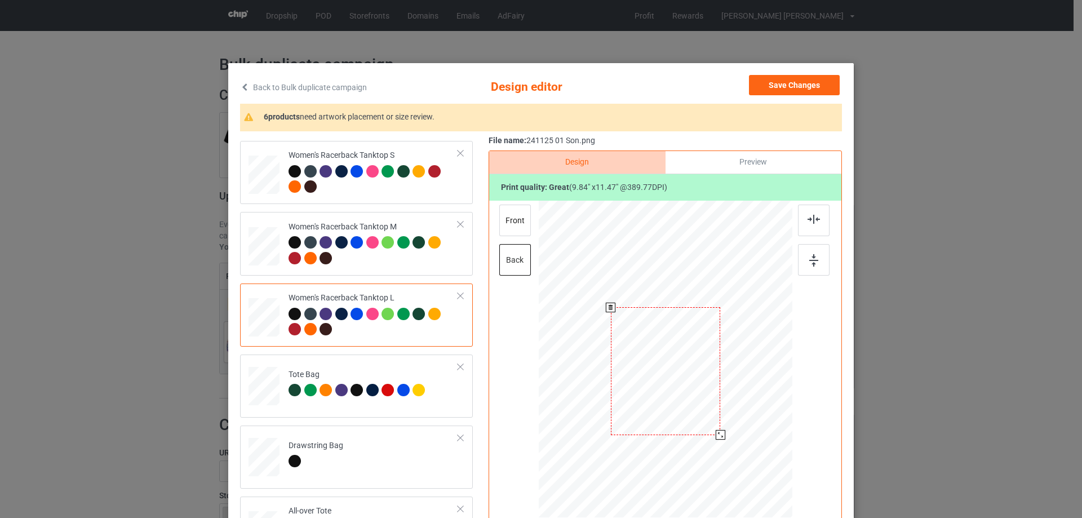
click at [715, 413] on div at bounding box center [665, 370] width 109 height 127
click at [806, 211] on div at bounding box center [814, 221] width 32 height 32
click at [810, 217] on img at bounding box center [814, 219] width 12 height 9
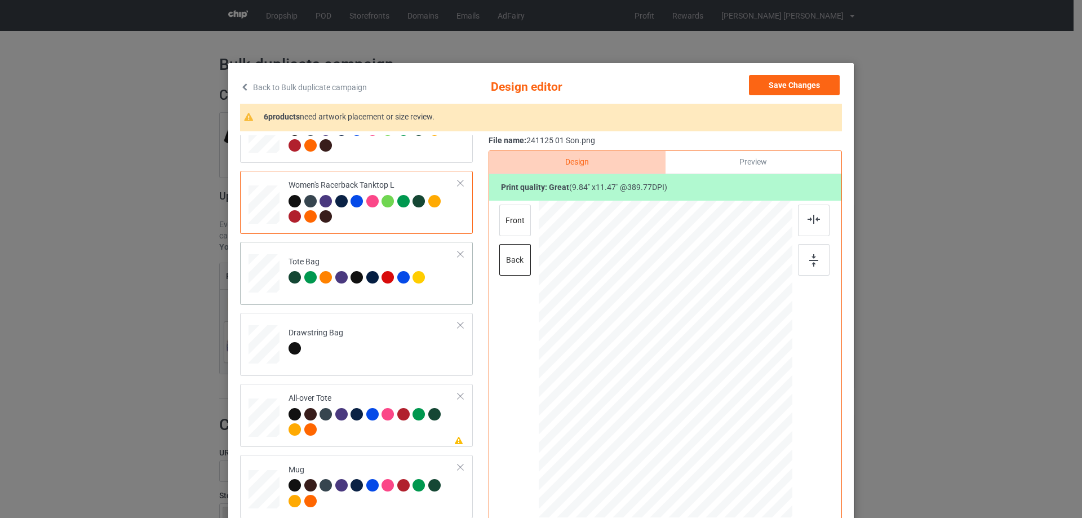
click at [260, 277] on div at bounding box center [264, 279] width 15 height 17
click at [727, 494] on div at bounding box center [666, 361] width 254 height 320
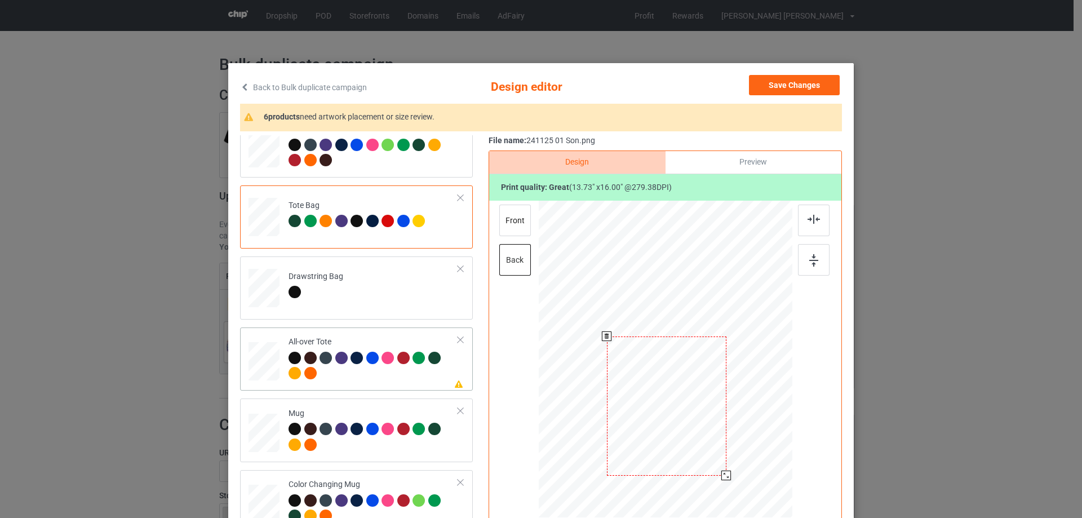
click at [269, 347] on div at bounding box center [264, 361] width 31 height 31
click at [744, 456] on div at bounding box center [748, 455] width 10 height 10
click at [719, 442] on div at bounding box center [665, 355] width 165 height 192
click at [811, 221] on img at bounding box center [814, 219] width 12 height 9
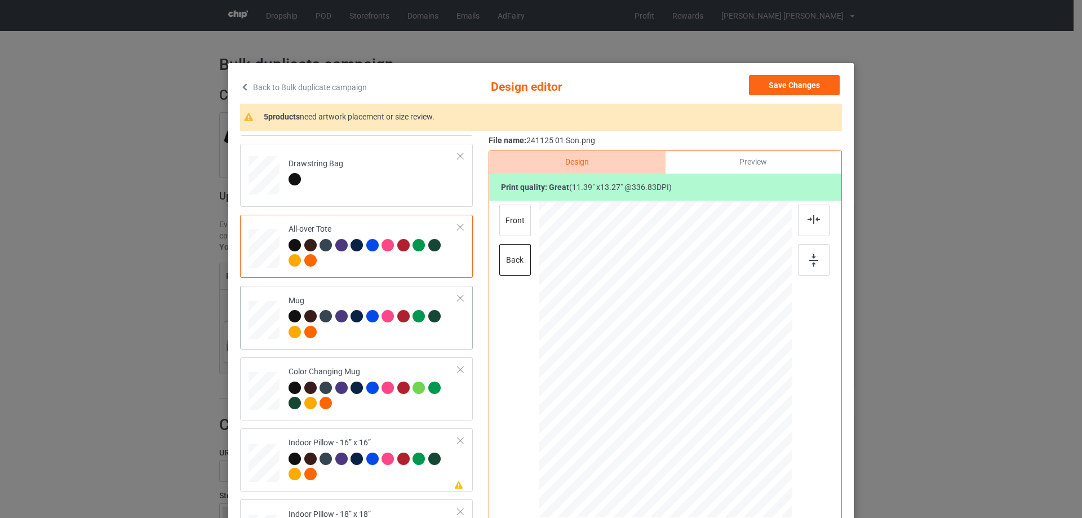
click at [264, 324] on div at bounding box center [264, 320] width 31 height 13
click at [774, 408] on div at bounding box center [778, 408] width 10 height 10
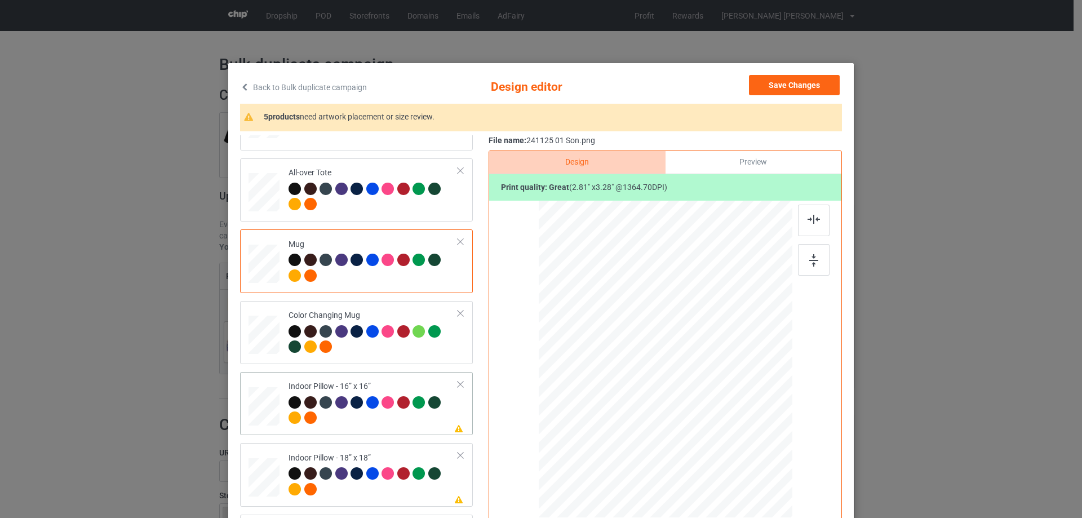
click at [249, 394] on div at bounding box center [264, 406] width 31 height 31
drag, startPoint x: 738, startPoint y: 451, endPoint x: 736, endPoint y: 445, distance: 5.9
click at [736, 445] on div at bounding box center [738, 444] width 10 height 10
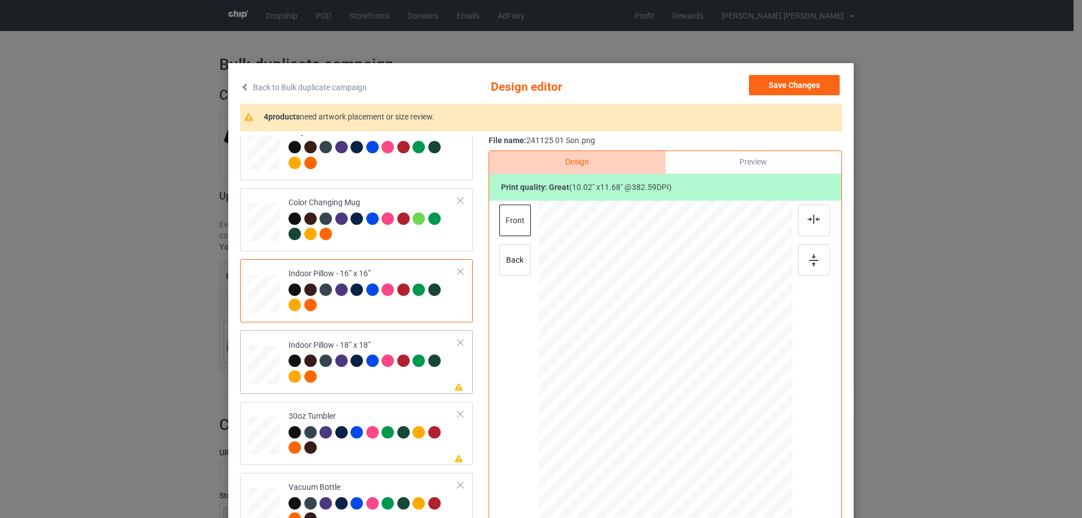
click at [261, 371] on div at bounding box center [264, 364] width 31 height 31
drag, startPoint x: 738, startPoint y: 449, endPoint x: 738, endPoint y: 442, distance: 6.2
click at [738, 442] on div at bounding box center [739, 445] width 10 height 10
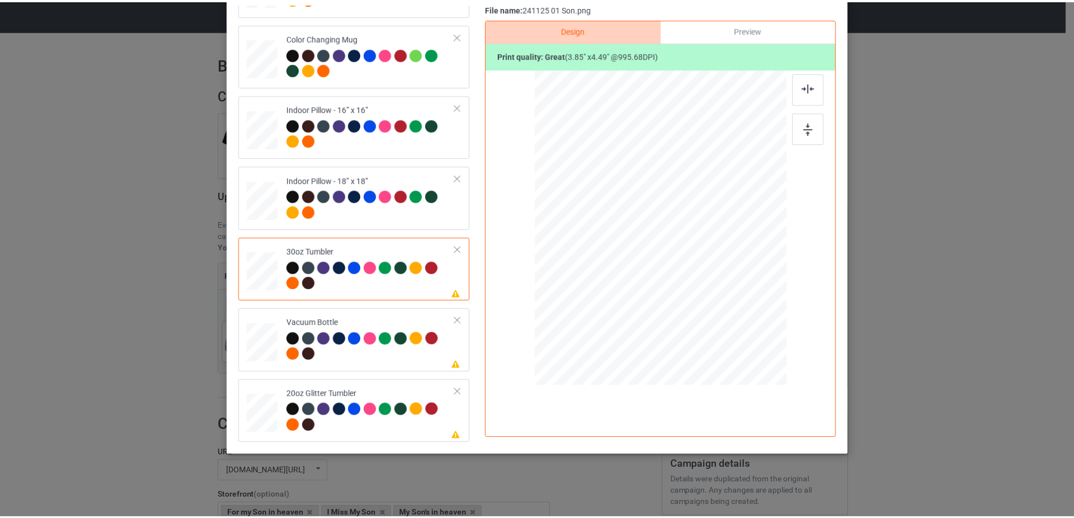
scroll to position [0, 0]
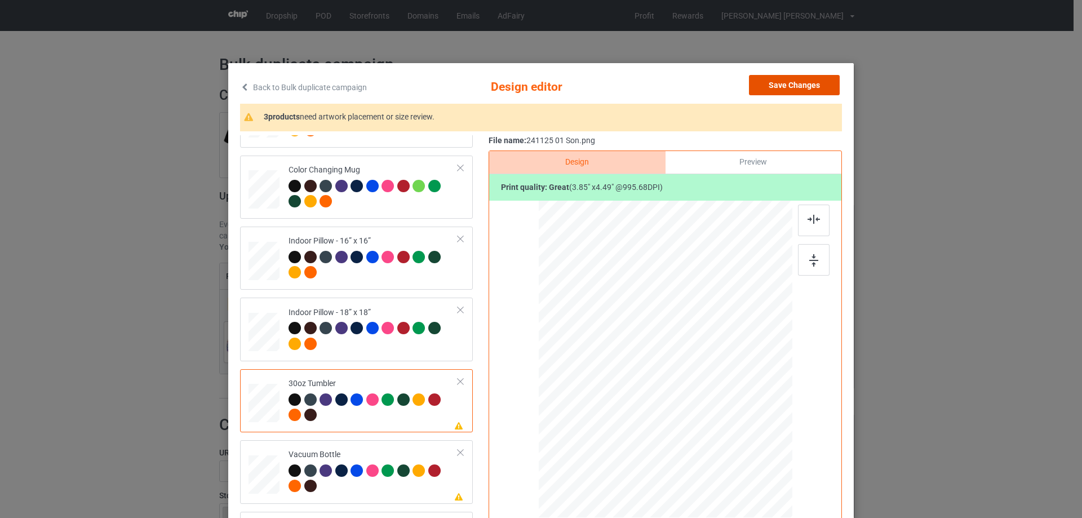
click at [791, 95] on button "Save Changes" at bounding box center [794, 85] width 91 height 20
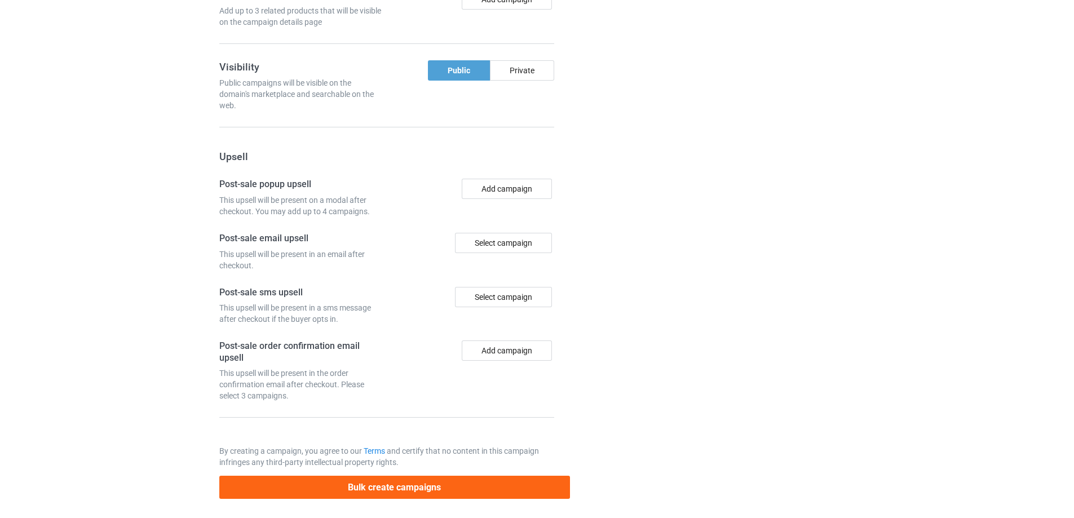
scroll to position [955, 0]
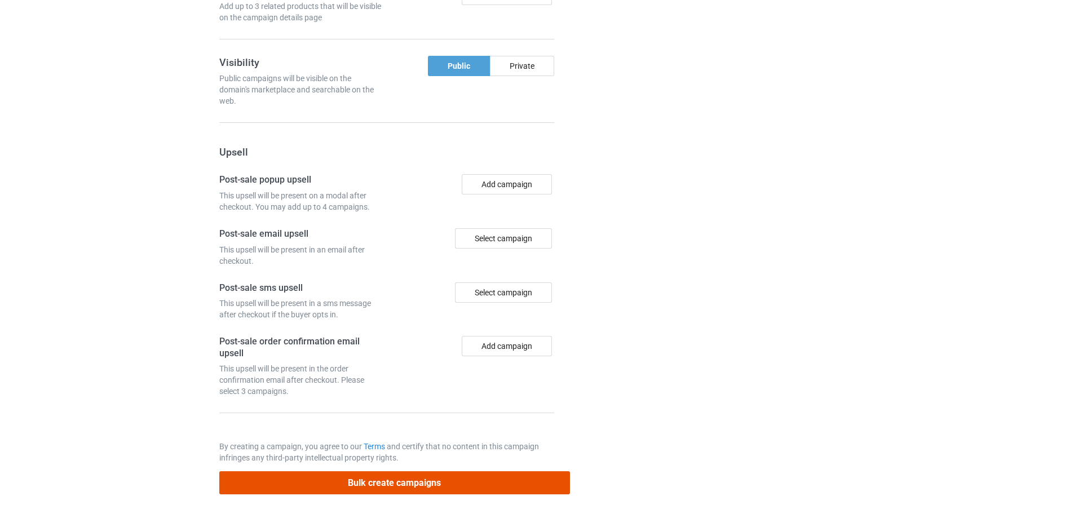
click at [396, 486] on button "Bulk create campaigns" at bounding box center [394, 482] width 351 height 23
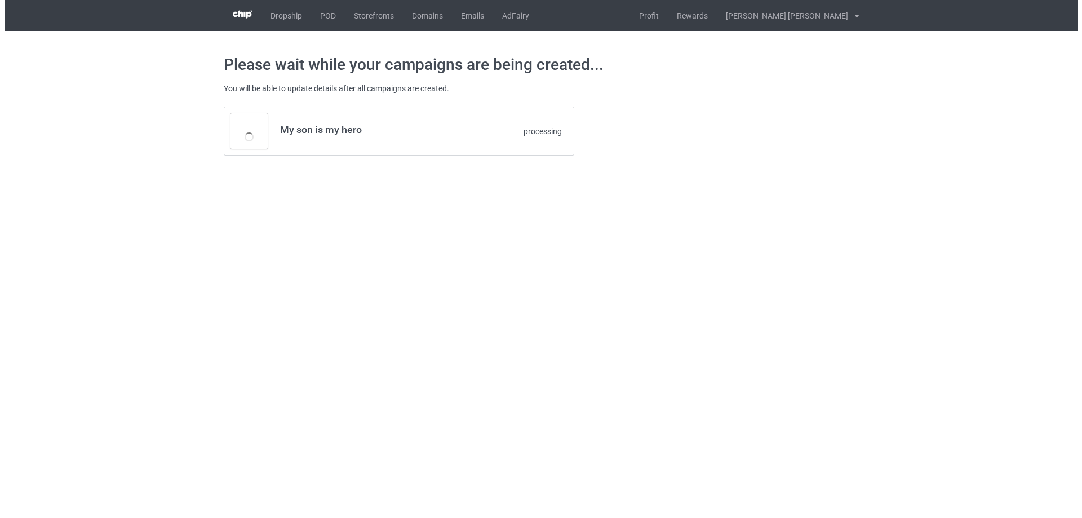
scroll to position [0, 0]
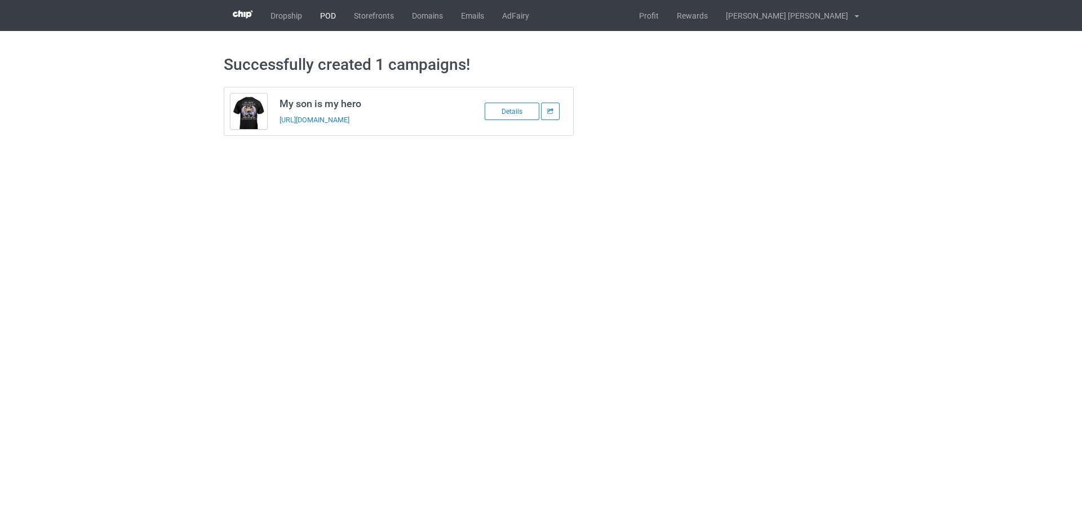
click at [329, 11] on link "POD" at bounding box center [328, 15] width 34 height 31
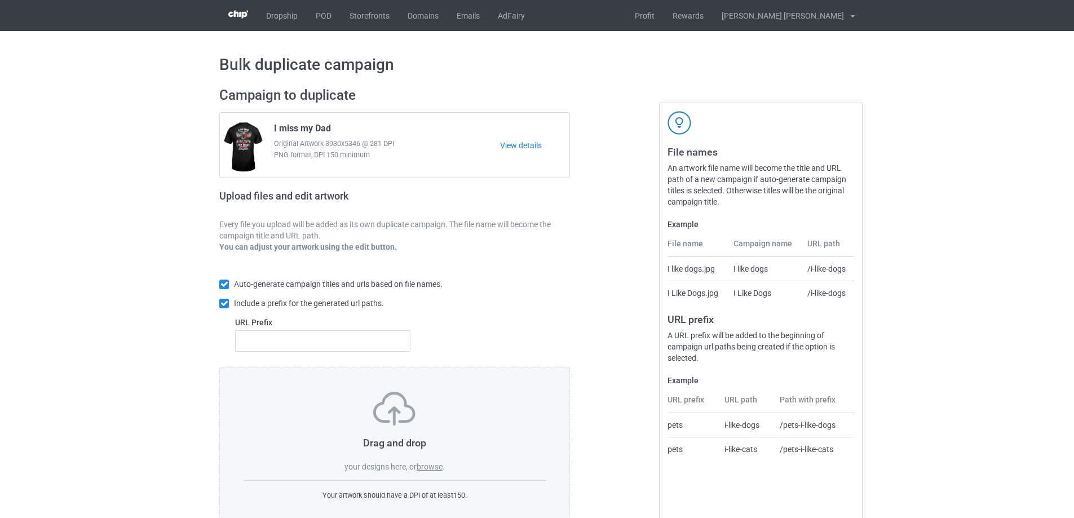
click at [435, 467] on label "browse" at bounding box center [429, 466] width 26 height 9
click at [0, 0] on input "browse" at bounding box center [0, 0] width 0 height 0
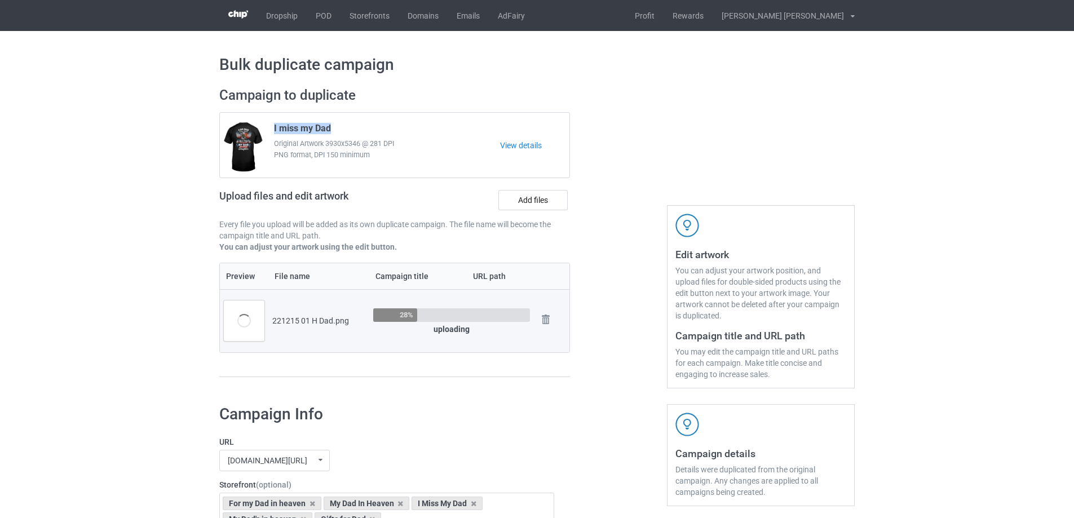
drag, startPoint x: 271, startPoint y: 130, endPoint x: 340, endPoint y: 130, distance: 69.3
click at [340, 130] on div "I miss my Dad Original Artwork 3930x5346 @ 281 DPI PNG format, DPI 150 minimum" at bounding box center [383, 145] width 234 height 53
copy span "I miss my Dad"
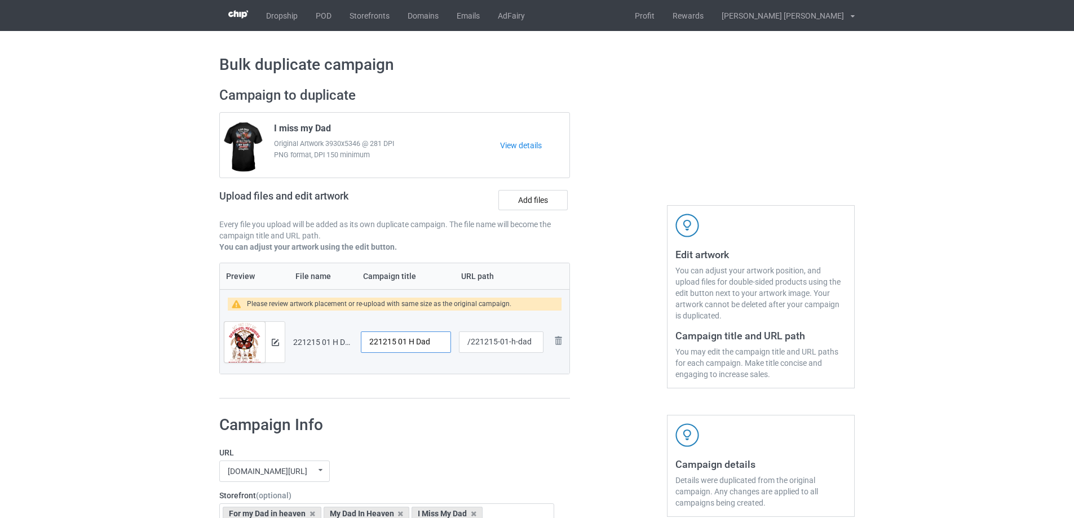
drag, startPoint x: 433, startPoint y: 344, endPoint x: 335, endPoint y: 344, distance: 98.1
click at [335, 344] on tr "Preview and edit artwork 221215 01 H Dad.png 221215 01 H Dad /221215-01-h-dad R…" at bounding box center [394, 342] width 349 height 63
paste input "I miss my"
type input "I miss my Dad"
drag, startPoint x: 507, startPoint y: 343, endPoint x: 534, endPoint y: 343, distance: 27.6
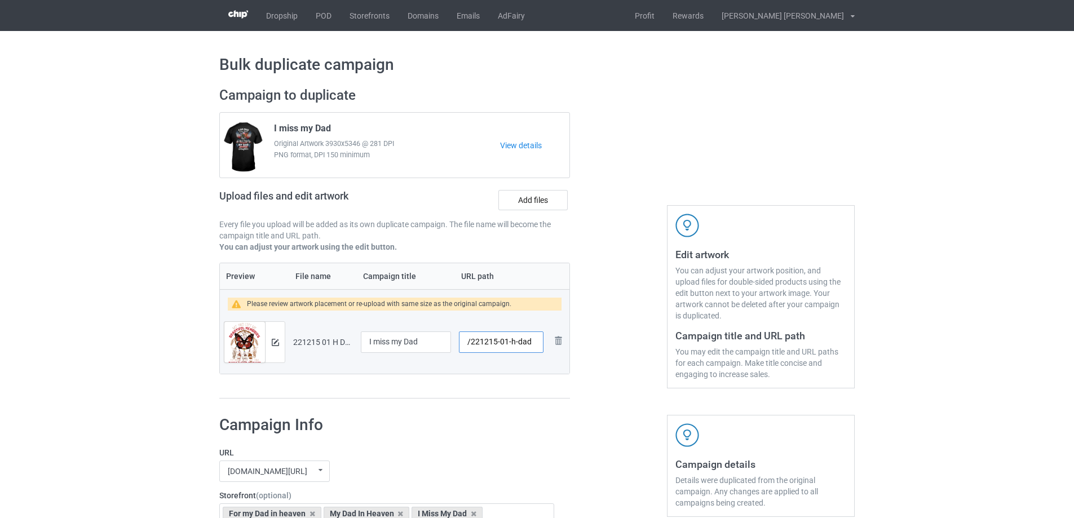
click at [534, 343] on input "/221215-01-h-dad" at bounding box center [501, 341] width 85 height 21
drag, startPoint x: 503, startPoint y: 345, endPoint x: 512, endPoint y: 343, distance: 9.3
click at [512, 343] on input "/221215-01" at bounding box center [501, 341] width 85 height 21
drag, startPoint x: 503, startPoint y: 343, endPoint x: 509, endPoint y: 343, distance: 6.2
click at [509, 343] on input "/221215-02" at bounding box center [501, 341] width 85 height 21
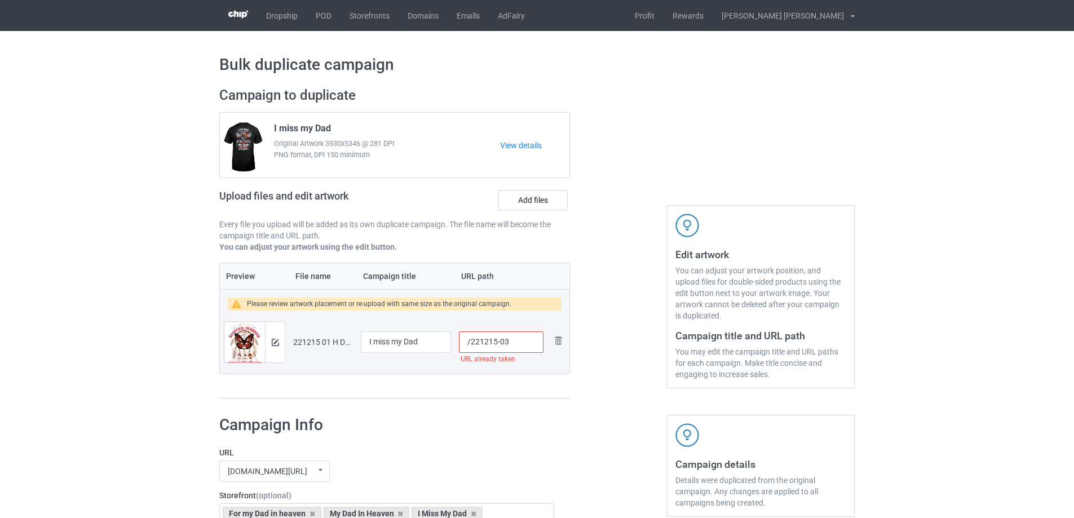
drag, startPoint x: 503, startPoint y: 344, endPoint x: 516, endPoint y: 343, distance: 13.0
click at [516, 343] on input "/221215-03" at bounding box center [501, 341] width 85 height 21
drag, startPoint x: 503, startPoint y: 343, endPoint x: 509, endPoint y: 343, distance: 6.2
click at [509, 343] on input "/221215-04" at bounding box center [501, 341] width 85 height 21
drag, startPoint x: 503, startPoint y: 344, endPoint x: 513, endPoint y: 344, distance: 9.6
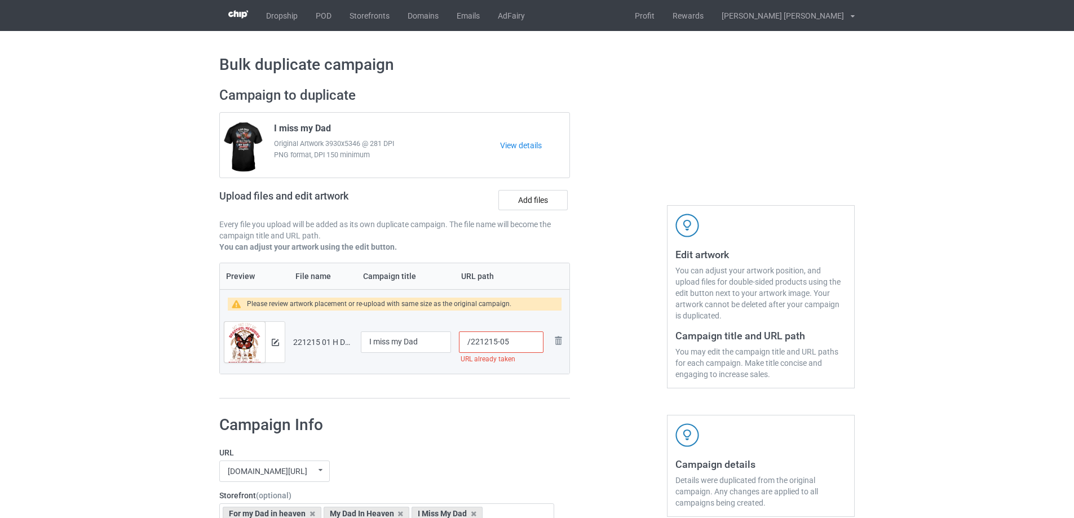
click at [513, 344] on input "/221215-05" at bounding box center [501, 341] width 85 height 21
drag, startPoint x: 503, startPoint y: 344, endPoint x: 513, endPoint y: 344, distance: 10.1
click at [512, 344] on input "/221215-05" at bounding box center [501, 341] width 85 height 21
drag, startPoint x: 502, startPoint y: 343, endPoint x: 515, endPoint y: 343, distance: 12.4
click at [515, 343] on input "/221215-06" at bounding box center [501, 341] width 85 height 21
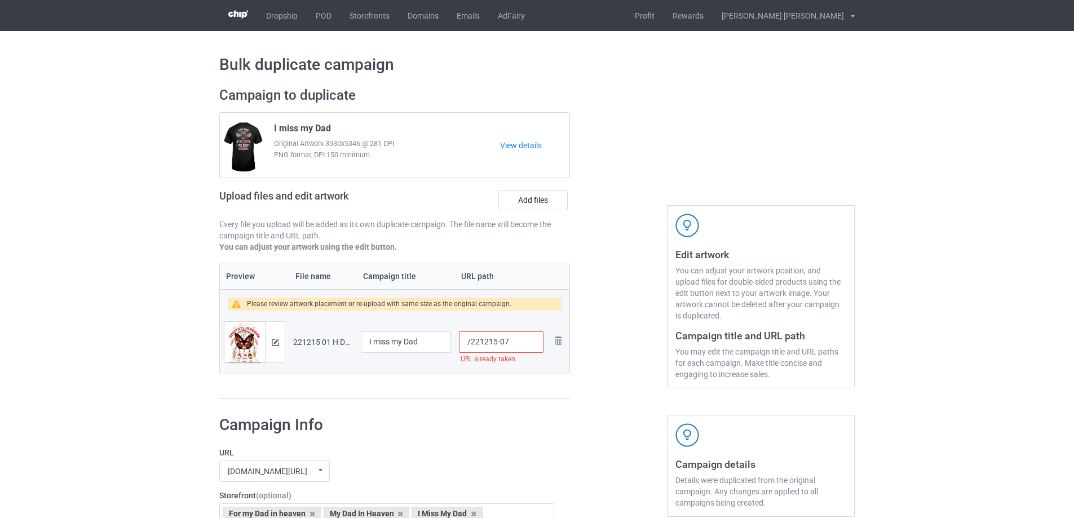
drag, startPoint x: 503, startPoint y: 343, endPoint x: 512, endPoint y: 343, distance: 9.0
click at [512, 343] on input "/221215-07" at bounding box center [501, 341] width 85 height 21
drag, startPoint x: 503, startPoint y: 344, endPoint x: 513, endPoint y: 344, distance: 9.6
click at [513, 344] on input "/221215-08" at bounding box center [501, 341] width 85 height 21
type input "/221215-08"
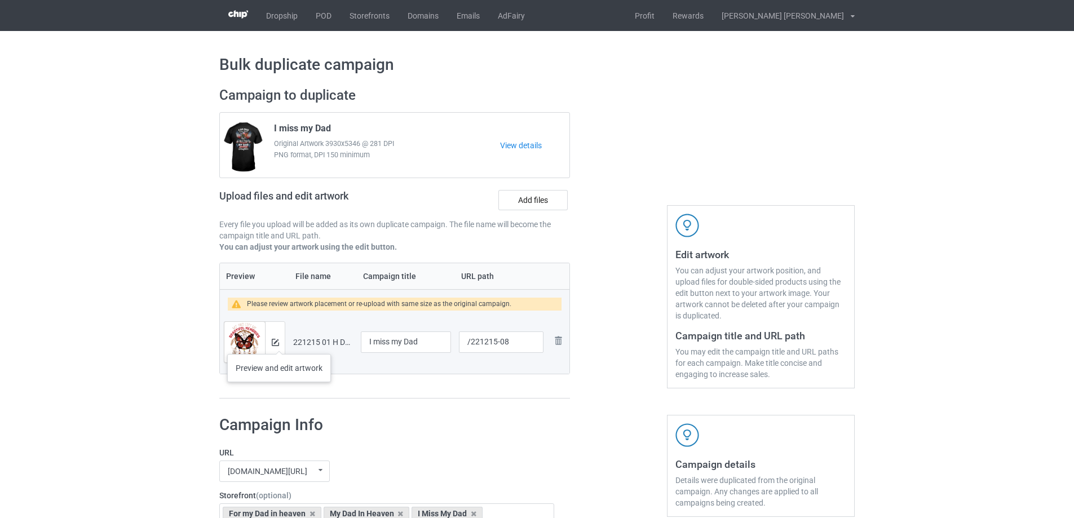
click at [280, 343] on div at bounding box center [275, 342] width 20 height 41
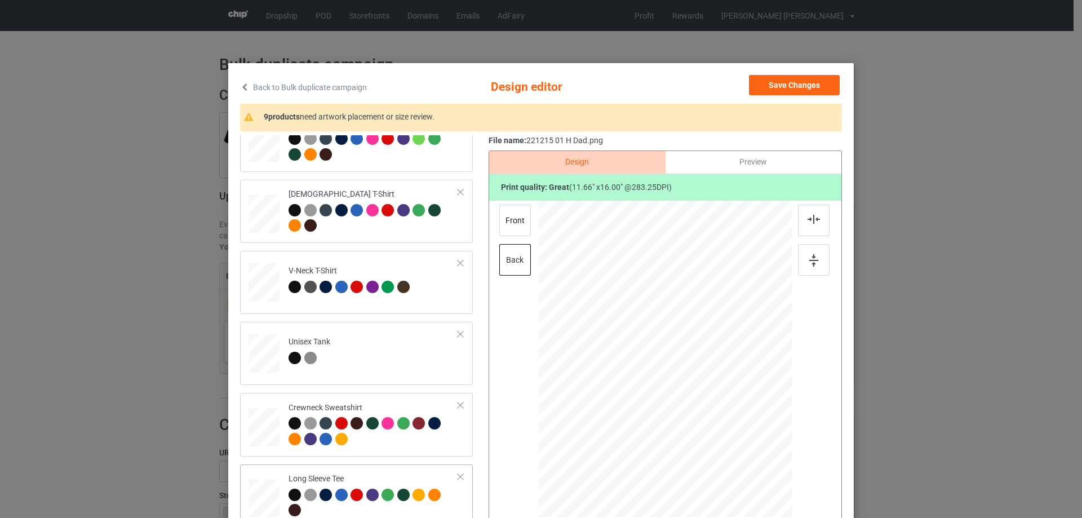
scroll to position [338, 0]
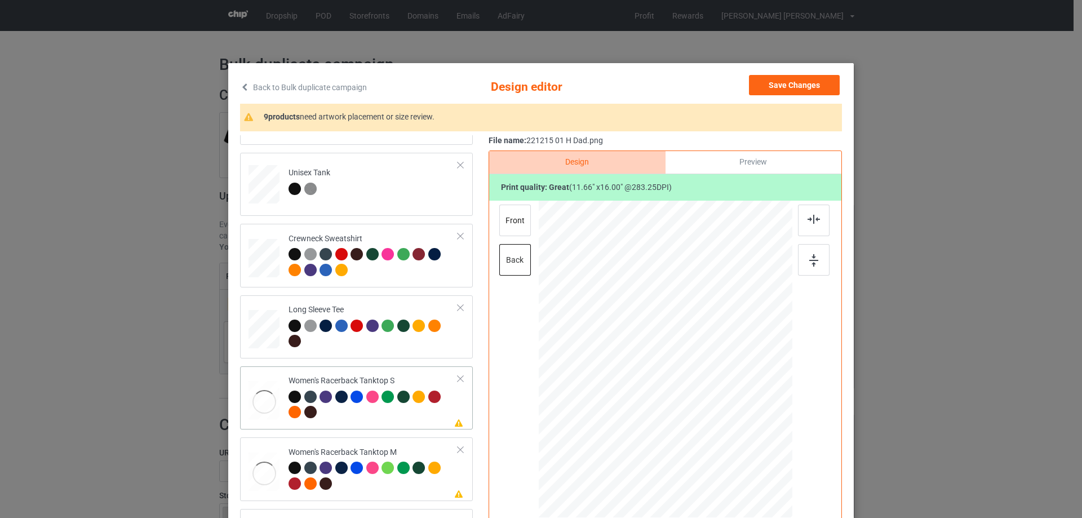
click at [265, 411] on div at bounding box center [264, 402] width 31 height 42
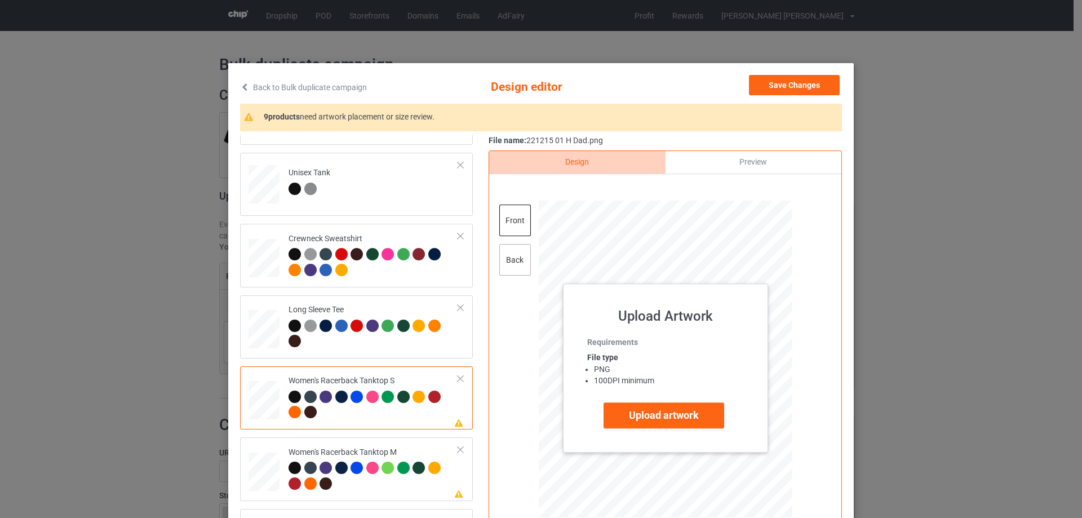
click at [524, 269] on div "back" at bounding box center [515, 260] width 32 height 32
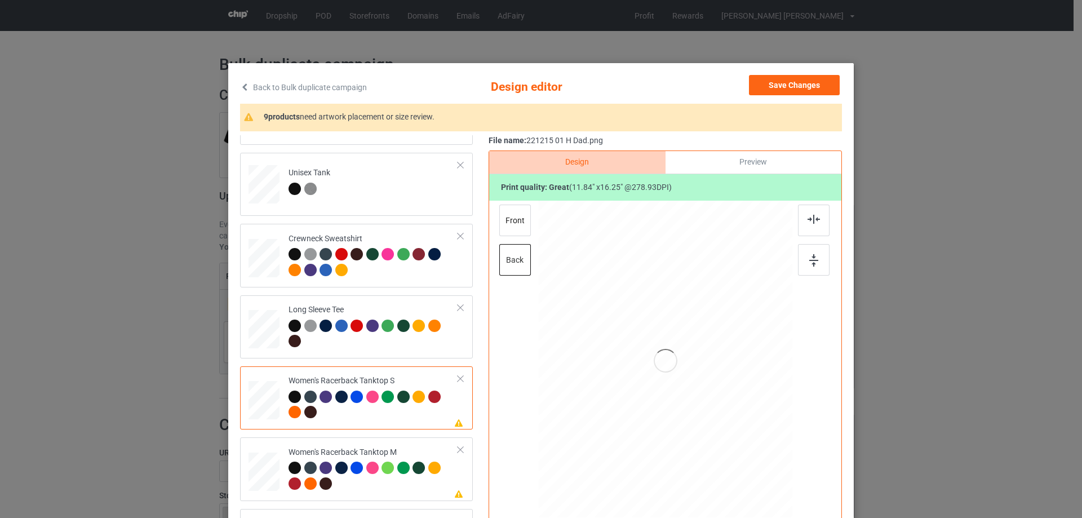
click at [660, 363] on div at bounding box center [665, 361] width 293 height 320
click at [392, 454] on div "Women's Racerback Tanktop M" at bounding box center [374, 468] width 170 height 42
click at [397, 397] on div at bounding box center [403, 397] width 12 height 12
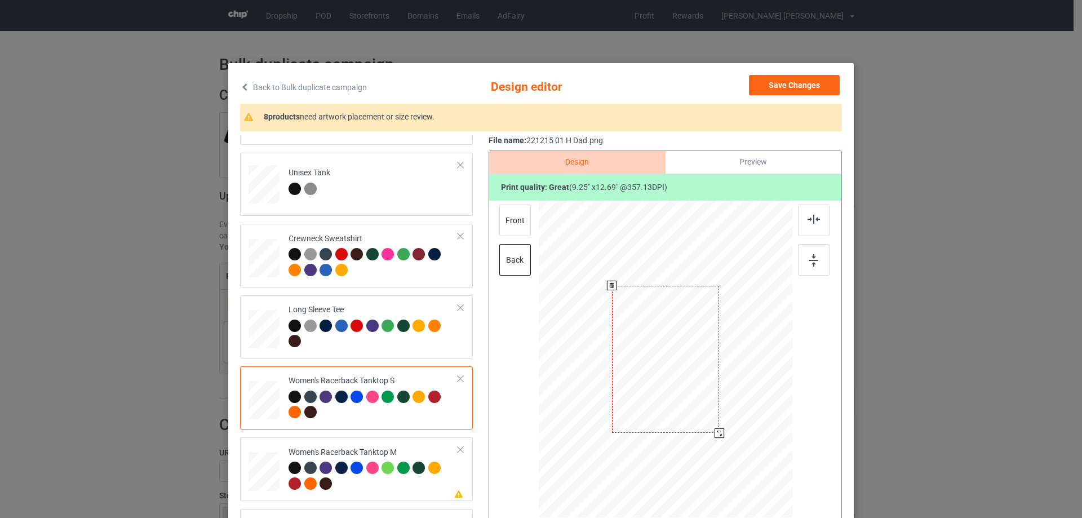
drag, startPoint x: 730, startPoint y: 454, endPoint x: 719, endPoint y: 431, distance: 26.0
click at [719, 431] on div at bounding box center [720, 433] width 10 height 10
drag, startPoint x: 667, startPoint y: 399, endPoint x: 668, endPoint y: 413, distance: 14.1
click at [668, 413] on div at bounding box center [667, 374] width 108 height 148
click at [813, 212] on div at bounding box center [814, 221] width 32 height 32
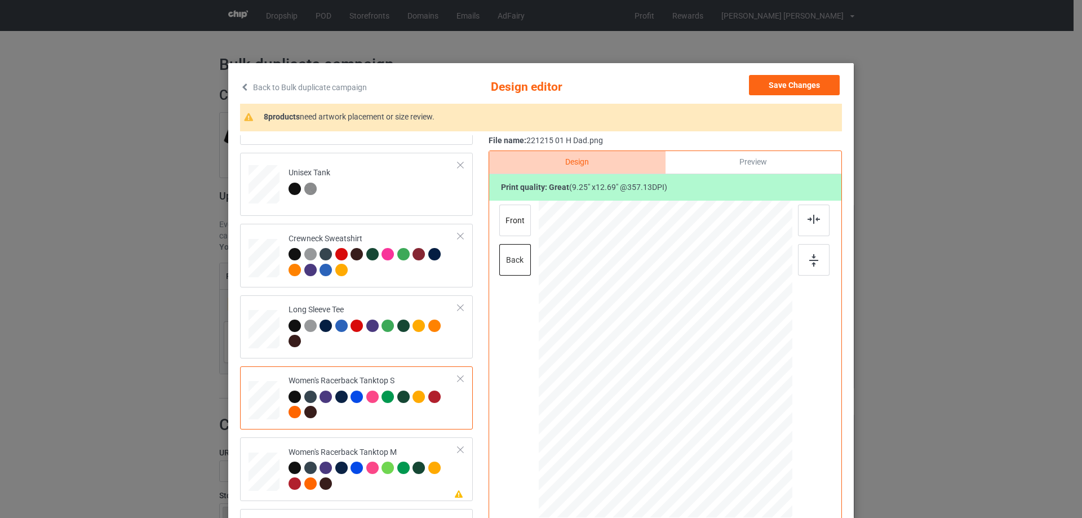
scroll to position [451, 0]
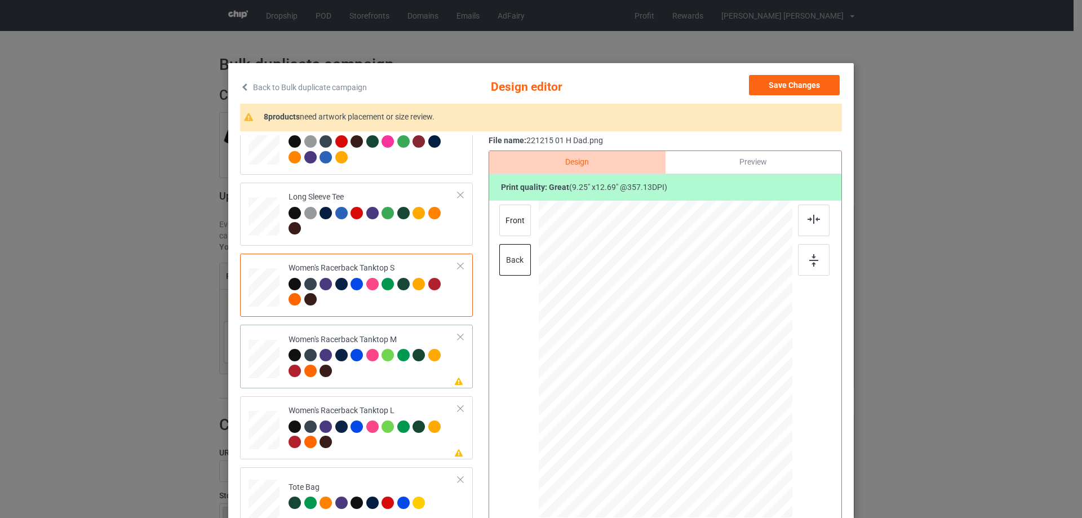
click at [270, 371] on div at bounding box center [264, 359] width 31 height 39
drag, startPoint x: 732, startPoint y: 457, endPoint x: 718, endPoint y: 435, distance: 26.3
click at [718, 435] on div at bounding box center [721, 436] width 10 height 10
drag, startPoint x: 684, startPoint y: 371, endPoint x: 684, endPoint y: 389, distance: 18.0
click at [684, 389] on div at bounding box center [665, 378] width 110 height 152
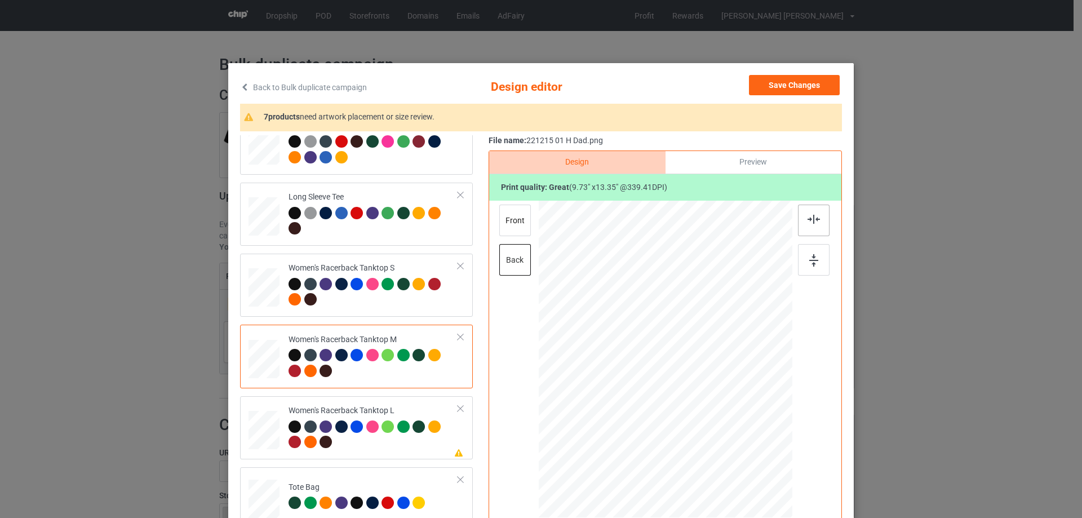
click at [806, 227] on div at bounding box center [814, 221] width 32 height 32
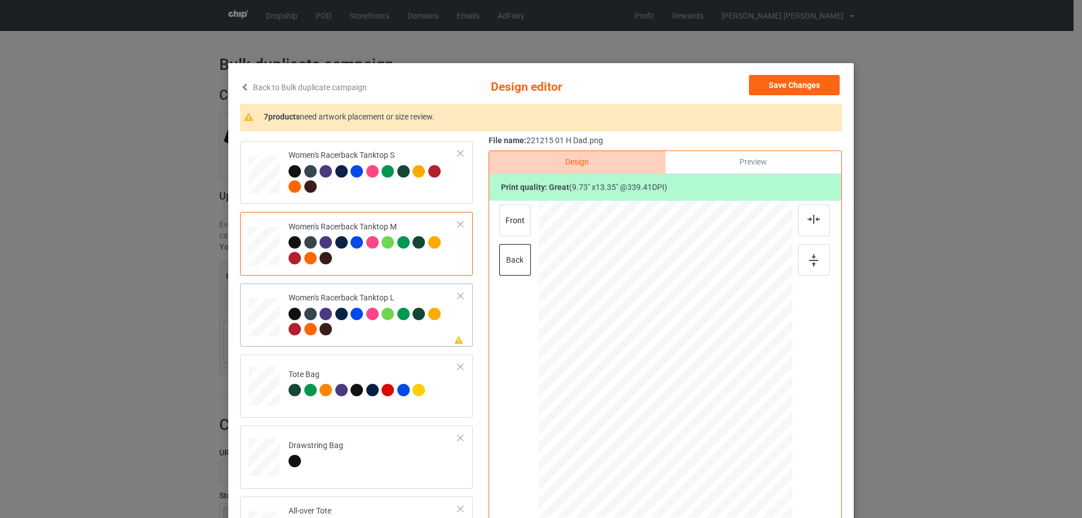
click at [271, 317] on div at bounding box center [264, 317] width 31 height 37
click at [689, 410] on div at bounding box center [665, 361] width 293 height 320
click at [673, 358] on div at bounding box center [665, 361] width 293 height 320
drag, startPoint x: 737, startPoint y: 463, endPoint x: 718, endPoint y: 436, distance: 33.1
click at [718, 436] on div at bounding box center [721, 435] width 10 height 10
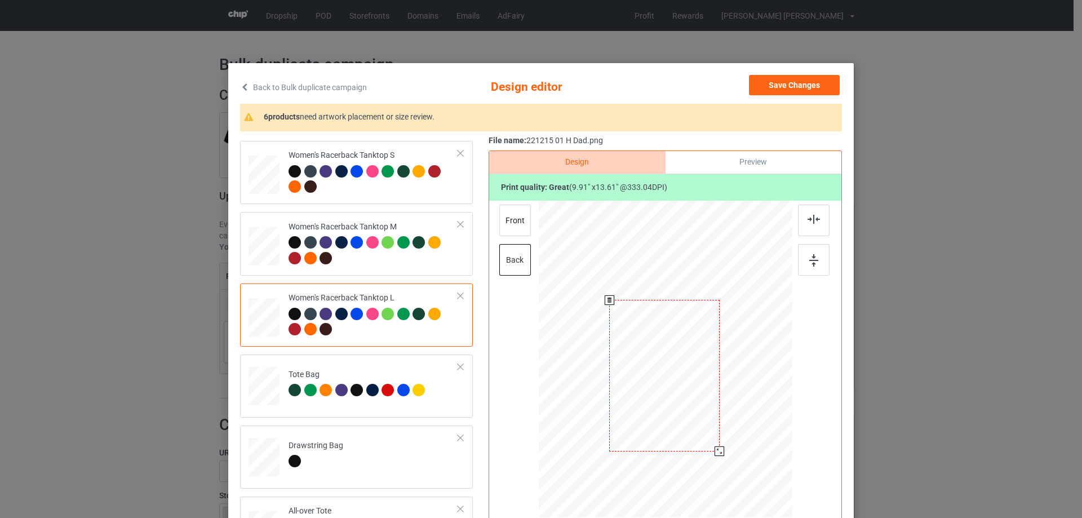
drag, startPoint x: 695, startPoint y: 389, endPoint x: 694, endPoint y: 406, distance: 16.4
click at [694, 406] on div at bounding box center [664, 376] width 110 height 152
click at [808, 221] on img at bounding box center [814, 219] width 12 height 9
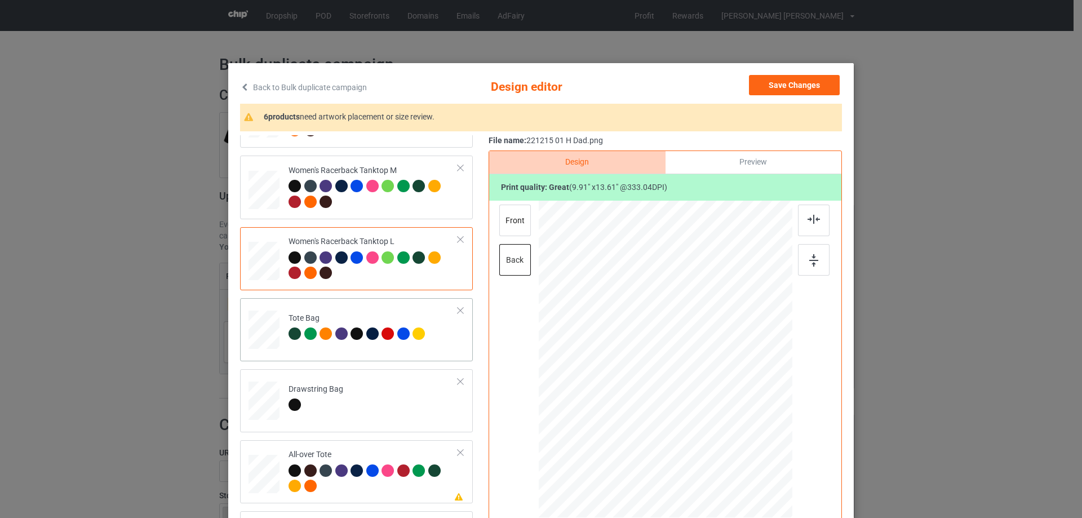
click at [267, 338] on div at bounding box center [264, 335] width 15 height 17
click at [258, 401] on div at bounding box center [264, 401] width 12 height 14
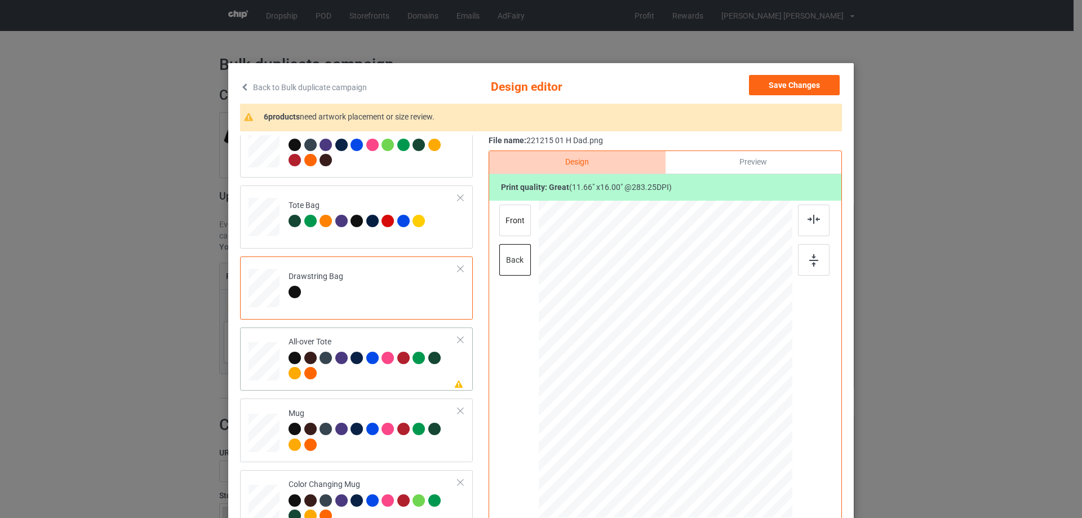
click at [259, 357] on div at bounding box center [264, 361] width 31 height 31
drag, startPoint x: 737, startPoint y: 465, endPoint x: 733, endPoint y: 453, distance: 12.7
click at [733, 453] on div at bounding box center [734, 454] width 10 height 10
click at [717, 438] on div at bounding box center [665, 356] width 138 height 189
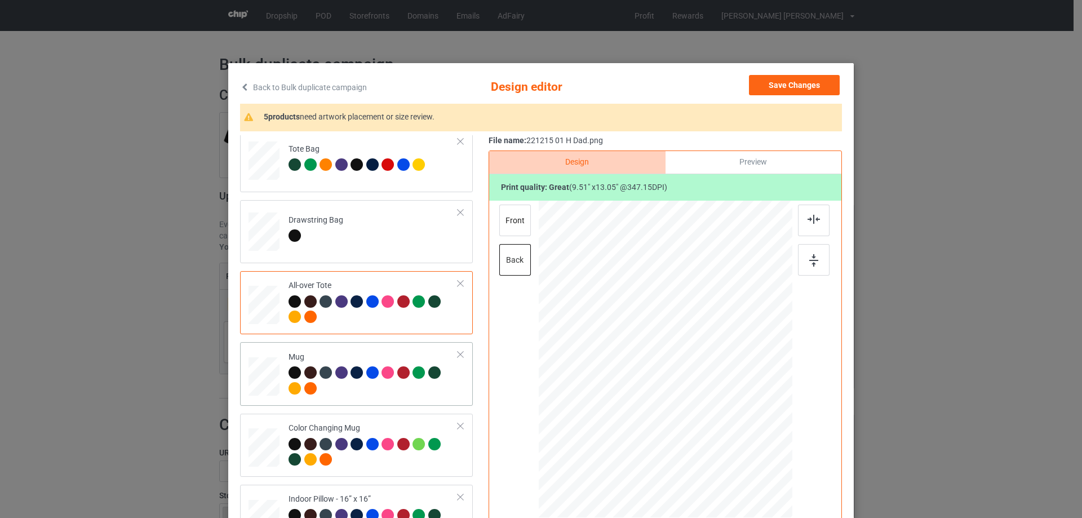
click at [271, 376] on div at bounding box center [264, 376] width 31 height 13
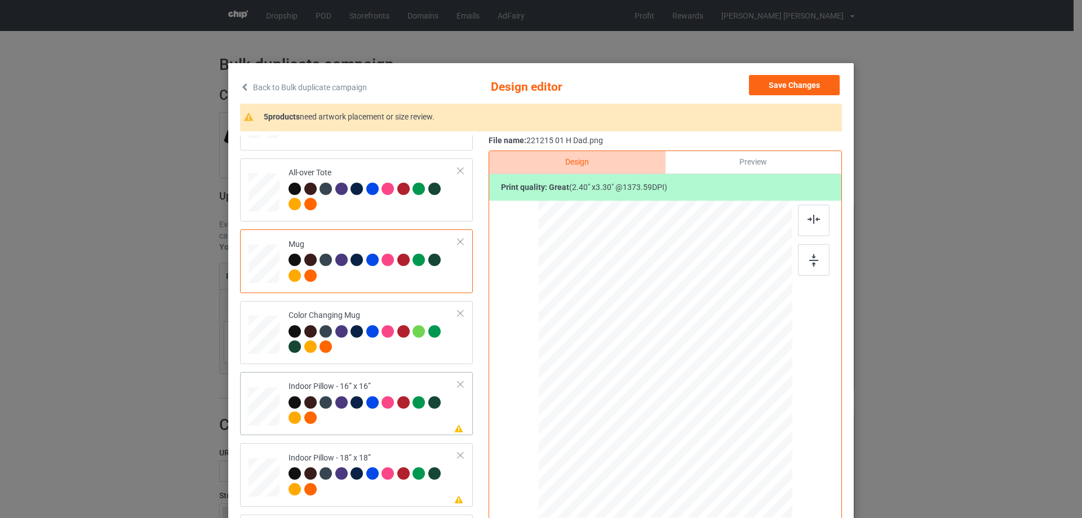
click at [268, 414] on div at bounding box center [264, 406] width 31 height 31
drag, startPoint x: 738, startPoint y: 464, endPoint x: 738, endPoint y: 455, distance: 9.0
click at [738, 455] on div at bounding box center [737, 458] width 10 height 10
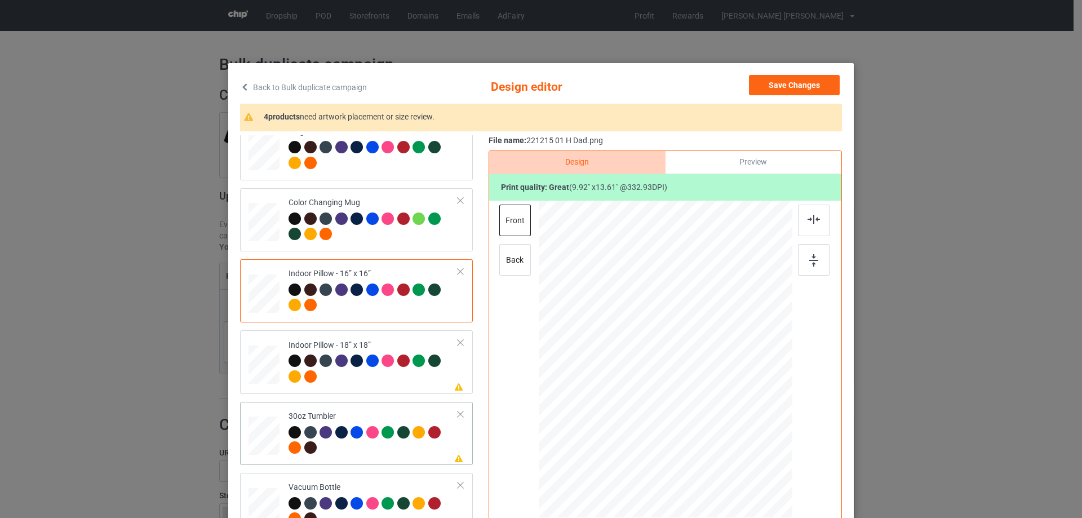
scroll to position [1047, 0]
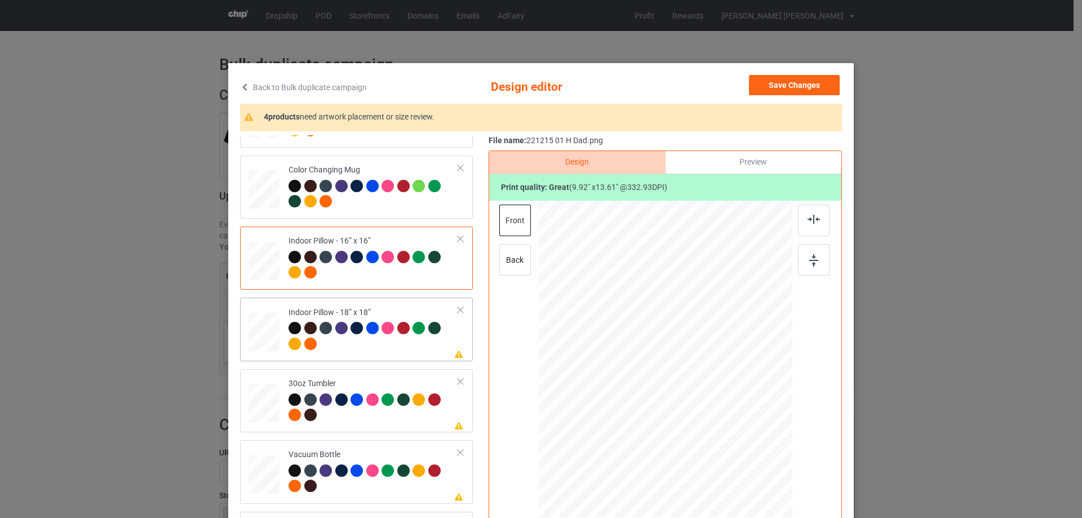
click at [258, 335] on div at bounding box center [264, 332] width 31 height 31
drag, startPoint x: 739, startPoint y: 463, endPoint x: 736, endPoint y: 457, distance: 7.1
click at [736, 457] on div at bounding box center [738, 458] width 10 height 10
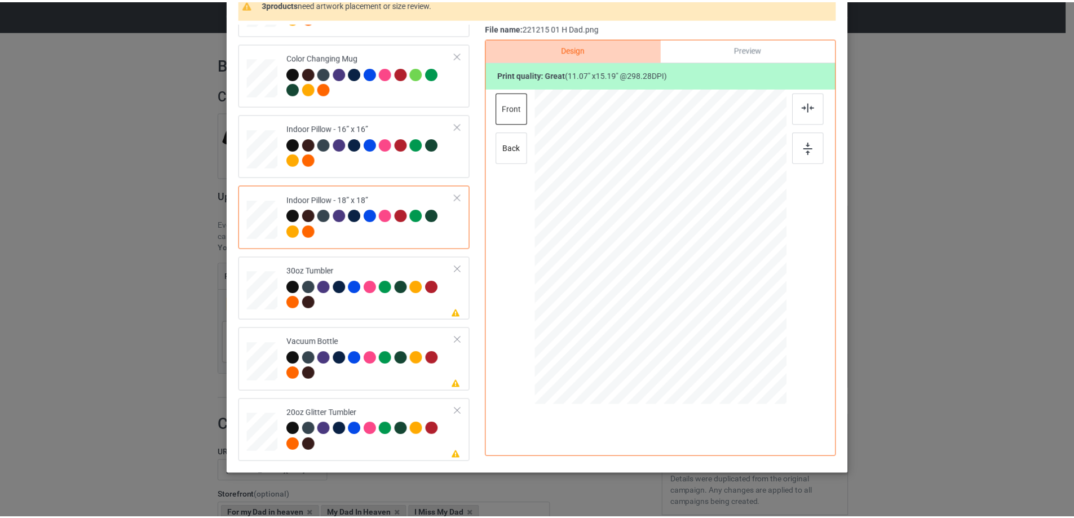
scroll to position [0, 0]
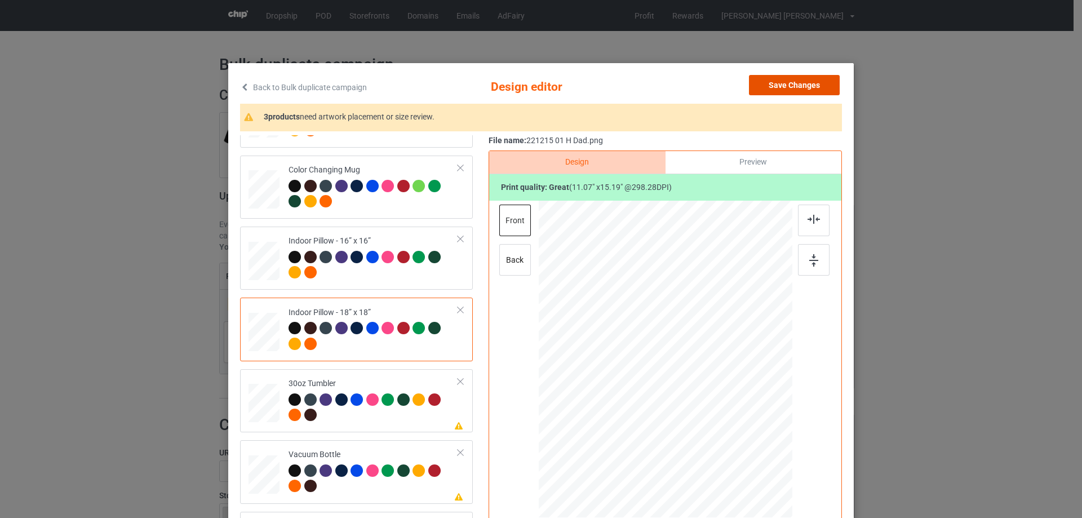
click at [809, 87] on button "Save Changes" at bounding box center [794, 85] width 91 height 20
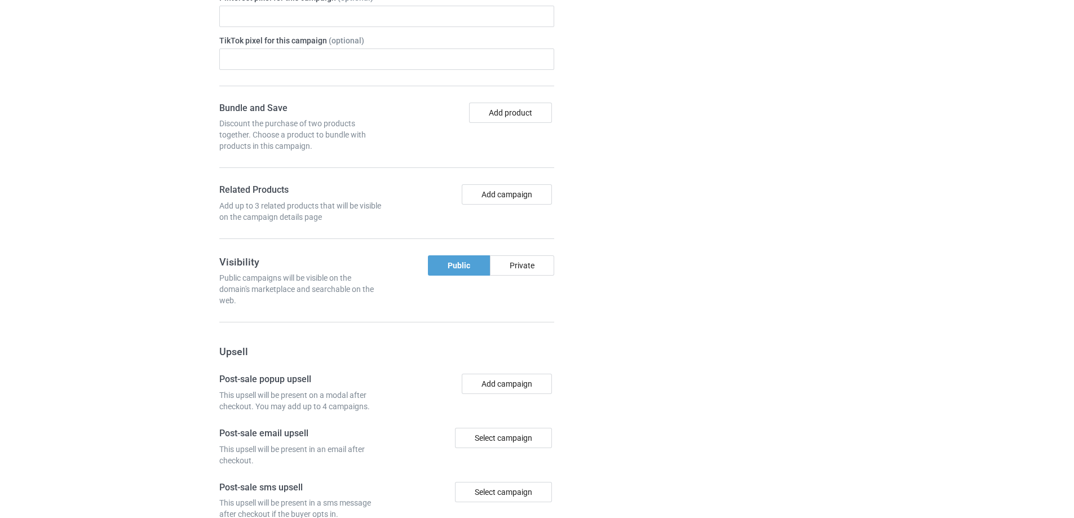
scroll to position [955, 0]
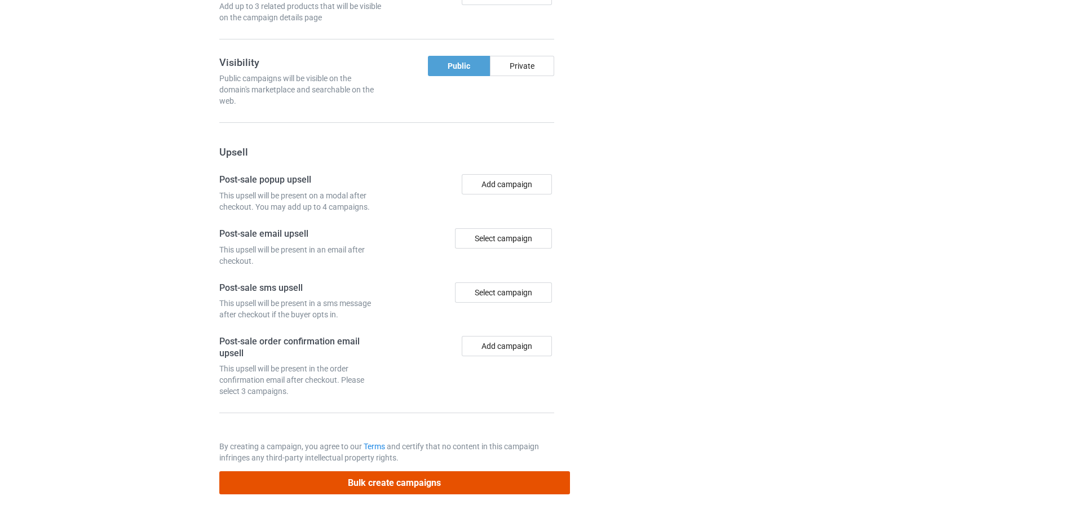
click at [456, 481] on button "Bulk create campaigns" at bounding box center [394, 482] width 351 height 23
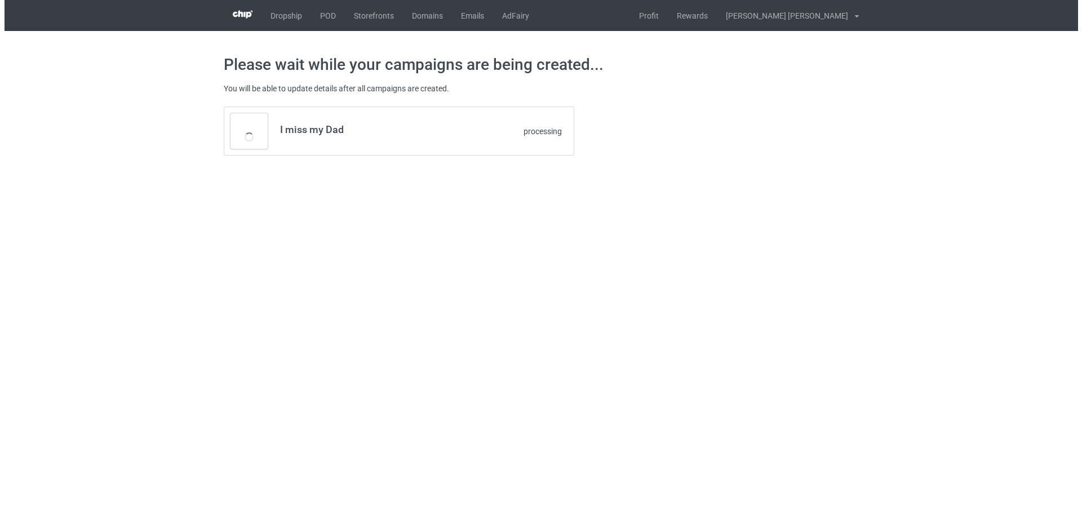
scroll to position [0, 0]
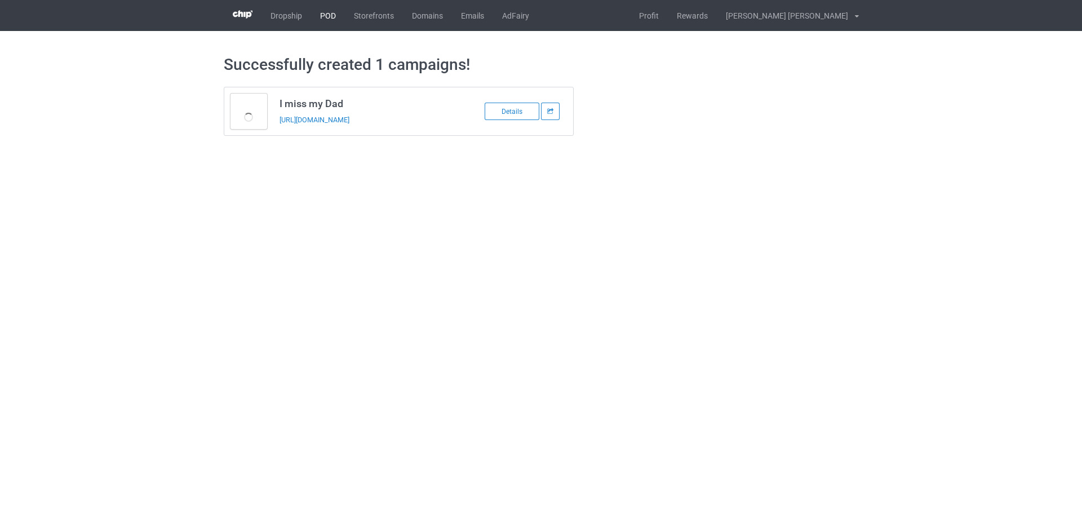
click at [327, 19] on link "POD" at bounding box center [328, 15] width 34 height 31
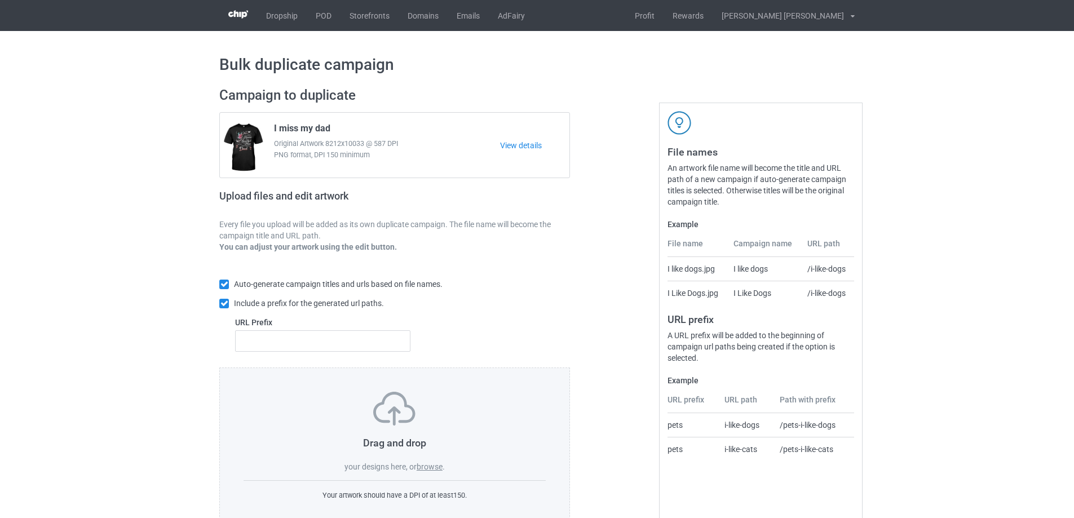
click at [436, 468] on label "browse" at bounding box center [429, 466] width 26 height 9
click at [0, 0] on input "browse" at bounding box center [0, 0] width 0 height 0
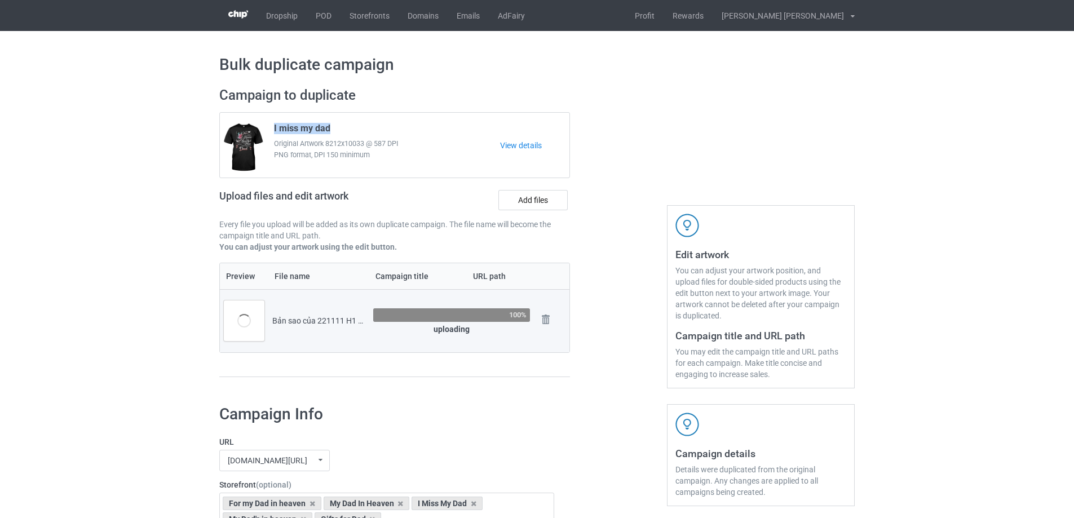
drag, startPoint x: 271, startPoint y: 128, endPoint x: 333, endPoint y: 127, distance: 61.4
click at [333, 127] on div "I miss my dad Original Artwork 8212x10033 @ 587 DPI PNG format, DPI 150 minimum" at bounding box center [383, 145] width 234 height 53
copy span "I miss my dad"
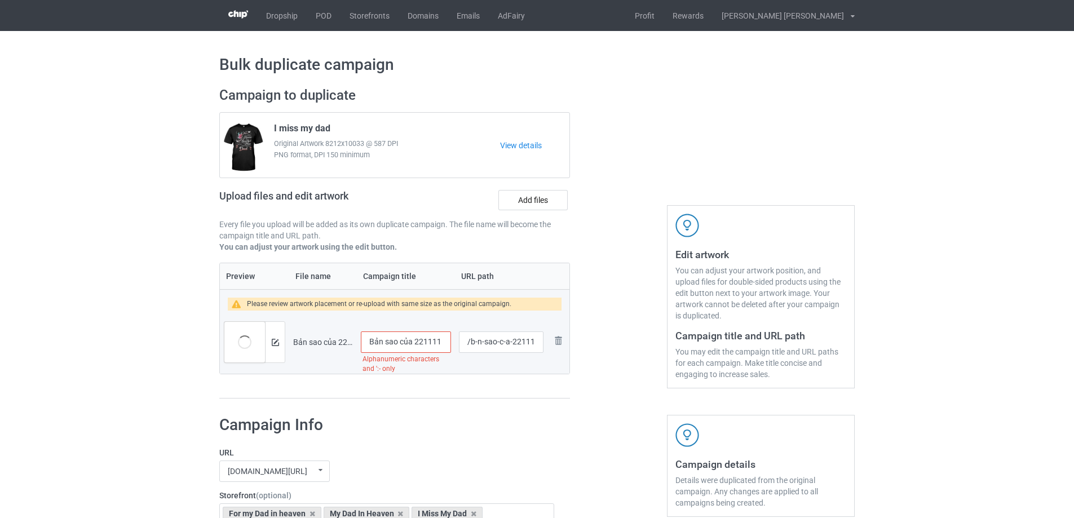
click at [413, 338] on input "Bản sao của 221111 H1 My Dad" at bounding box center [406, 341] width 90 height 21
paste input "I miss my d"
type input "I miss my dad"
drag, startPoint x: 471, startPoint y: 343, endPoint x: 510, endPoint y: 342, distance: 39.5
click at [510, 342] on input "/b-n-sao-c-a-221111-h-1-my-dad" at bounding box center [501, 341] width 85 height 21
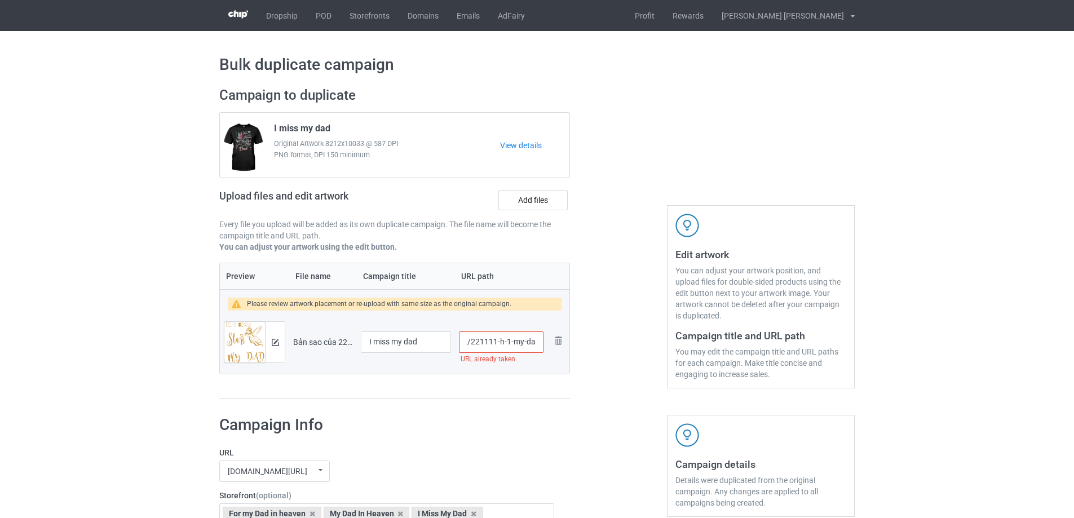
click at [498, 344] on input "/221111-h-1-my-dad" at bounding box center [501, 341] width 85 height 21
drag, startPoint x: 499, startPoint y: 345, endPoint x: 539, endPoint y: 340, distance: 39.7
click at [539, 340] on input "/221111-h-1-my-dad" at bounding box center [501, 341] width 85 height 21
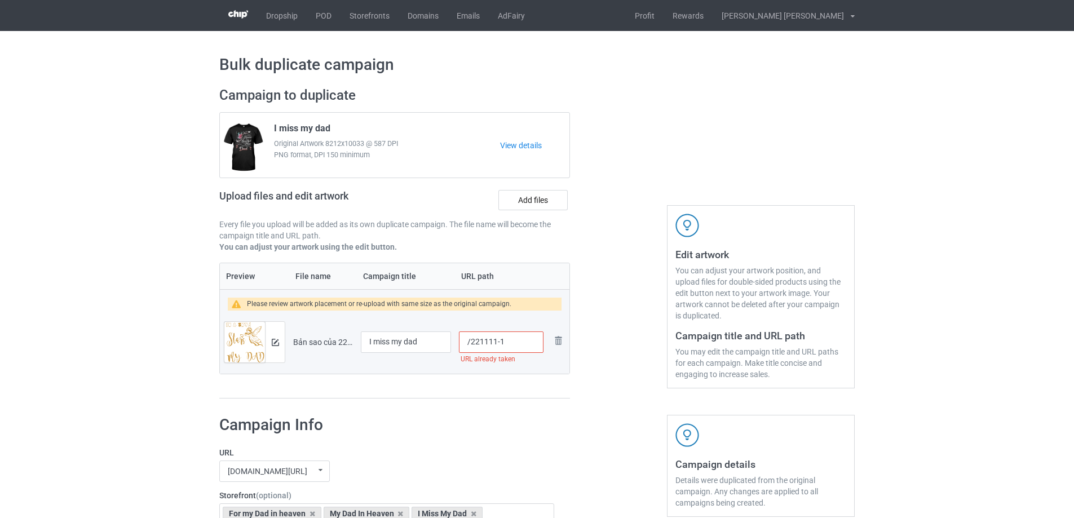
click at [505, 343] on input "/221111-1" at bounding box center [501, 341] width 85 height 21
drag, startPoint x: 499, startPoint y: 344, endPoint x: 509, endPoint y: 342, distance: 10.8
click at [509, 342] on input "/221111-2" at bounding box center [501, 341] width 85 height 21
type input "/221111-3"
click at [273, 343] on img at bounding box center [275, 342] width 7 height 7
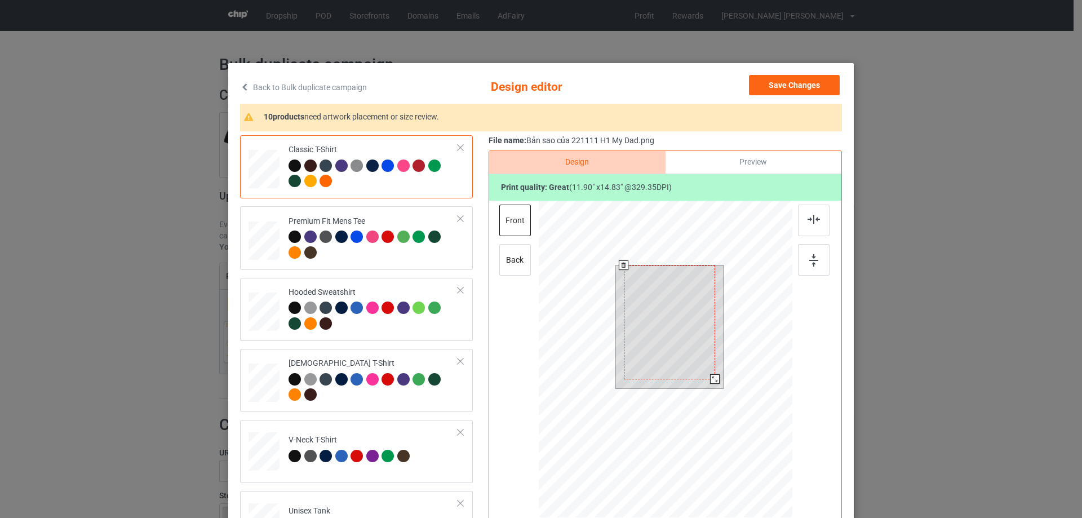
click at [711, 380] on div at bounding box center [715, 379] width 10 height 10
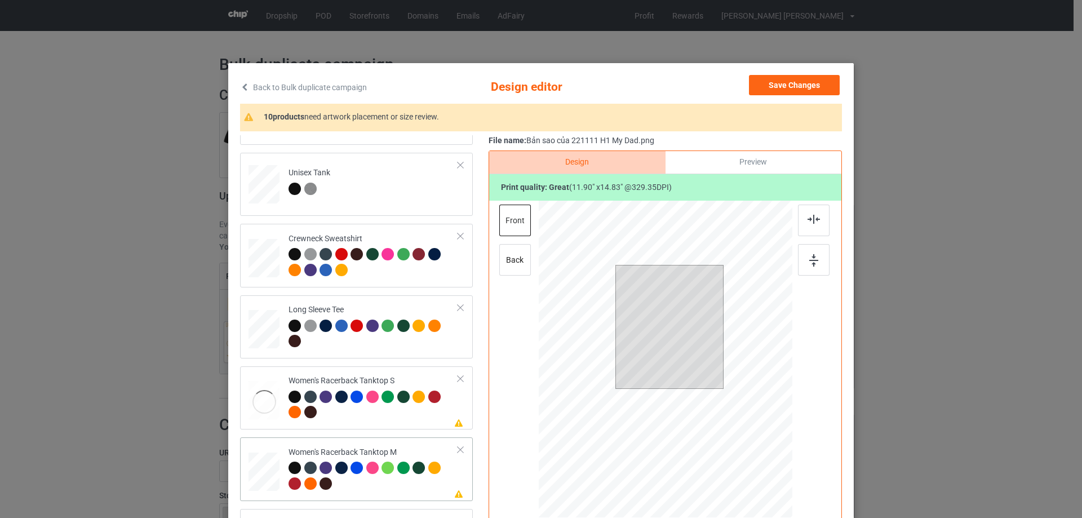
scroll to position [394, 0]
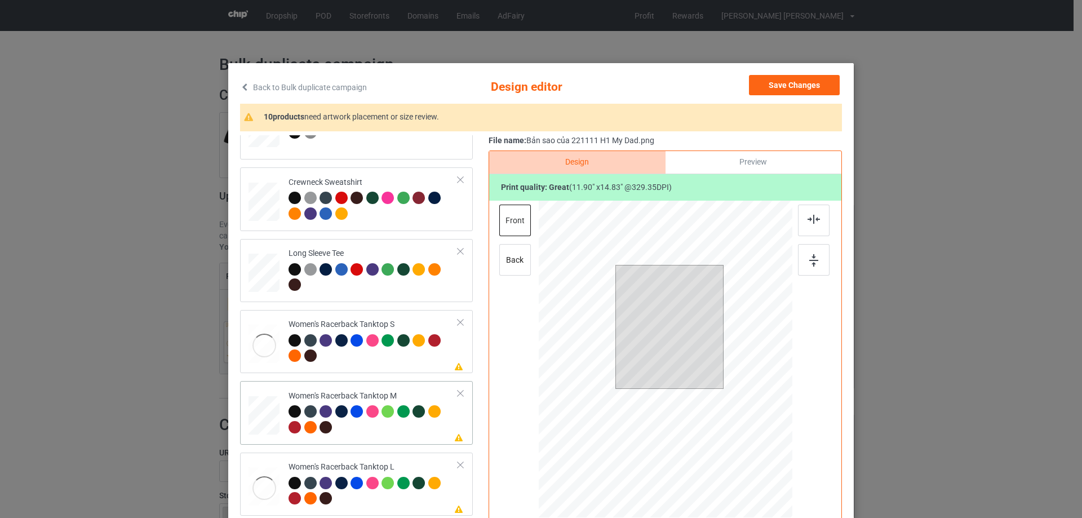
click at [268, 425] on div at bounding box center [264, 415] width 31 height 39
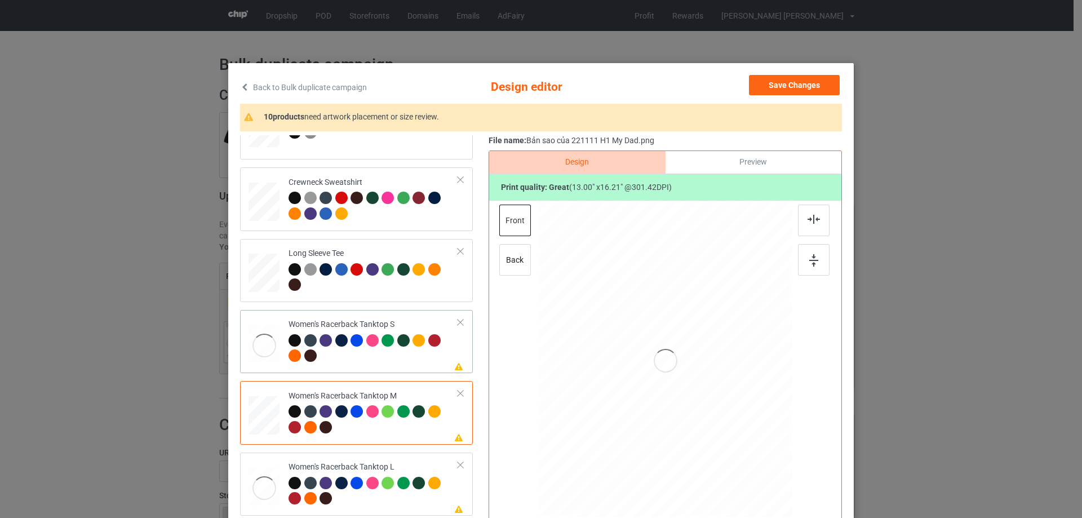
click at [249, 344] on div at bounding box center [264, 346] width 31 height 42
click at [262, 412] on div at bounding box center [264, 415] width 31 height 39
click at [261, 335] on div at bounding box center [264, 346] width 31 height 42
click at [263, 416] on div at bounding box center [264, 415] width 31 height 39
click at [269, 338] on div at bounding box center [264, 346] width 31 height 42
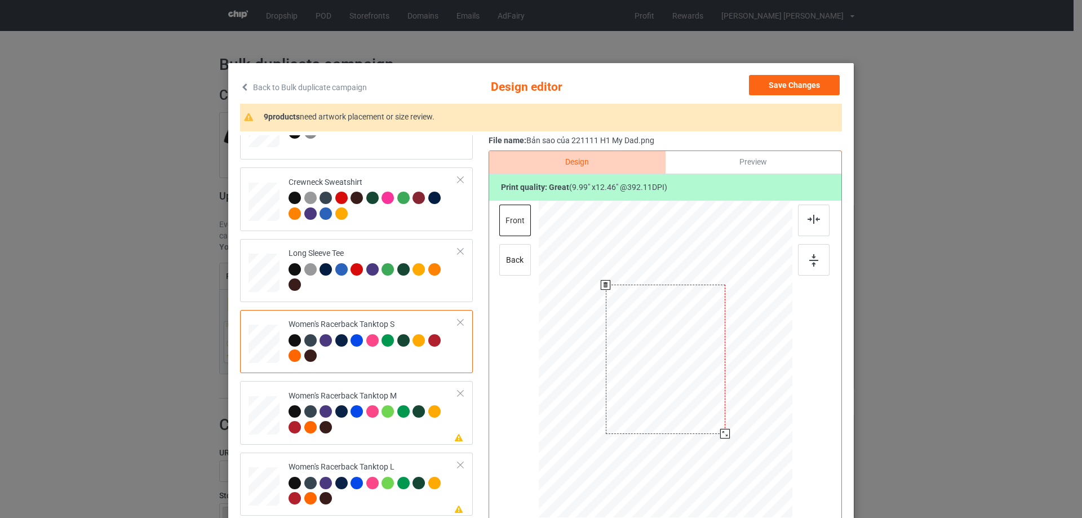
drag, startPoint x: 735, startPoint y: 452, endPoint x: 682, endPoint y: 376, distance: 91.9
click at [726, 429] on div at bounding box center [665, 359] width 247 height 317
drag, startPoint x: 679, startPoint y: 369, endPoint x: 677, endPoint y: 384, distance: 15.3
click at [677, 384] on div at bounding box center [663, 374] width 119 height 148
click at [812, 220] on img at bounding box center [814, 219] width 12 height 9
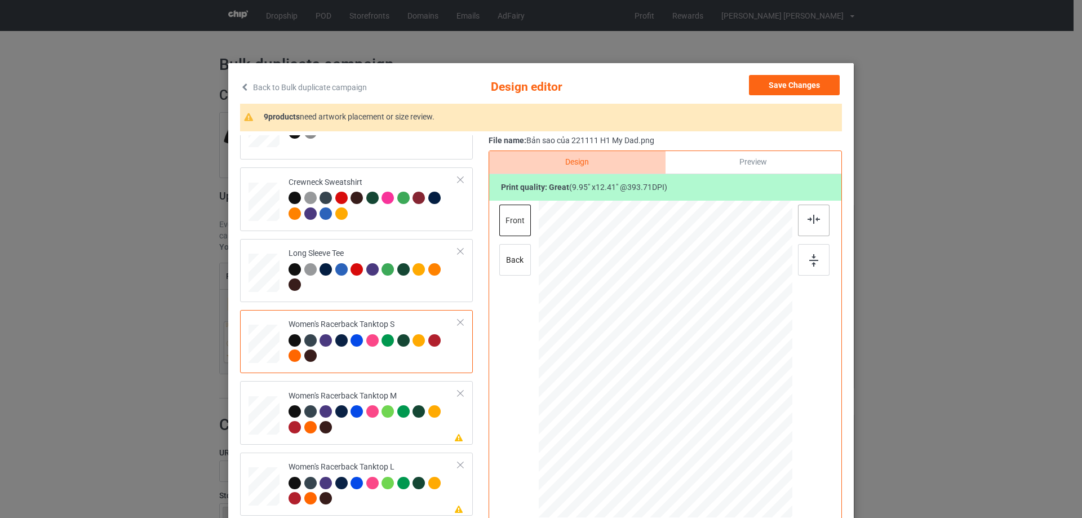
click at [813, 215] on img at bounding box center [814, 219] width 12 height 9
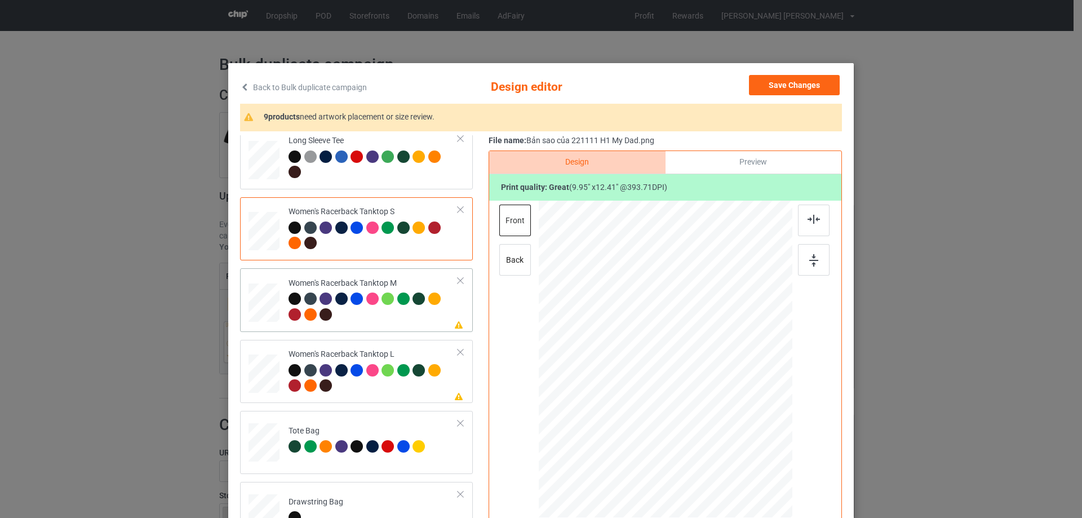
click at [256, 309] on div at bounding box center [264, 302] width 31 height 39
click at [693, 402] on div at bounding box center [665, 361] width 293 height 320
drag, startPoint x: 738, startPoint y: 453, endPoint x: 697, endPoint y: 397, distance: 69.3
click at [726, 429] on div at bounding box center [666, 359] width 254 height 317
drag, startPoint x: 694, startPoint y: 389, endPoint x: 716, endPoint y: 386, distance: 22.2
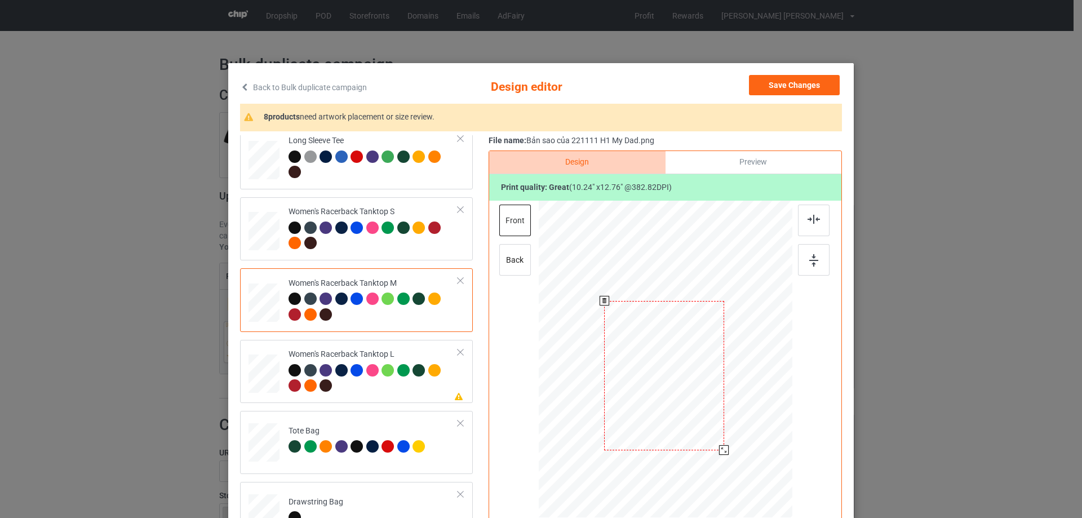
click at [694, 407] on div at bounding box center [664, 375] width 120 height 149
click at [809, 221] on img at bounding box center [814, 219] width 12 height 9
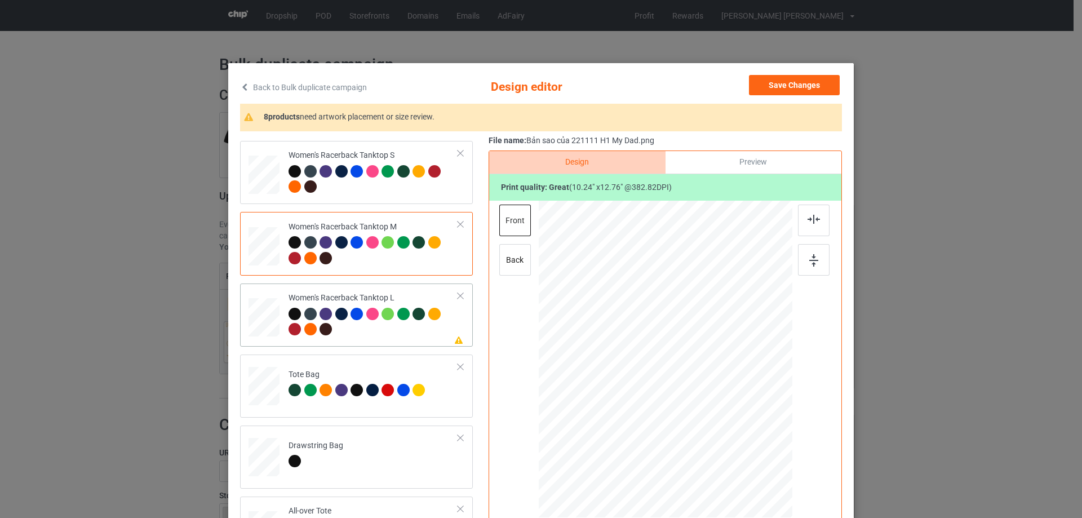
click at [271, 327] on div at bounding box center [264, 317] width 31 height 37
click at [715, 411] on div at bounding box center [665, 361] width 293 height 320
click at [660, 383] on div at bounding box center [665, 360] width 152 height 190
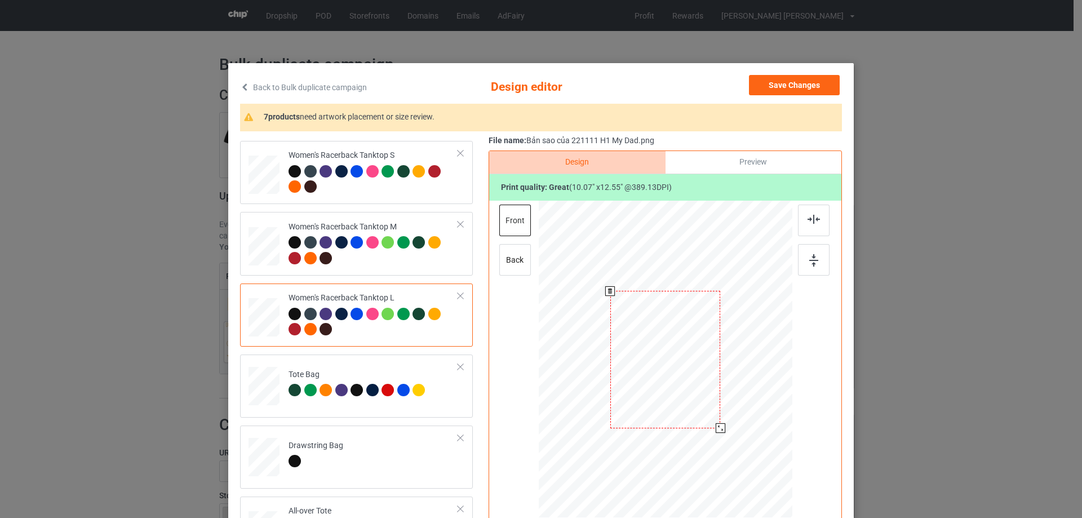
drag, startPoint x: 738, startPoint y: 456, endPoint x: 722, endPoint y: 425, distance: 35.0
click at [722, 425] on div at bounding box center [666, 360] width 254 height 303
drag, startPoint x: 702, startPoint y: 395, endPoint x: 703, endPoint y: 410, distance: 15.3
click at [703, 410] on div at bounding box center [666, 375] width 110 height 138
click at [815, 219] on img at bounding box center [814, 219] width 12 height 9
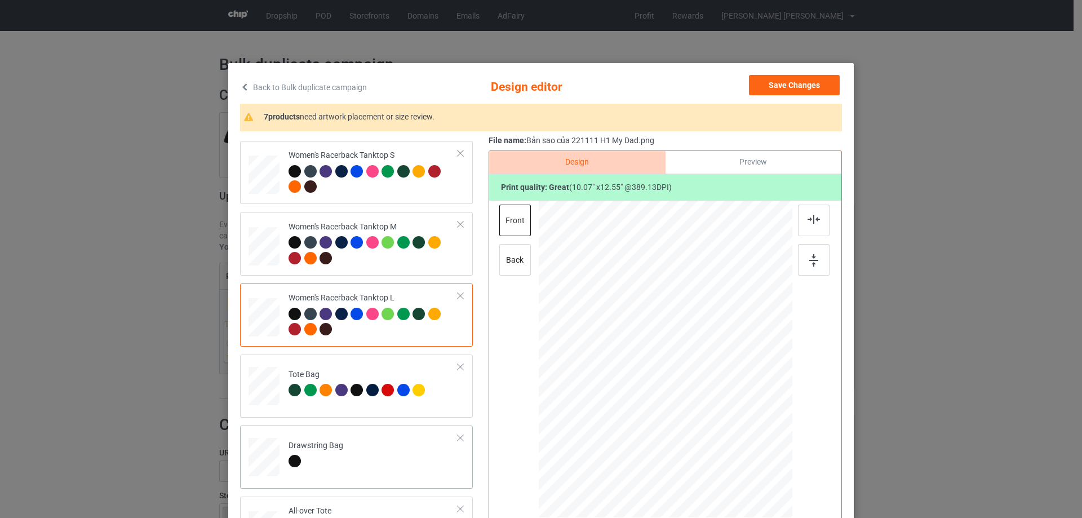
scroll to position [676, 0]
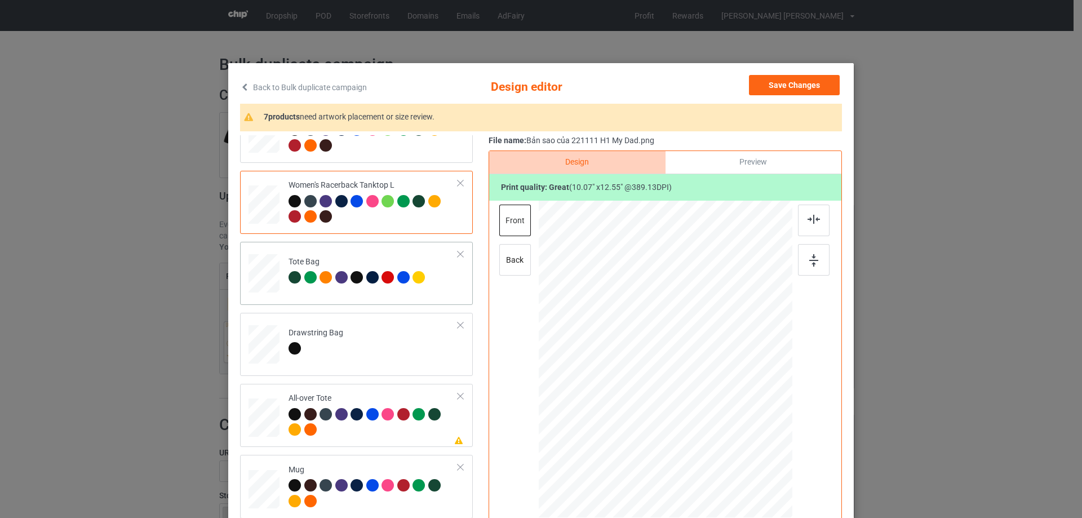
click at [257, 278] on div at bounding box center [264, 279] width 15 height 17
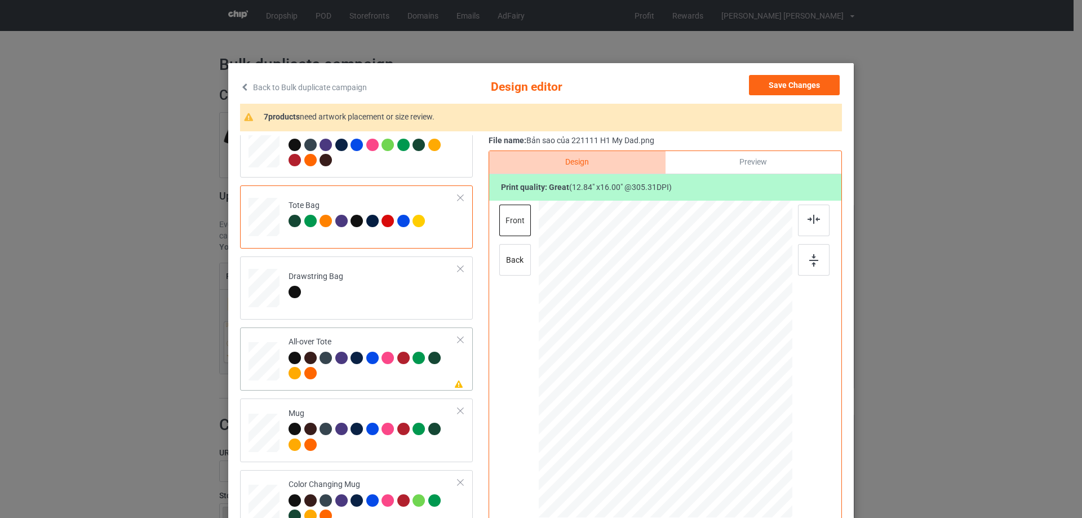
click at [263, 374] on div at bounding box center [264, 361] width 31 height 31
click at [737, 450] on div at bounding box center [740, 451] width 10 height 10
click at [712, 429] on div at bounding box center [665, 357] width 148 height 185
click at [812, 227] on div at bounding box center [814, 221] width 32 height 32
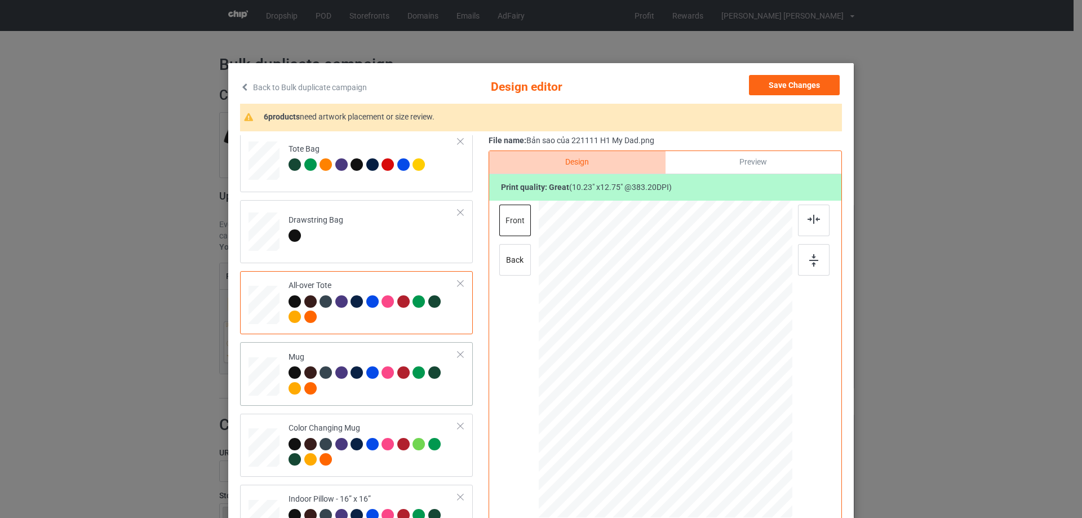
click at [266, 372] on div at bounding box center [264, 376] width 31 height 13
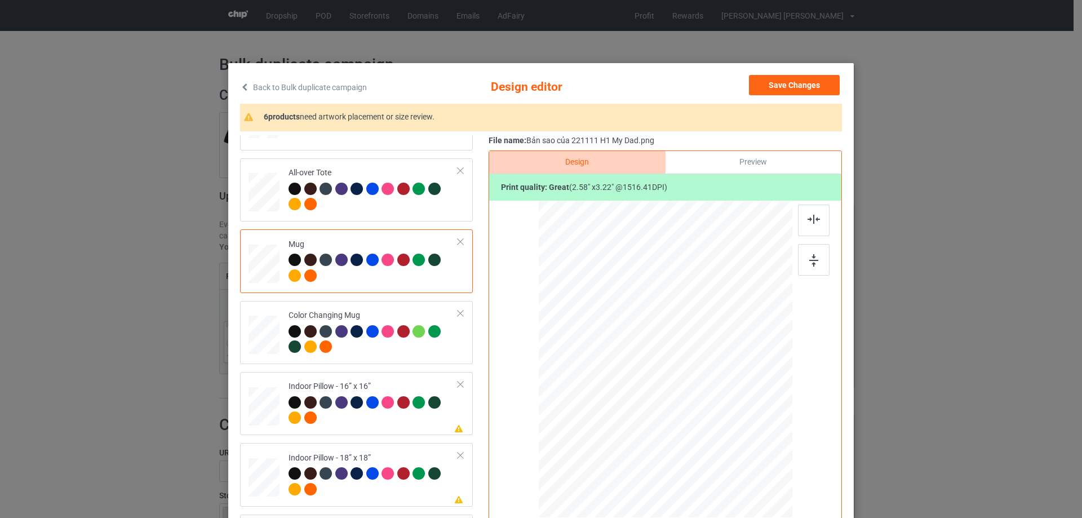
scroll to position [958, 0]
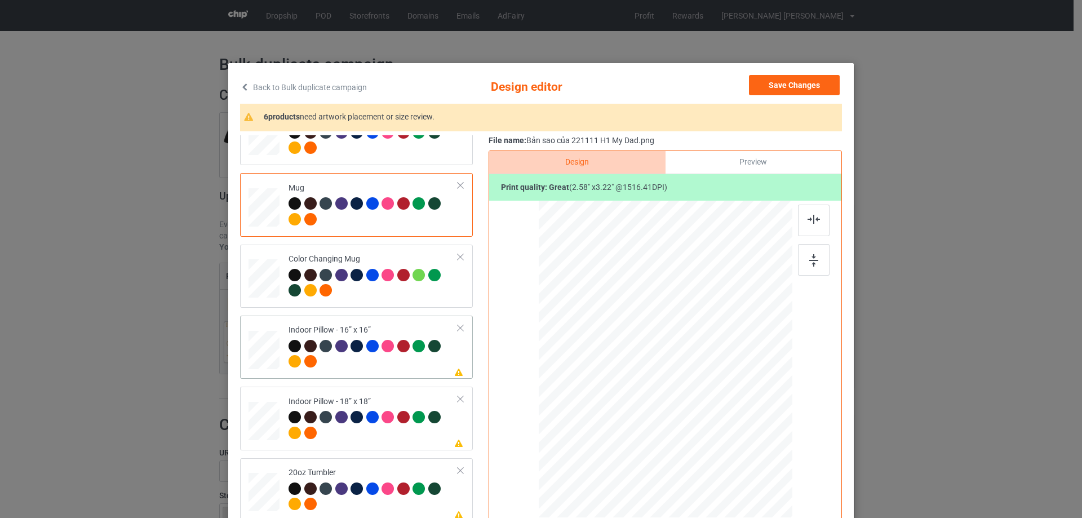
click at [274, 348] on div at bounding box center [264, 349] width 31 height 31
drag, startPoint x: 737, startPoint y: 454, endPoint x: 734, endPoint y: 442, distance: 12.6
click at [734, 442] on div at bounding box center [734, 446] width 10 height 10
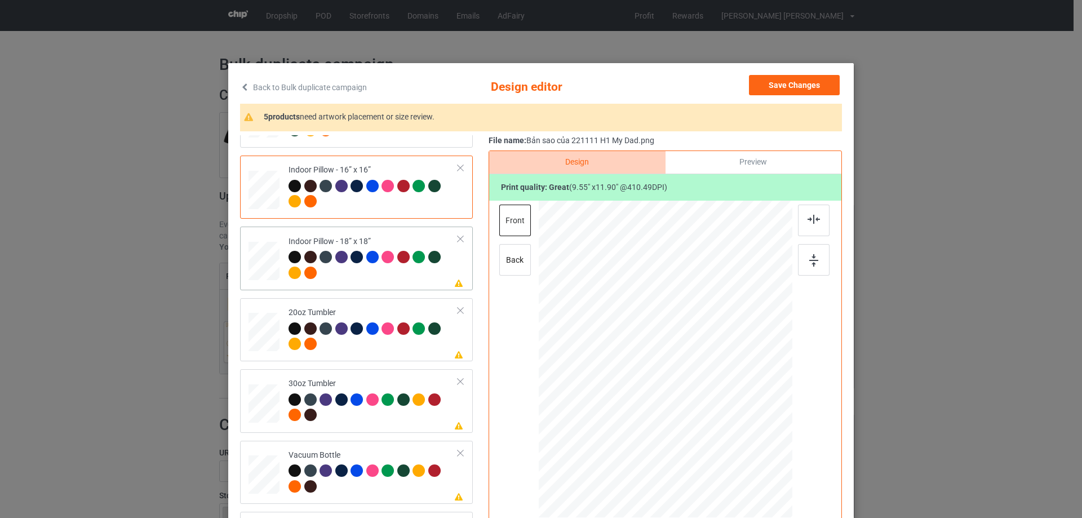
click at [273, 269] on div at bounding box center [264, 261] width 31 height 31
drag, startPoint x: 735, startPoint y: 455, endPoint x: 730, endPoint y: 448, distance: 8.9
click at [731, 448] on div at bounding box center [736, 447] width 10 height 10
click at [262, 334] on div at bounding box center [263, 332] width 29 height 18
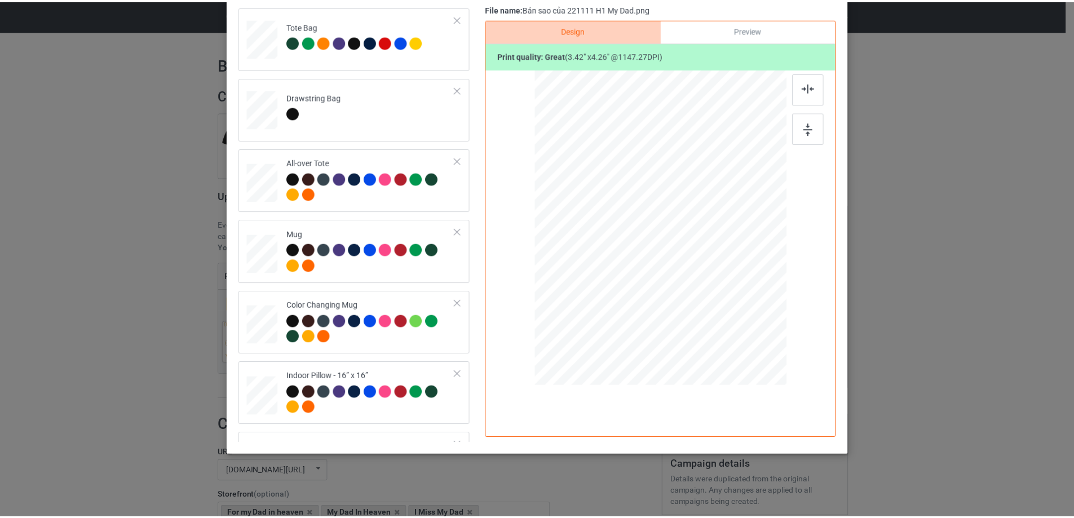
scroll to position [20, 0]
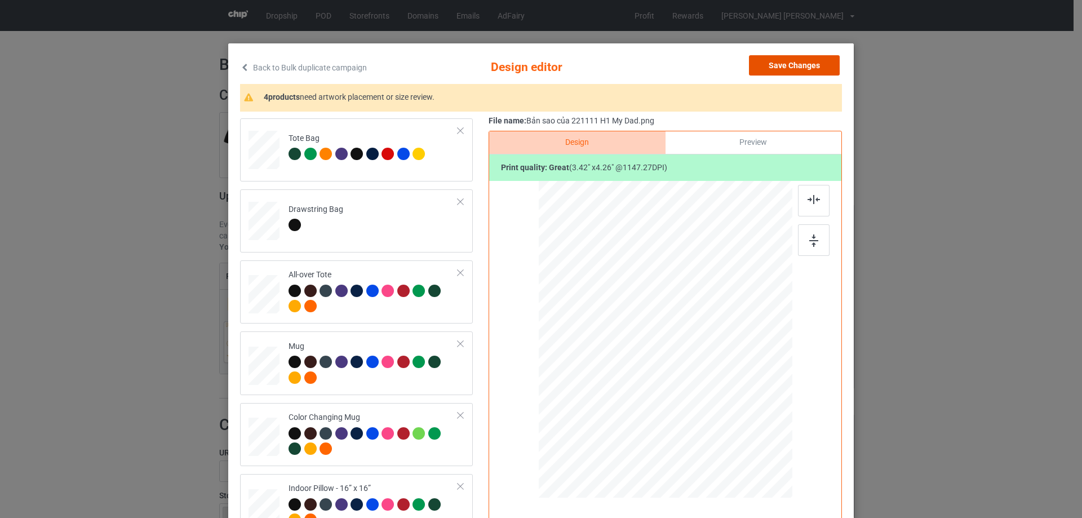
click at [804, 64] on button "Save Changes" at bounding box center [794, 65] width 91 height 20
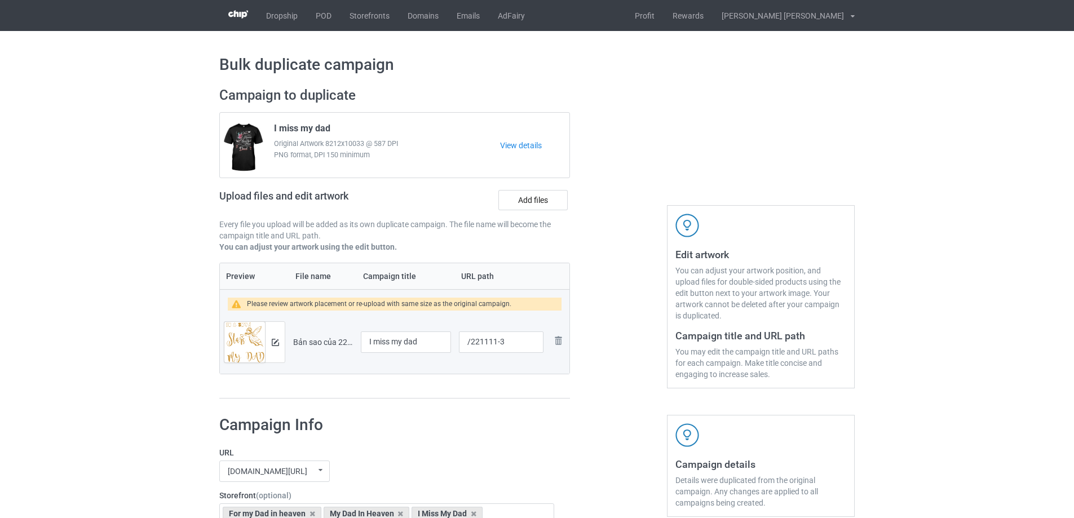
scroll to position [955, 0]
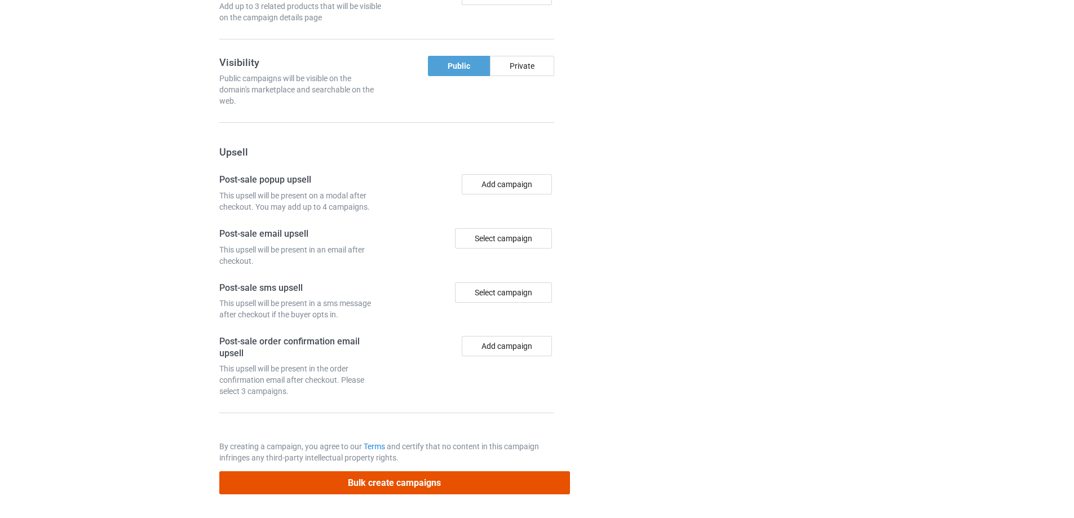
click at [357, 487] on button "Bulk create campaigns" at bounding box center [394, 482] width 351 height 23
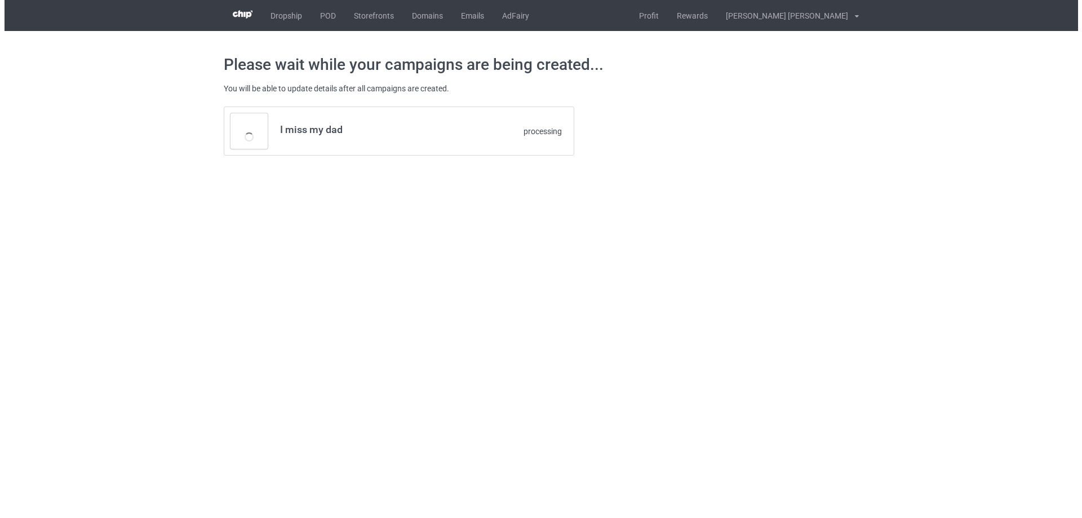
scroll to position [0, 0]
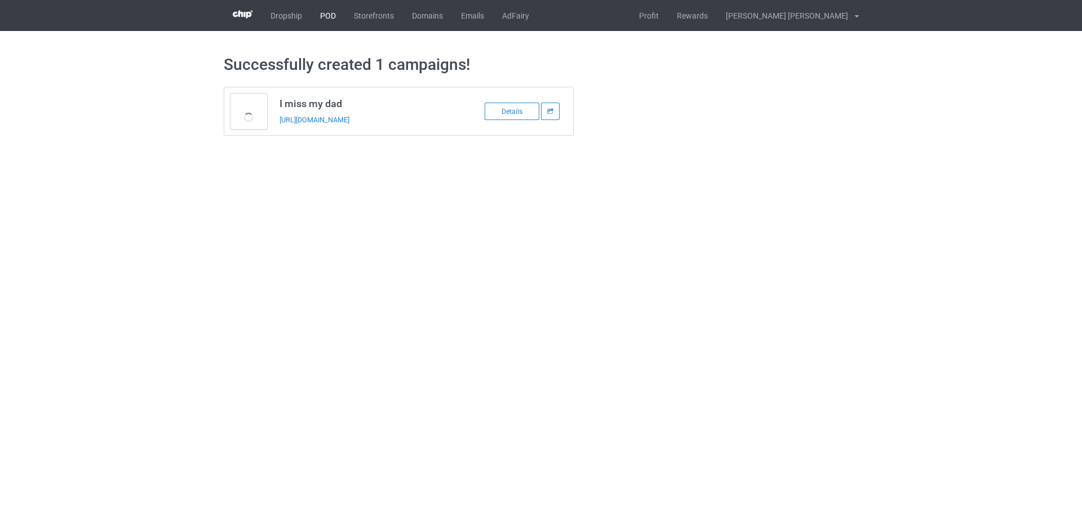
click at [335, 11] on link "POD" at bounding box center [328, 15] width 34 height 31
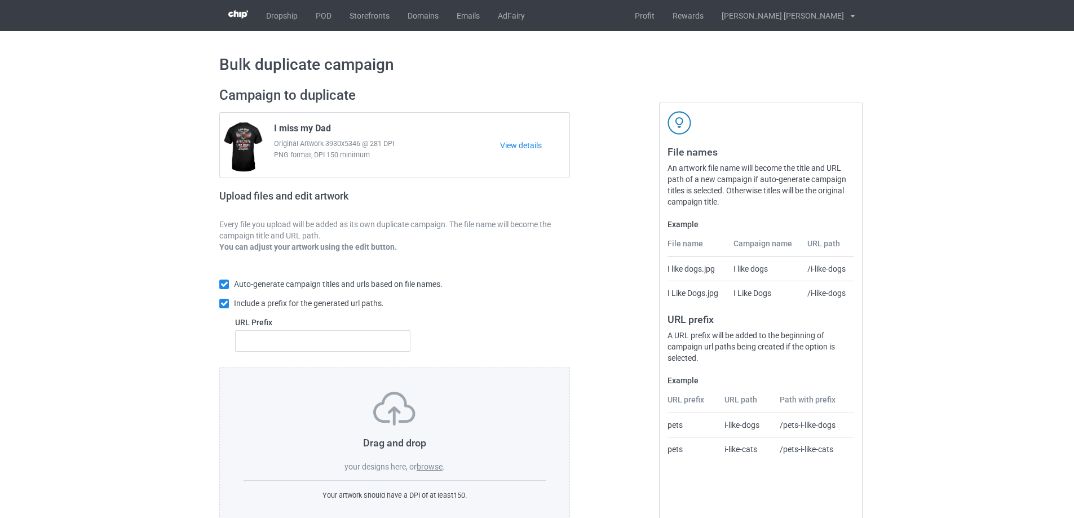
click at [426, 467] on label "browse" at bounding box center [429, 466] width 26 height 9
click at [0, 0] on input "browse" at bounding box center [0, 0] width 0 height 0
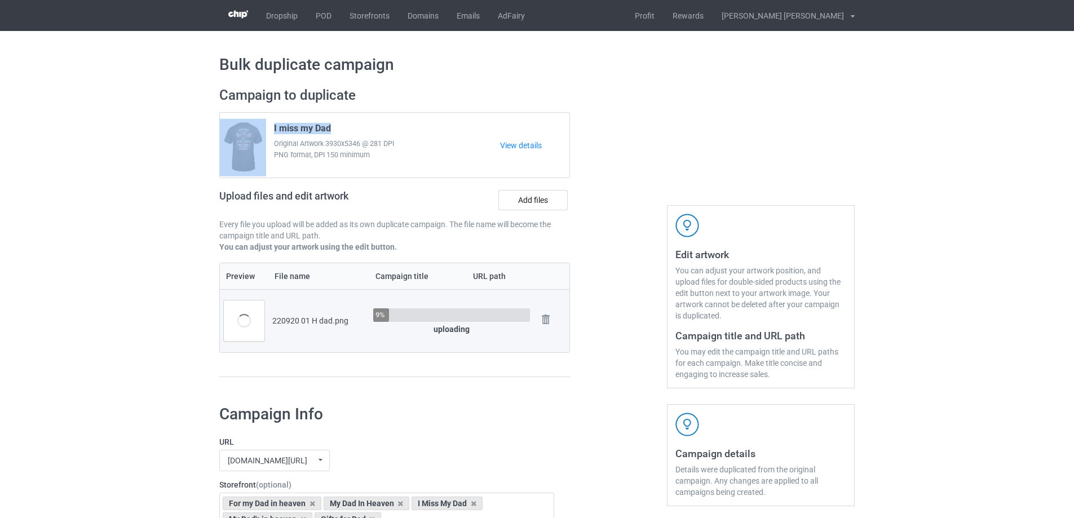
drag, startPoint x: 275, startPoint y: 122, endPoint x: 229, endPoint y: 122, distance: 46.2
click at [229, 122] on div "I miss my Dad Original Artwork 3930x5346 @ 281 DPI PNG format, DPI 150 minimum …" at bounding box center [394, 145] width 349 height 65
drag, startPoint x: 390, startPoint y: 121, endPoint x: 311, endPoint y: 134, distance: 80.0
click at [388, 121] on div "I miss my Dad Original Artwork 3930x5346 @ 281 DPI PNG format, DPI 150 minimum" at bounding box center [383, 145] width 234 height 53
drag, startPoint x: 273, startPoint y: 129, endPoint x: 346, endPoint y: 129, distance: 72.7
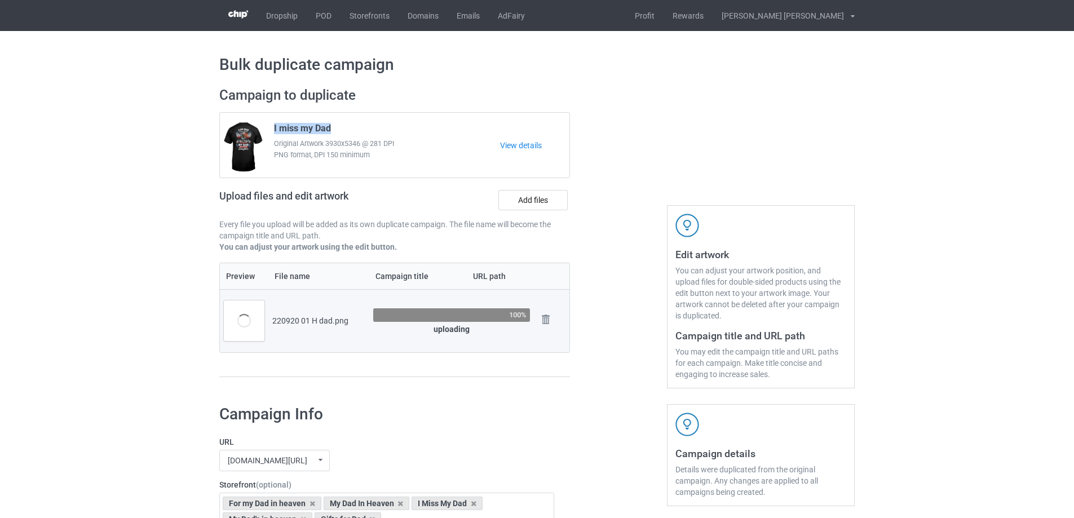
click at [346, 129] on div "I miss my Dad Original Artwork 3930x5346 @ 281 DPI PNG format, DPI 150 minimum" at bounding box center [383, 145] width 234 height 53
copy span "I miss my Dad"
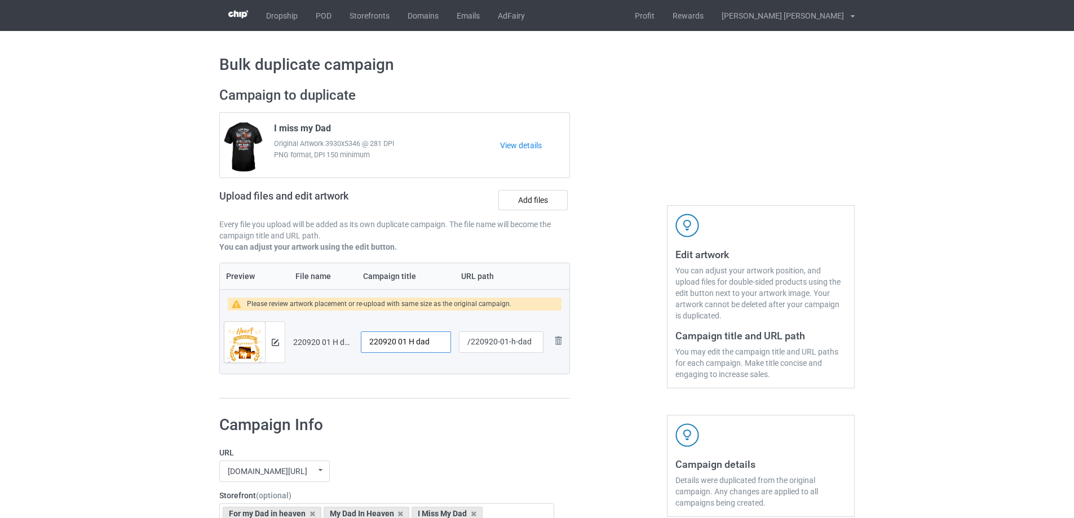
click at [402, 346] on input "220920 01 H dad" at bounding box center [406, 341] width 90 height 21
paste input "I miss my D"
type input "I miss my Dad"
drag, startPoint x: 506, startPoint y: 345, endPoint x: 533, endPoint y: 345, distance: 27.1
click at [533, 345] on input "/220920-01-h-dad" at bounding box center [501, 341] width 85 height 21
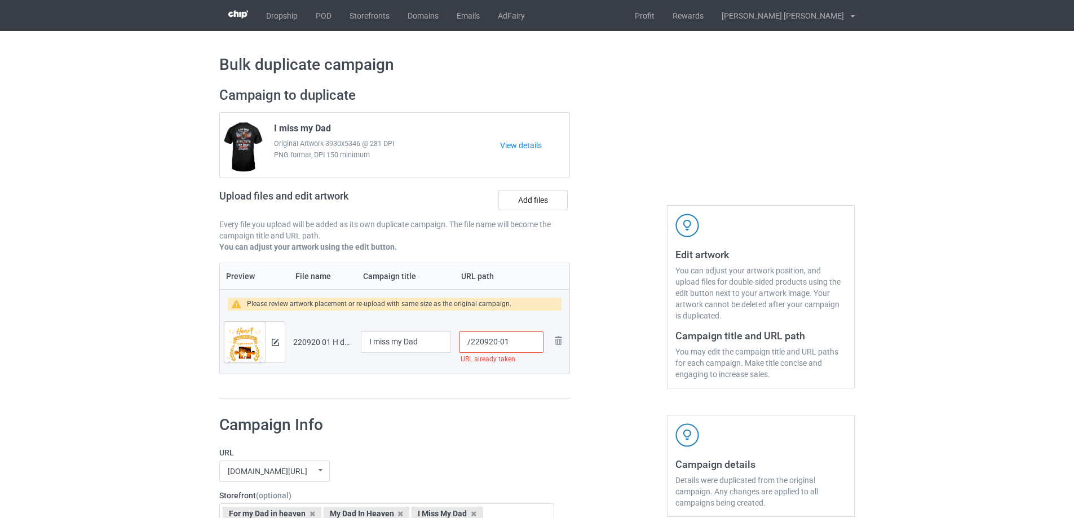
drag, startPoint x: 503, startPoint y: 342, endPoint x: 511, endPoint y: 344, distance: 8.1
click at [511, 344] on input "/220920-01" at bounding box center [501, 341] width 85 height 21
drag, startPoint x: 502, startPoint y: 344, endPoint x: 511, endPoint y: 344, distance: 9.0
click at [511, 344] on input "/220920-03" at bounding box center [501, 341] width 85 height 21
click at [508, 343] on input "/220920-04" at bounding box center [501, 341] width 85 height 21
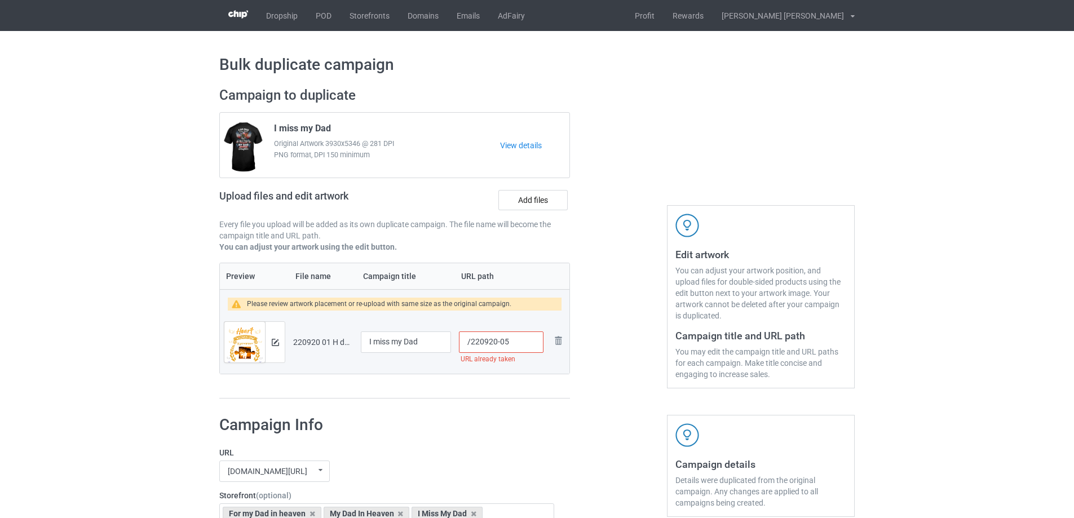
drag, startPoint x: 504, startPoint y: 343, endPoint x: 518, endPoint y: 343, distance: 13.5
click at [517, 343] on input "/220920-05" at bounding box center [501, 341] width 85 height 21
drag, startPoint x: 503, startPoint y: 345, endPoint x: 509, endPoint y: 345, distance: 6.8
click at [509, 345] on input "/220920-06" at bounding box center [501, 341] width 85 height 21
type input "/220920-07"
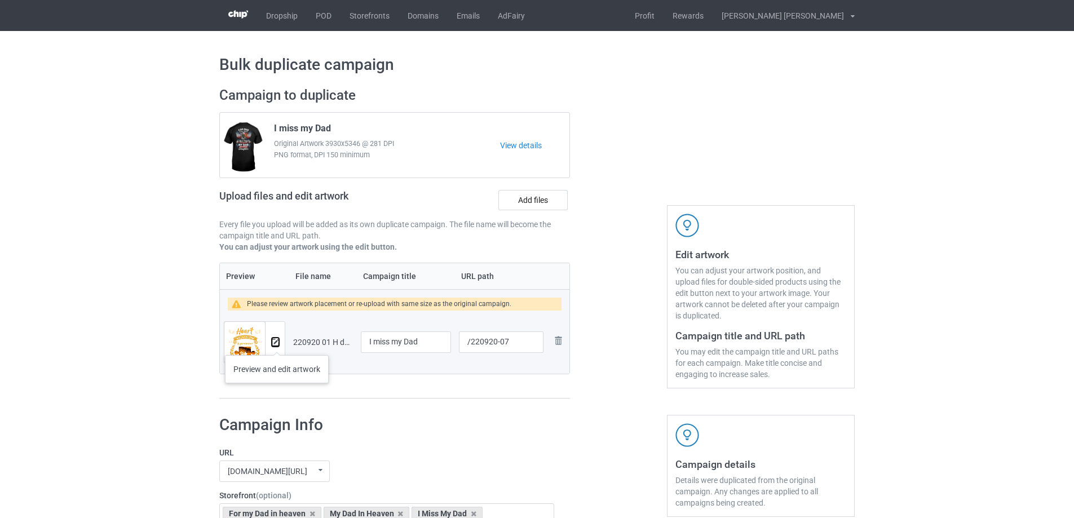
click at [277, 344] on img at bounding box center [275, 342] width 7 height 7
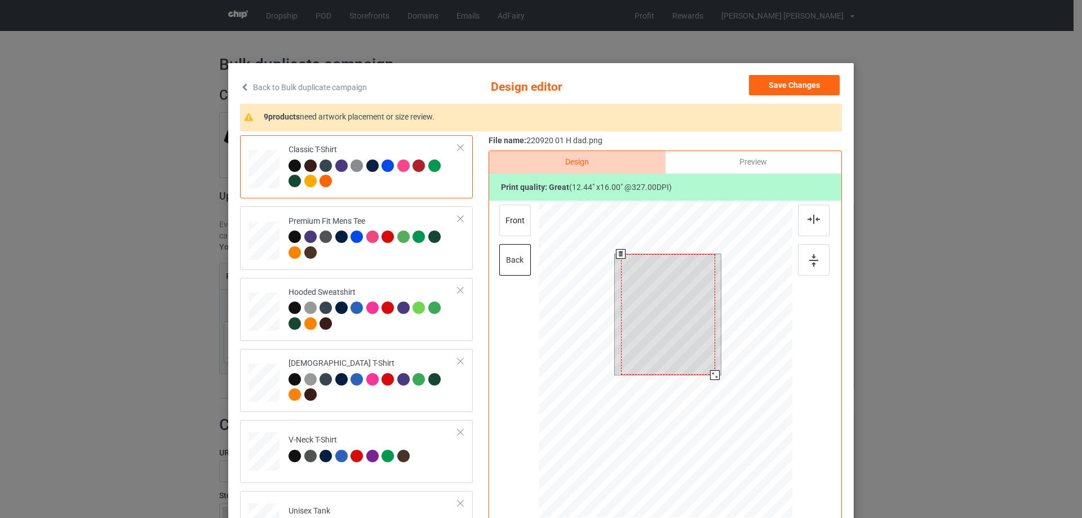
click at [715, 385] on div at bounding box center [666, 361] width 254 height 320
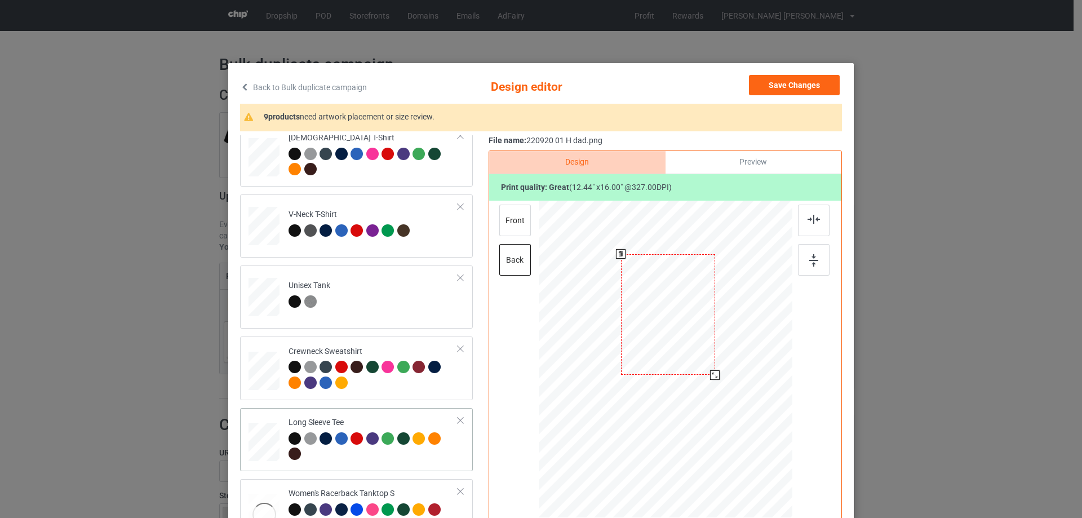
scroll to position [394, 0]
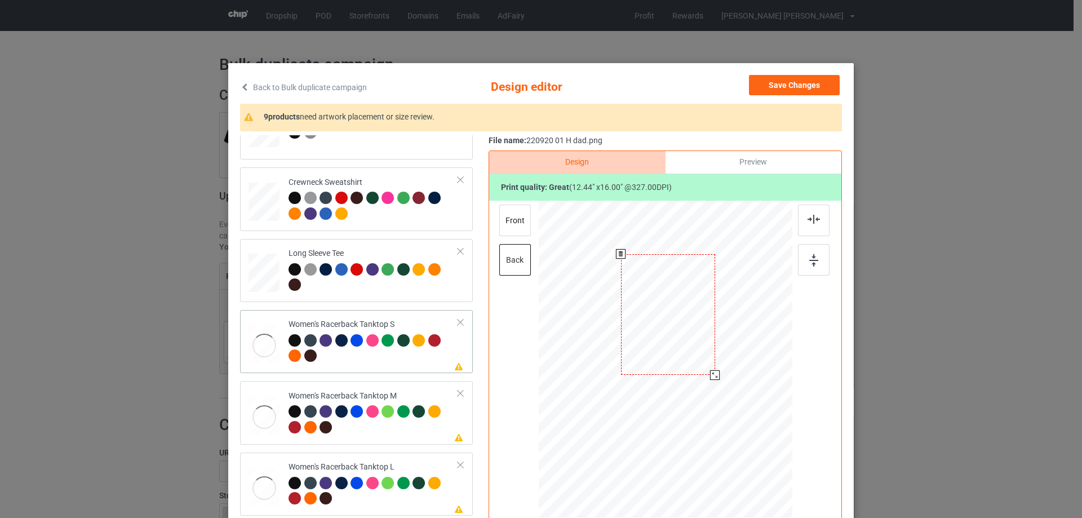
click at [260, 352] on div at bounding box center [264, 346] width 31 height 42
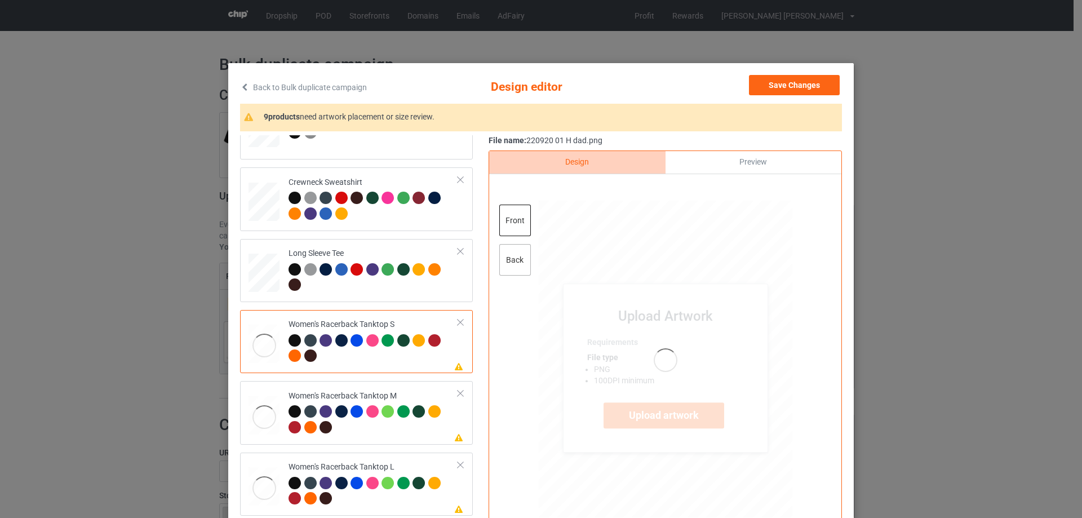
click at [515, 266] on div "back" at bounding box center [515, 260] width 32 height 32
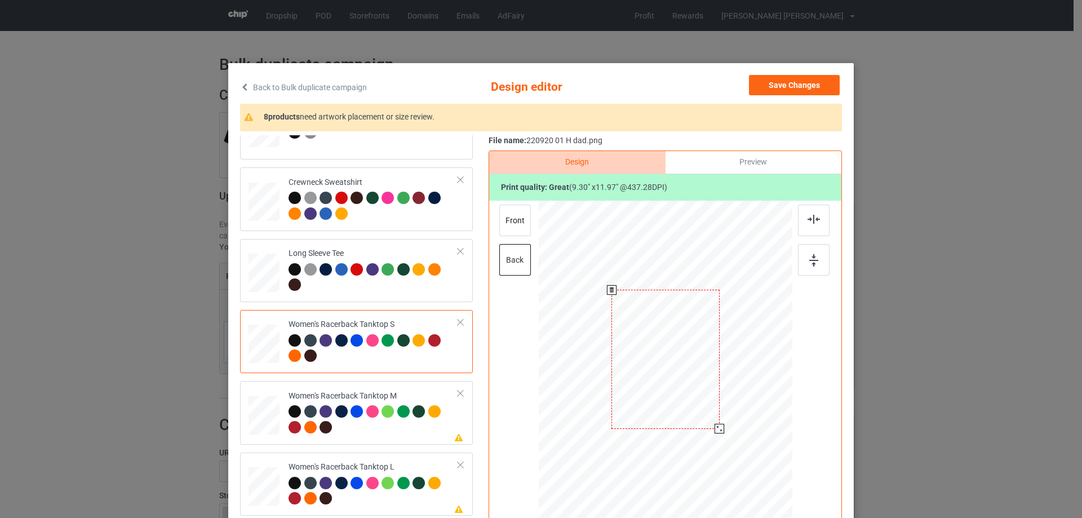
drag, startPoint x: 729, startPoint y: 450, endPoint x: 716, endPoint y: 429, distance: 24.3
click at [716, 429] on div at bounding box center [720, 429] width 10 height 10
drag, startPoint x: 691, startPoint y: 394, endPoint x: 691, endPoint y: 406, distance: 12.4
click at [691, 406] on div at bounding box center [665, 371] width 108 height 139
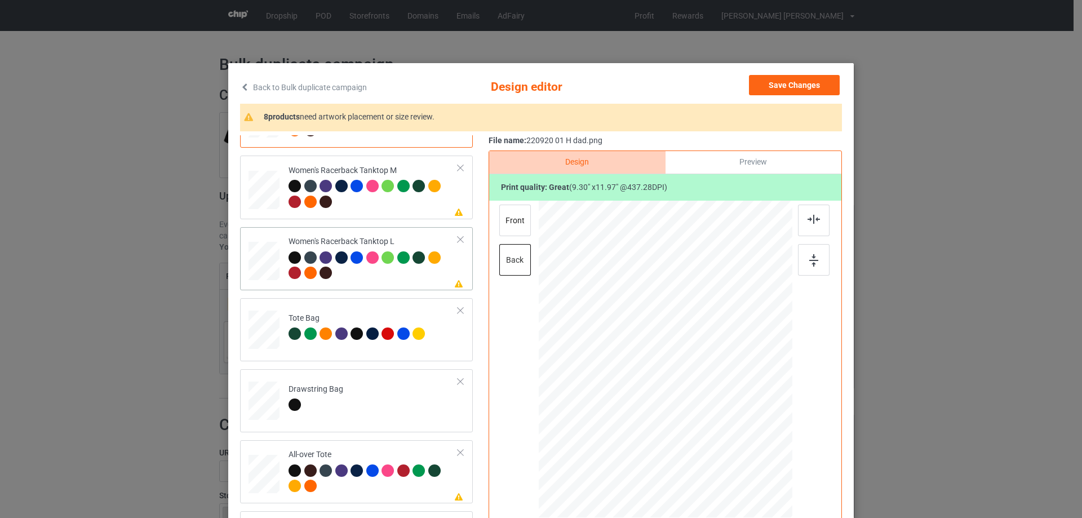
scroll to position [507, 0]
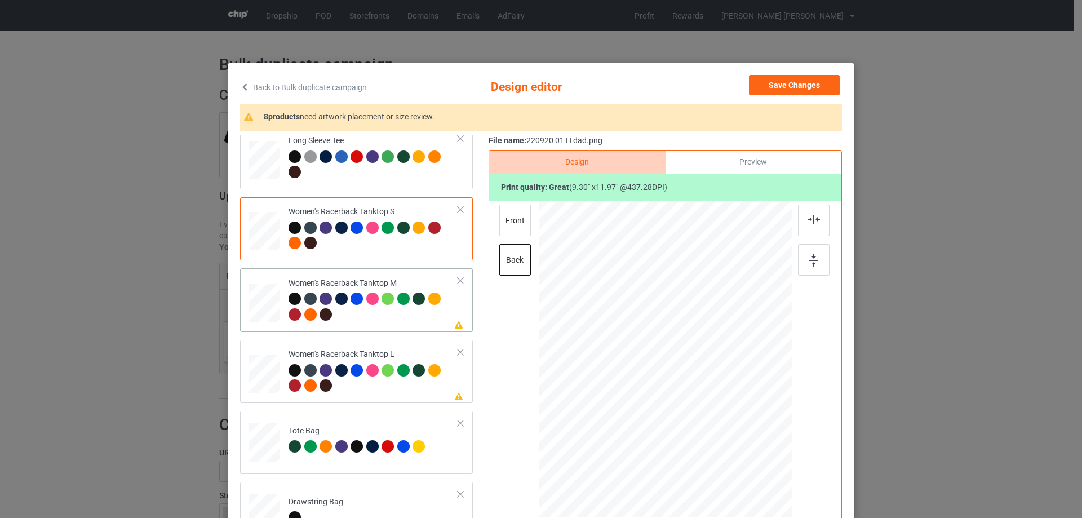
click at [273, 312] on div at bounding box center [264, 302] width 31 height 39
drag, startPoint x: 734, startPoint y: 451, endPoint x: 723, endPoint y: 433, distance: 21.0
click at [723, 433] on div at bounding box center [724, 434] width 10 height 10
drag, startPoint x: 680, startPoint y: 381, endPoint x: 680, endPoint y: 404, distance: 23.1
click at [680, 404] on div at bounding box center [666, 382] width 116 height 149
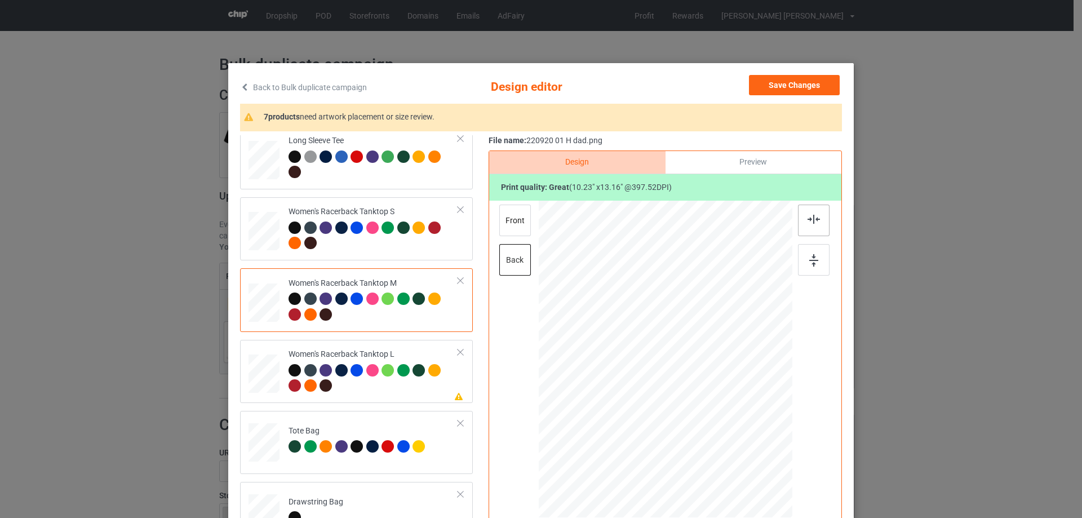
click at [808, 224] on img at bounding box center [814, 219] width 12 height 9
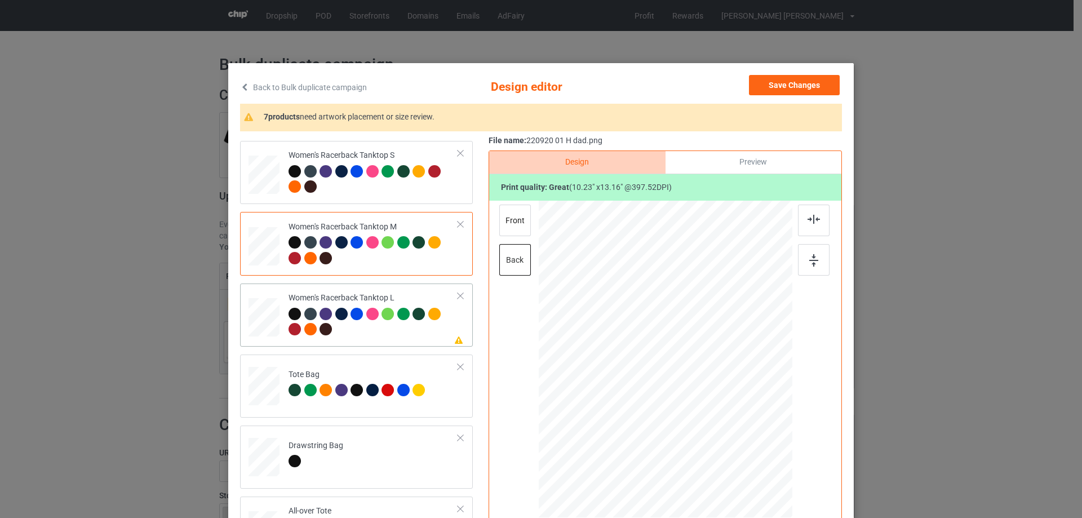
click at [261, 319] on div at bounding box center [264, 317] width 31 height 37
drag, startPoint x: 739, startPoint y: 456, endPoint x: 721, endPoint y: 429, distance: 31.7
click at [721, 429] on div at bounding box center [722, 432] width 10 height 10
drag, startPoint x: 667, startPoint y: 356, endPoint x: 668, endPoint y: 373, distance: 16.9
click at [668, 373] on div at bounding box center [666, 376] width 111 height 143
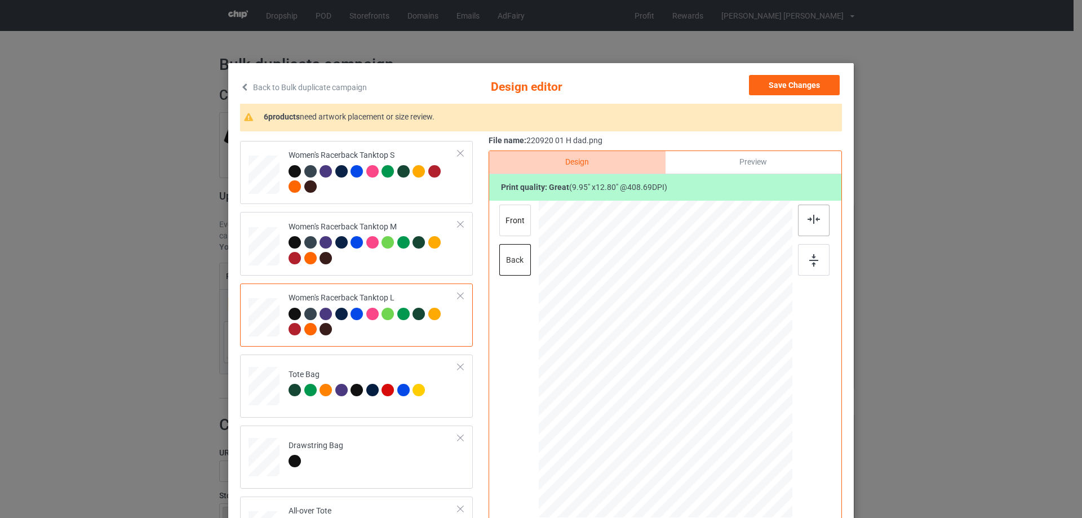
click at [815, 219] on img at bounding box center [814, 219] width 12 height 9
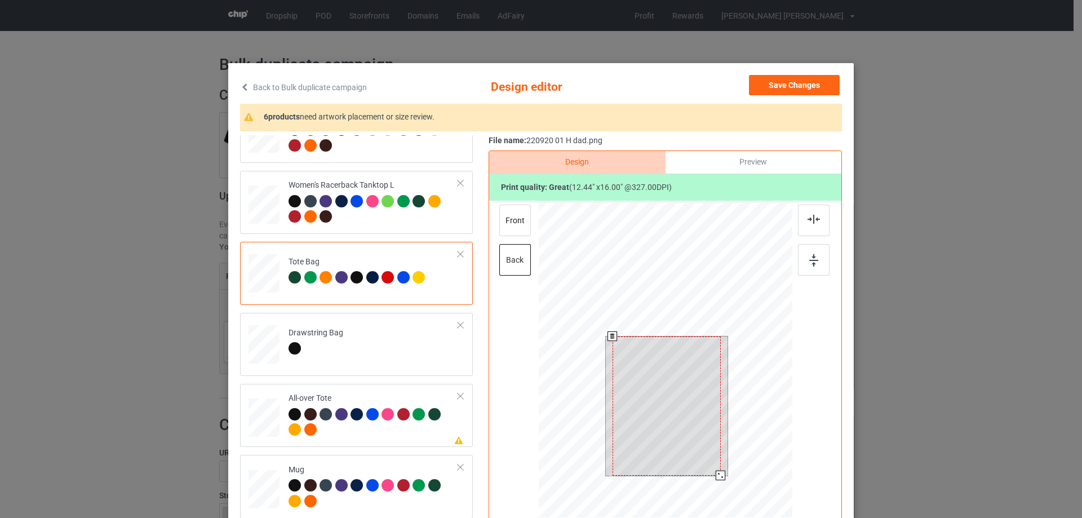
click at [732, 493] on div at bounding box center [666, 361] width 254 height 320
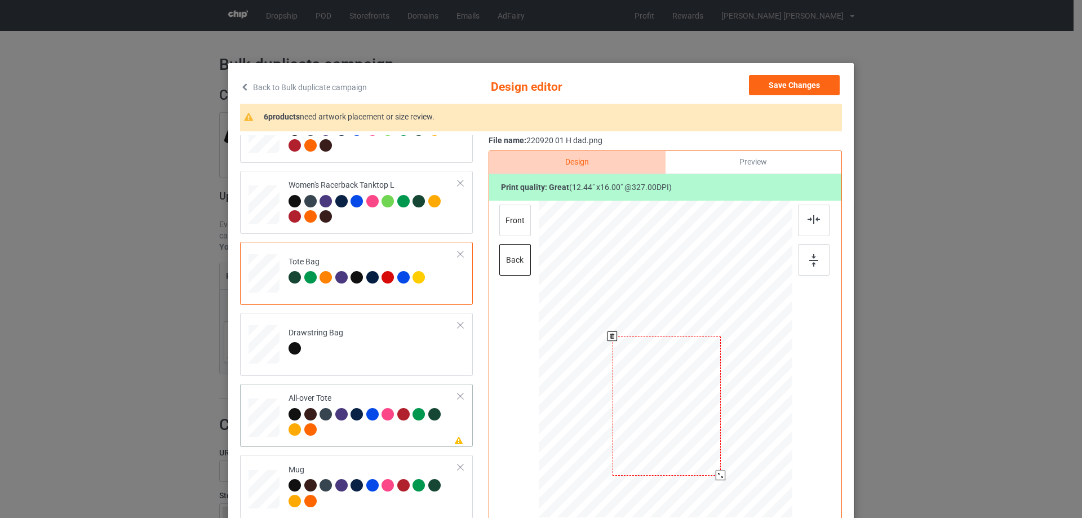
click at [265, 425] on div at bounding box center [264, 417] width 31 height 31
click at [273, 418] on div at bounding box center [264, 417] width 31 height 31
click at [737, 456] on div at bounding box center [740, 455] width 10 height 10
click at [714, 425] on div at bounding box center [665, 354] width 149 height 192
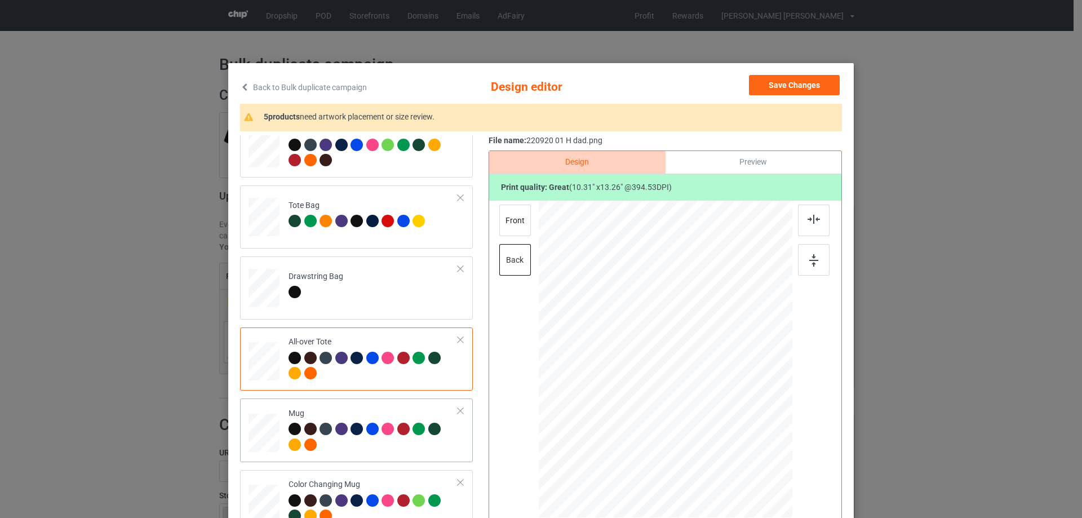
click at [267, 427] on div at bounding box center [264, 433] width 31 height 13
click at [736, 361] on div at bounding box center [665, 361] width 293 height 320
click at [772, 407] on div at bounding box center [773, 406] width 10 height 10
click at [772, 410] on div at bounding box center [774, 409] width 10 height 10
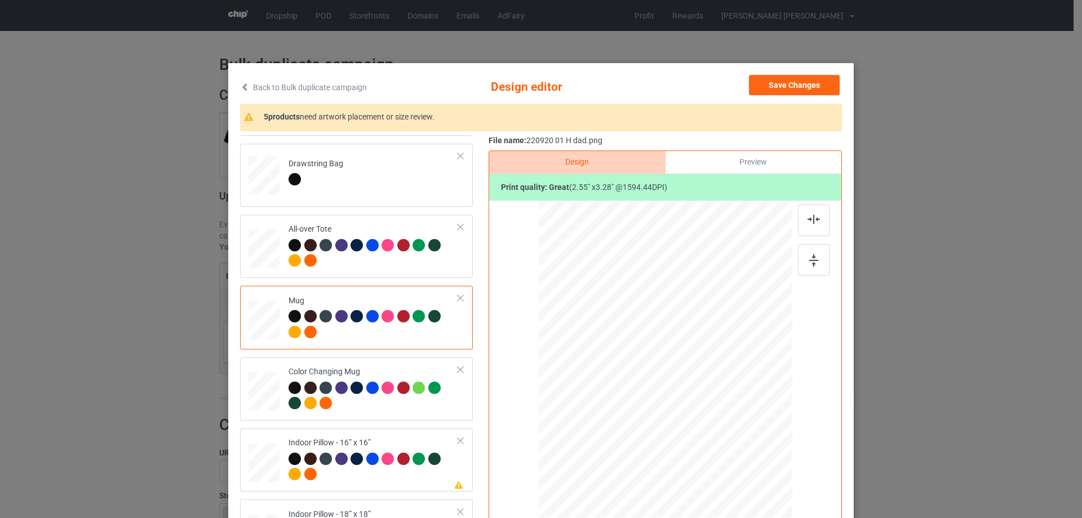
scroll to position [902, 0]
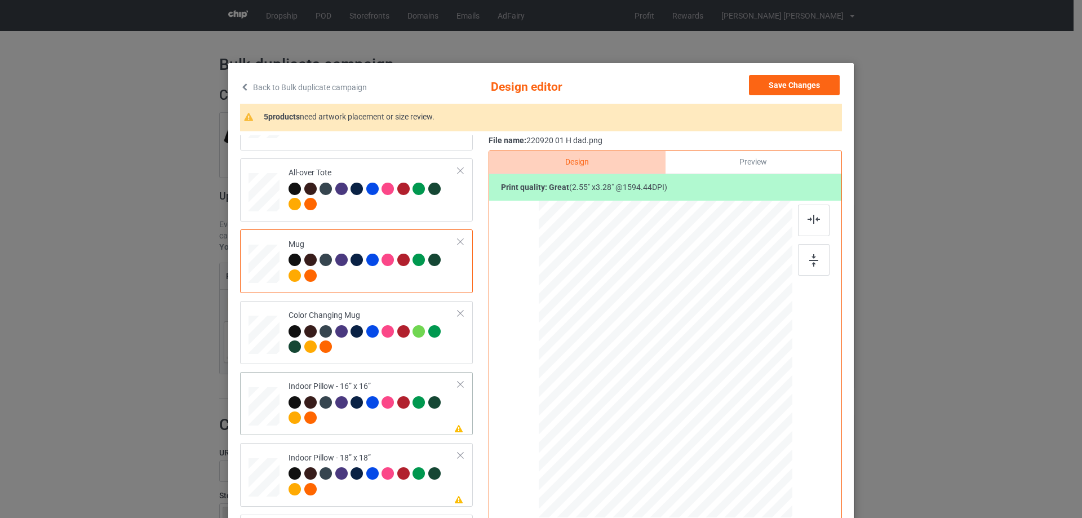
click at [247, 434] on div "Please review artwork placement Indoor Pillow - 16” x 16”" at bounding box center [356, 403] width 233 height 63
click at [687, 384] on div at bounding box center [665, 361] width 293 height 320
drag, startPoint x: 737, startPoint y: 458, endPoint x: 735, endPoint y: 446, distance: 12.0
click at [735, 446] on div at bounding box center [735, 449] width 10 height 10
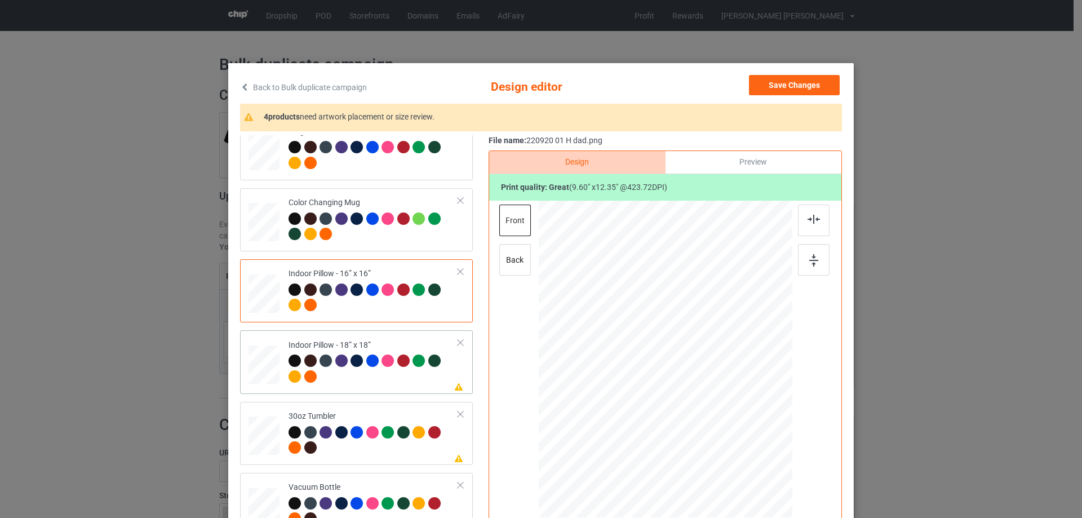
drag, startPoint x: 272, startPoint y: 376, endPoint x: 295, endPoint y: 378, distance: 23.8
click at [271, 376] on div at bounding box center [264, 364] width 31 height 31
click at [733, 450] on div at bounding box center [736, 450] width 10 height 10
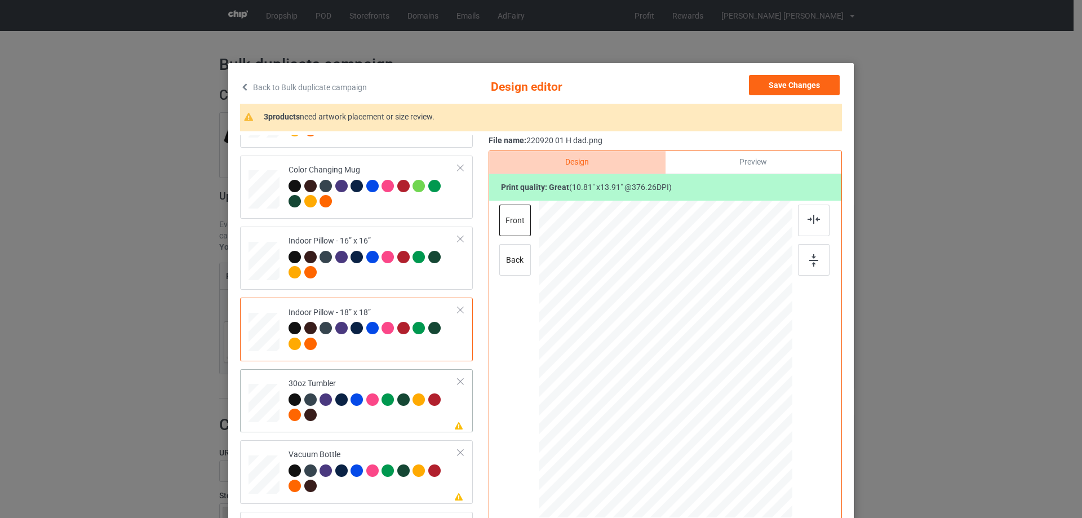
click at [269, 410] on div at bounding box center [264, 403] width 30 height 17
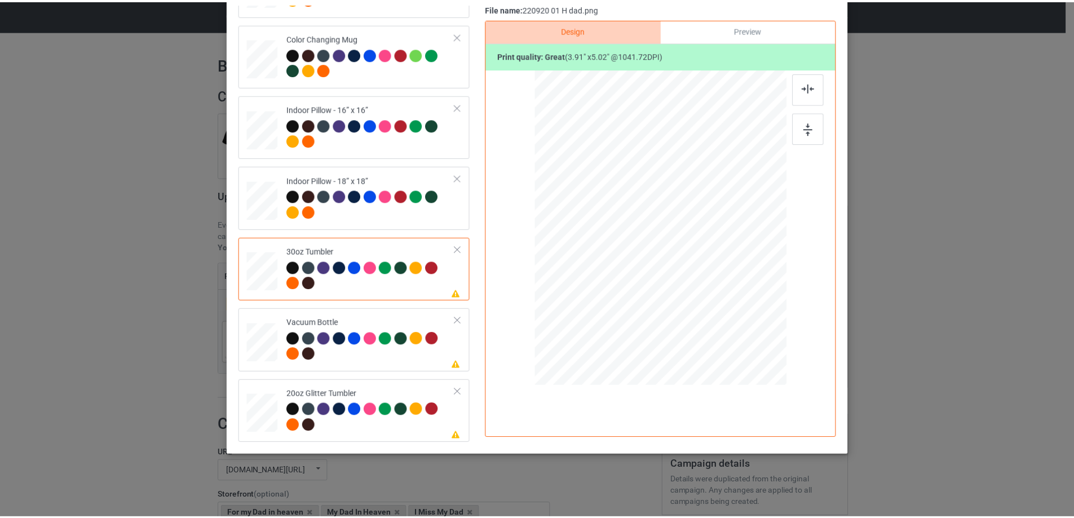
scroll to position [0, 0]
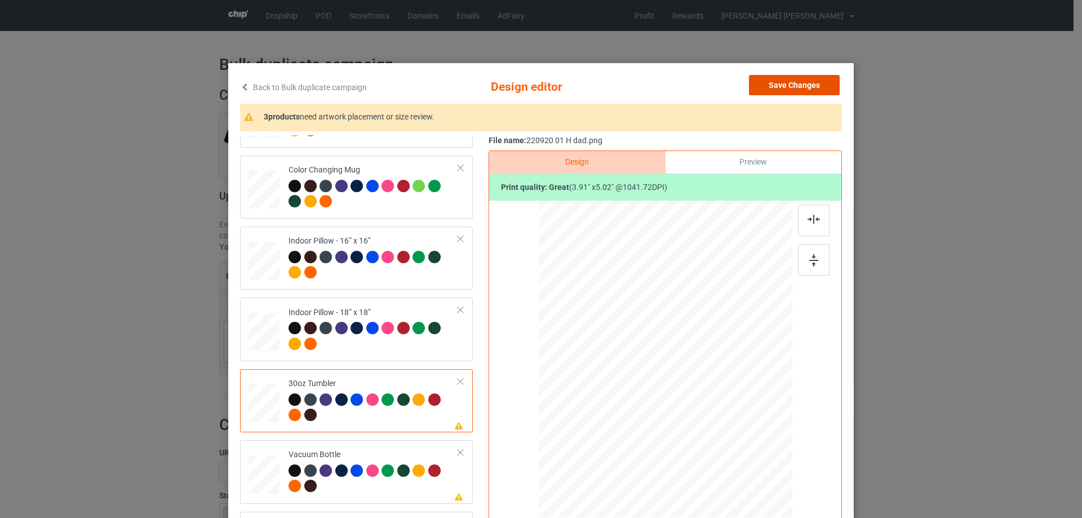
drag, startPoint x: 800, startPoint y: 80, endPoint x: 799, endPoint y: 86, distance: 5.7
click at [800, 82] on button "Save Changes" at bounding box center [794, 85] width 91 height 20
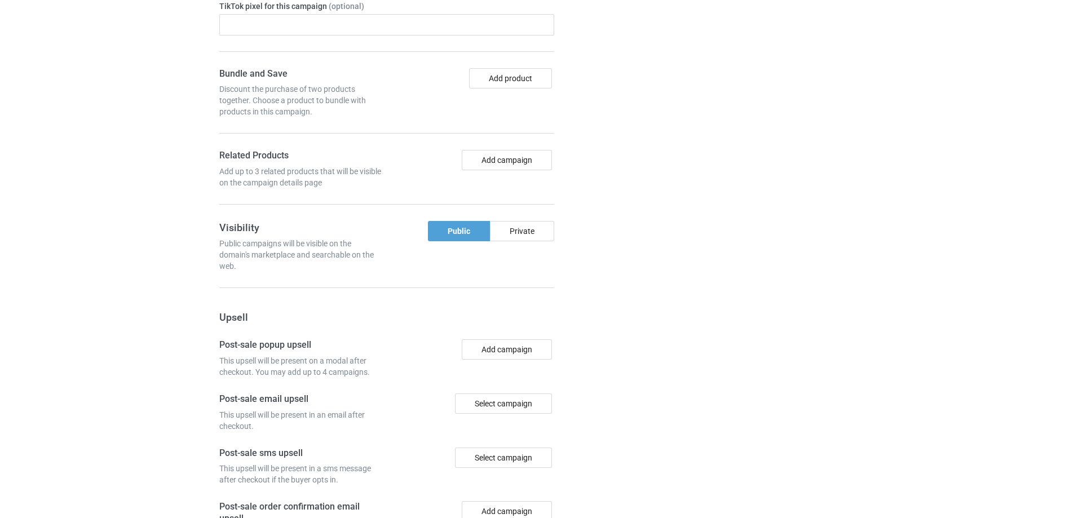
scroll to position [955, 0]
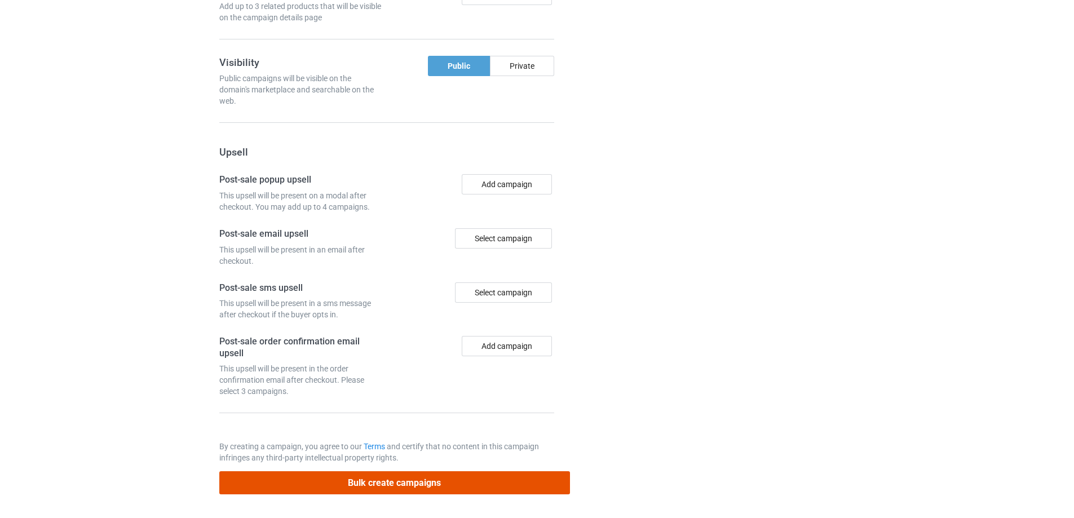
click at [401, 485] on button "Bulk create campaigns" at bounding box center [394, 482] width 351 height 23
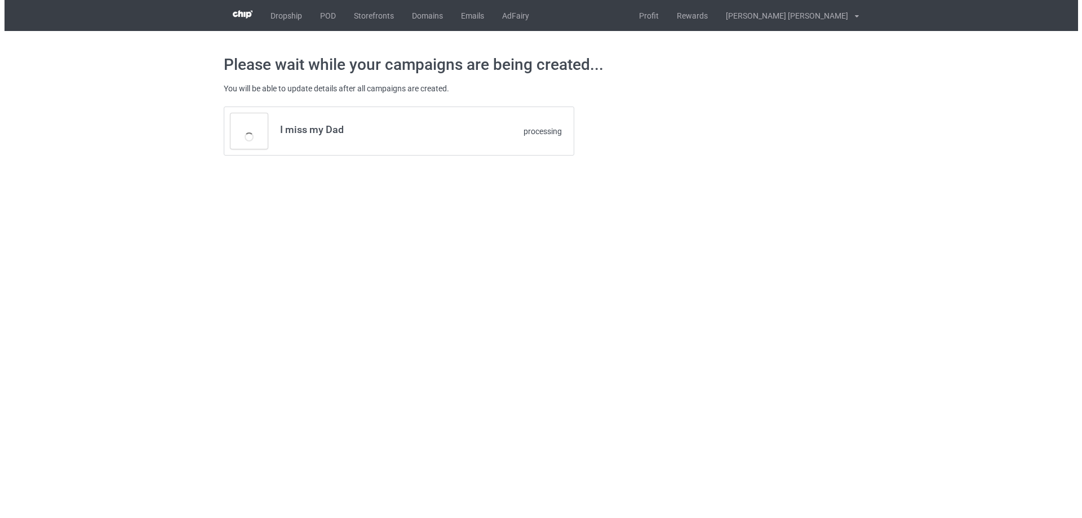
scroll to position [0, 0]
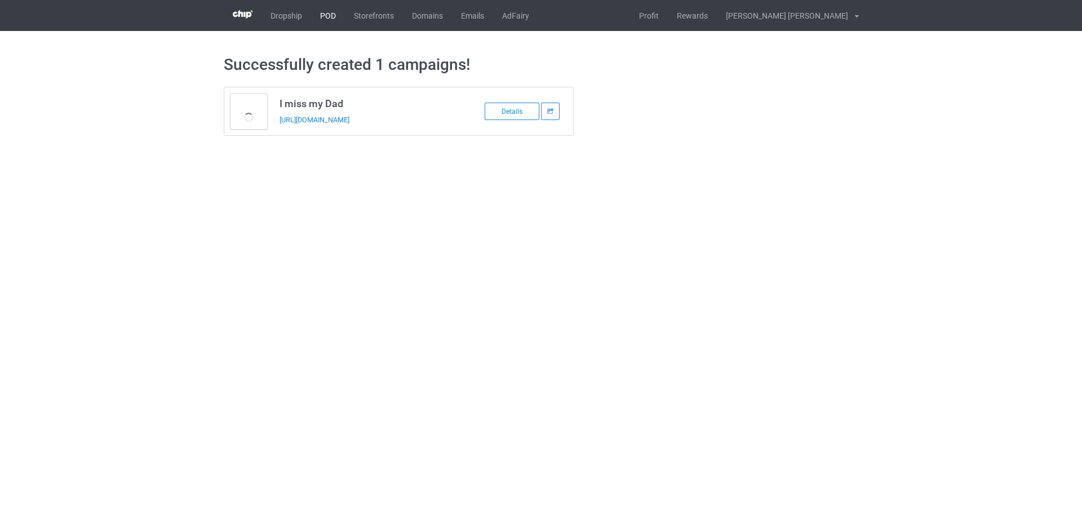
click at [338, 19] on link "POD" at bounding box center [328, 15] width 34 height 31
